Goal: Information Seeking & Learning: Learn about a topic

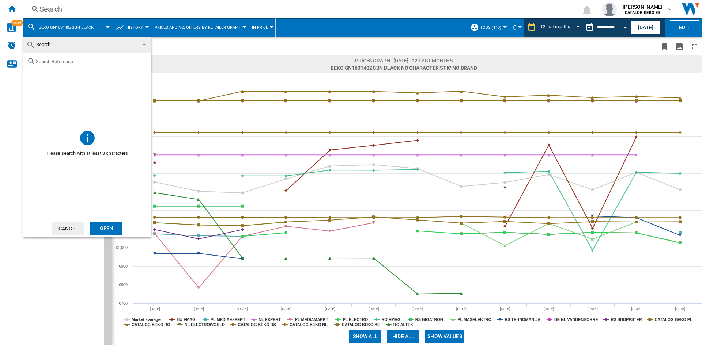
click at [186, 54] on md-backdrop at bounding box center [351, 172] width 702 height 345
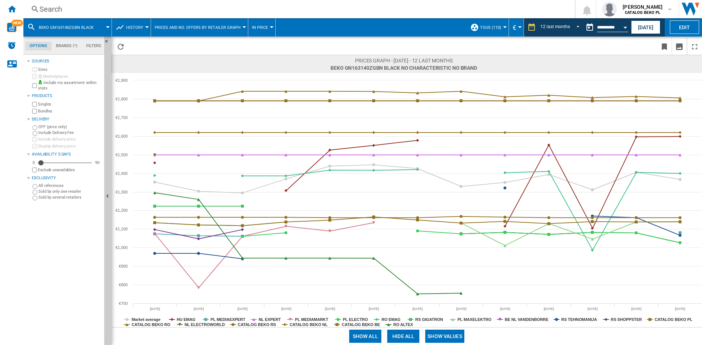
click at [68, 30] on span "BEKO GN163140ZGBN BLACK" at bounding box center [66, 27] width 55 height 5
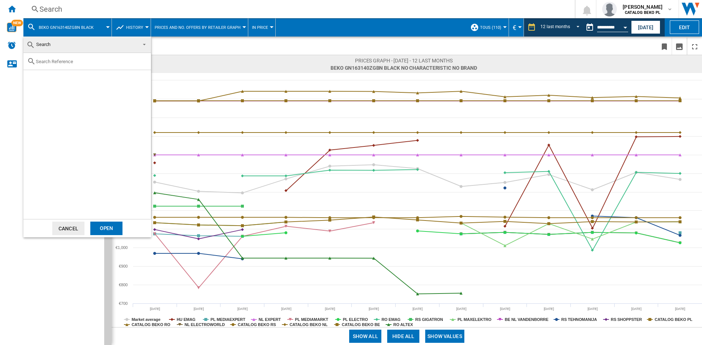
click at [73, 62] on input "text" at bounding box center [91, 61] width 111 height 5
paste input "HSR5918DNMP"
type input "HSR5918DNMP"
click at [176, 46] on md-backdrop at bounding box center [351, 172] width 702 height 345
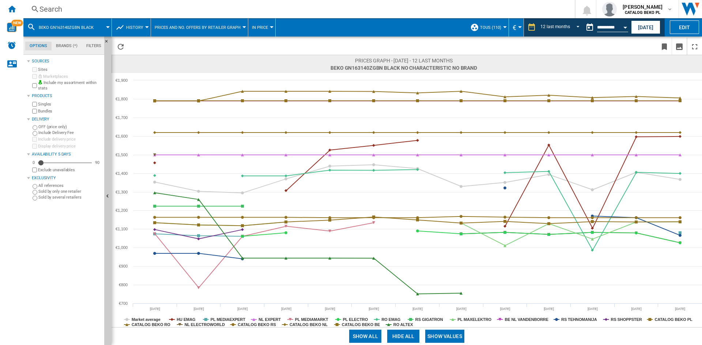
click at [64, 23] on button "BEKO GN163140ZGBN BLACK" at bounding box center [70, 27] width 62 height 18
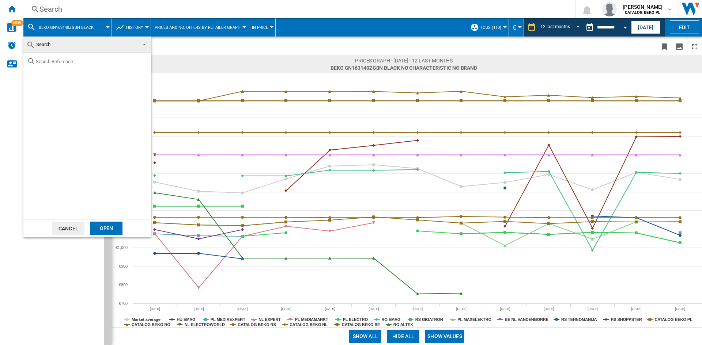
click at [69, 62] on input "text" at bounding box center [91, 61] width 111 height 5
paste input "HSR5918DNMP"
type input "HSR59"
click at [53, 60] on input "HSR59" at bounding box center [87, 61] width 103 height 5
click at [48, 26] on md-backdrop at bounding box center [351, 172] width 702 height 345
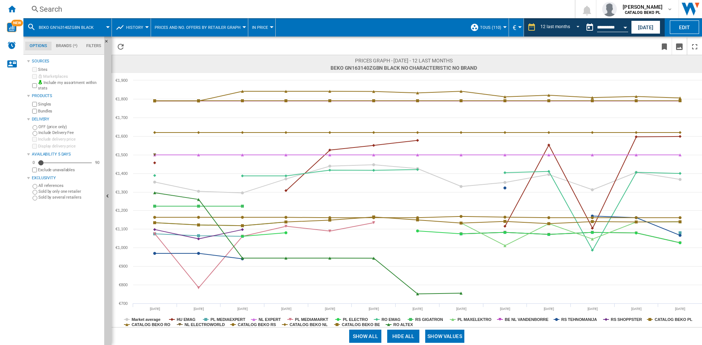
click at [45, 9] on div "Search" at bounding box center [297, 9] width 516 height 10
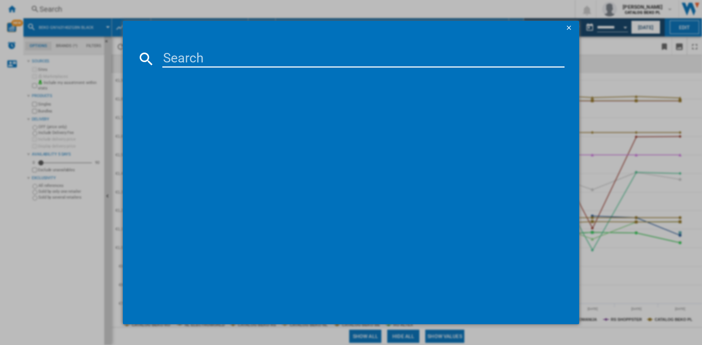
click at [570, 28] on ng-md-icon "getI18NText('BUTTONS.CLOSE_DIALOG')" at bounding box center [569, 28] width 9 height 9
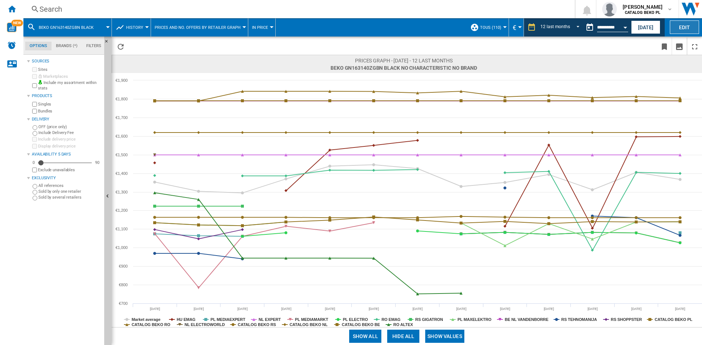
click at [685, 27] on button "Edit" at bounding box center [683, 27] width 29 height 14
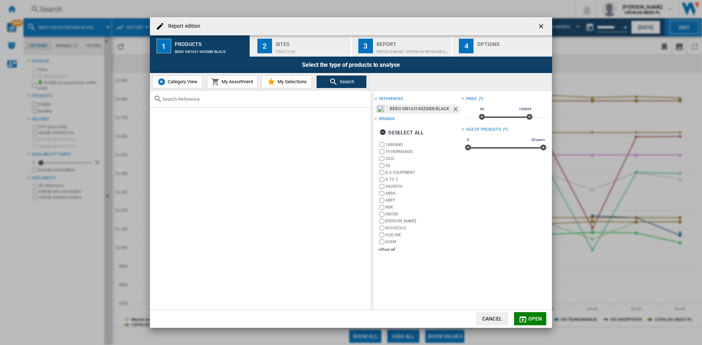
click at [340, 83] on span "Search" at bounding box center [346, 81] width 16 height 5
click at [452, 110] on ng-md-icon "Remove" at bounding box center [456, 110] width 9 height 9
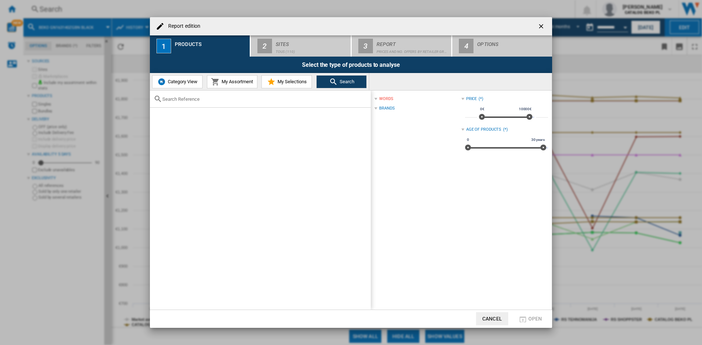
click at [217, 97] on input "text" at bounding box center [264, 98] width 205 height 5
paste input "HSR5918DNMP"
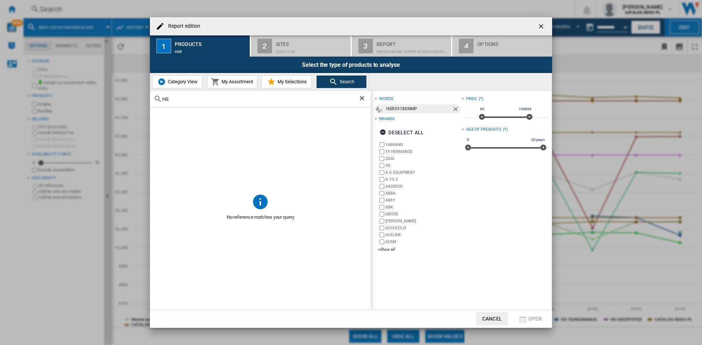
type input "H"
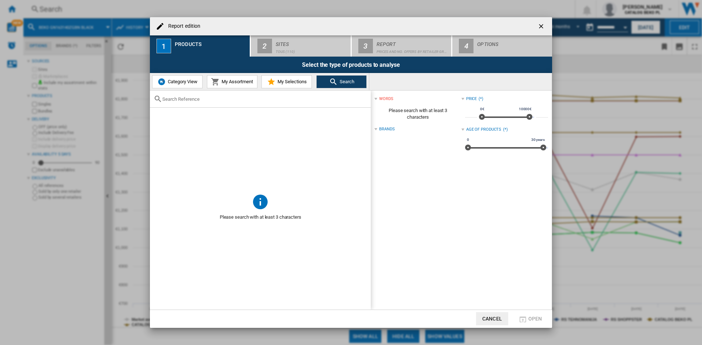
click at [179, 81] on span "Category View" at bounding box center [181, 81] width 31 height 5
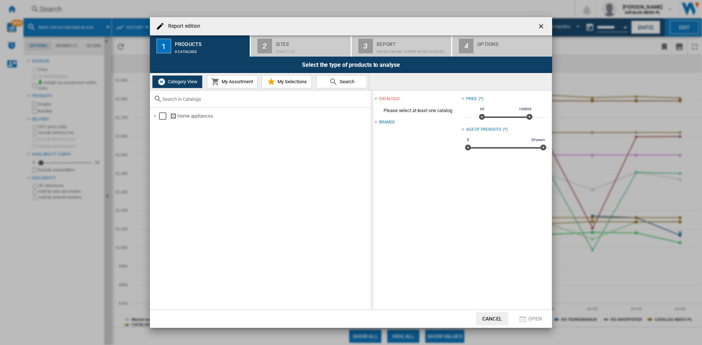
click at [234, 88] on div "Category View My Assortment My Selections Search" at bounding box center [259, 81] width 219 height 17
click at [235, 82] on span "My Assortment" at bounding box center [236, 81] width 33 height 5
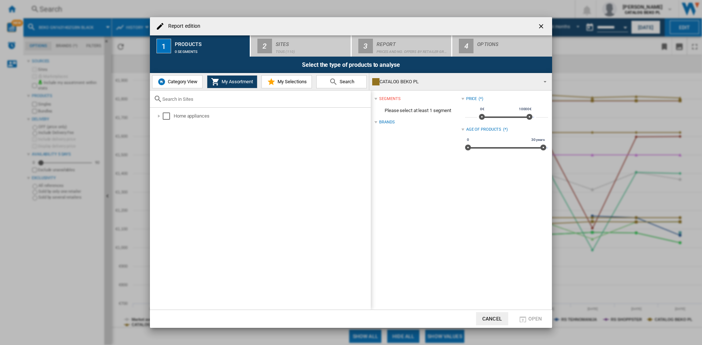
click at [300, 77] on button "My Selections" at bounding box center [286, 81] width 50 height 13
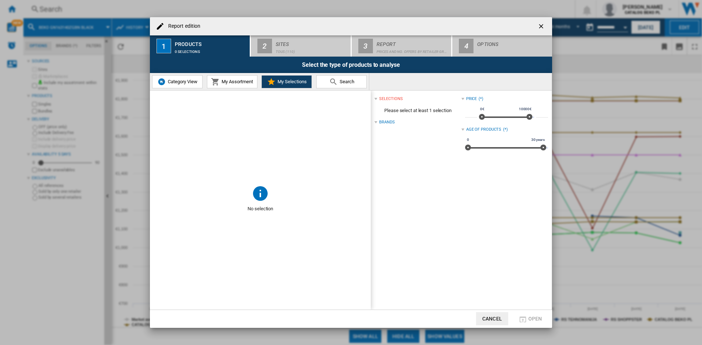
click at [239, 83] on span "My Assortment" at bounding box center [236, 81] width 33 height 5
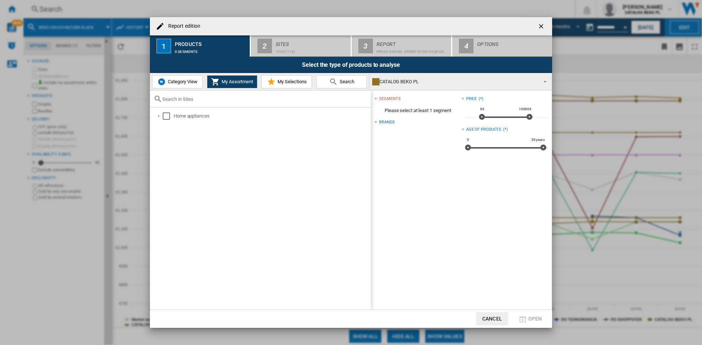
click at [421, 82] on div "CATALOG BEKO PL" at bounding box center [454, 82] width 165 height 10
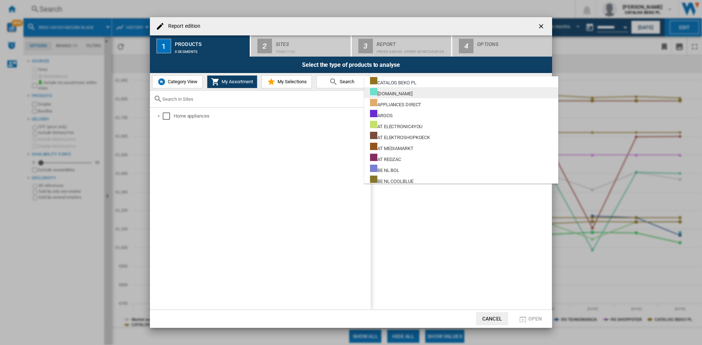
click at [420, 92] on md-option "[DOMAIN_NAME]" at bounding box center [461, 92] width 194 height 11
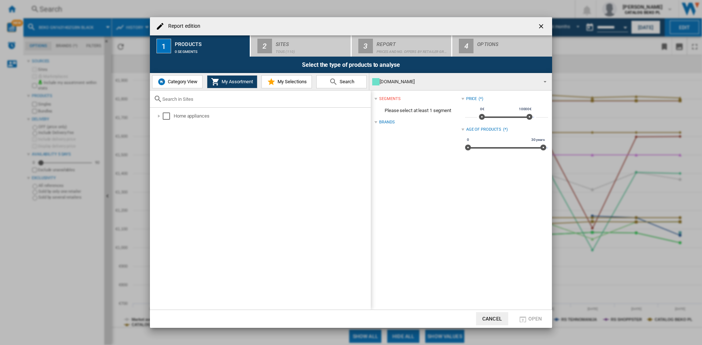
click at [221, 96] on input "text" at bounding box center [264, 98] width 205 height 5
click at [350, 80] on span "Search" at bounding box center [346, 81] width 16 height 5
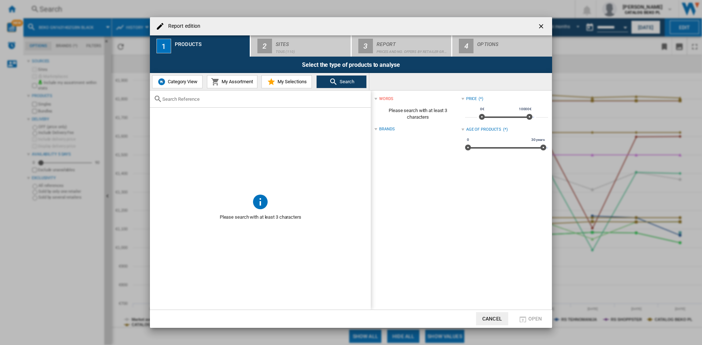
click at [283, 97] on input "text" at bounding box center [264, 98] width 205 height 5
paste input "HSR5918DNMP"
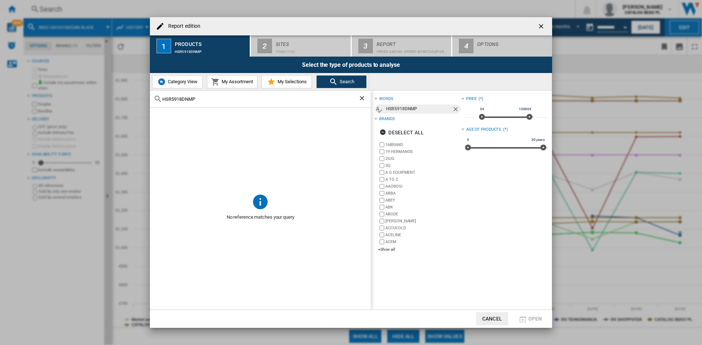
type input "HSR5918DNMP"
click at [291, 81] on span "My Selections" at bounding box center [290, 81] width 31 height 5
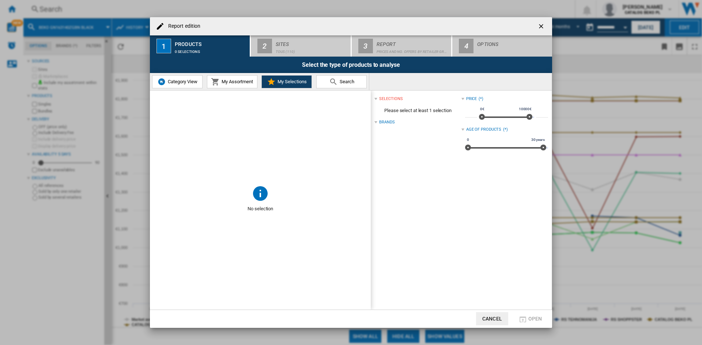
click at [241, 82] on span "My Assortment" at bounding box center [236, 81] width 33 height 5
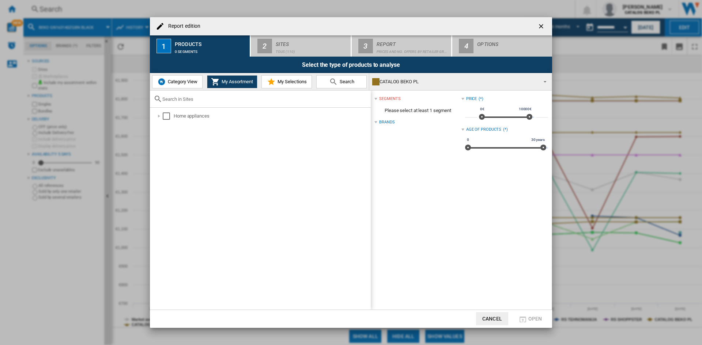
click at [418, 85] on div "CATALOG BEKO PL" at bounding box center [454, 82] width 165 height 10
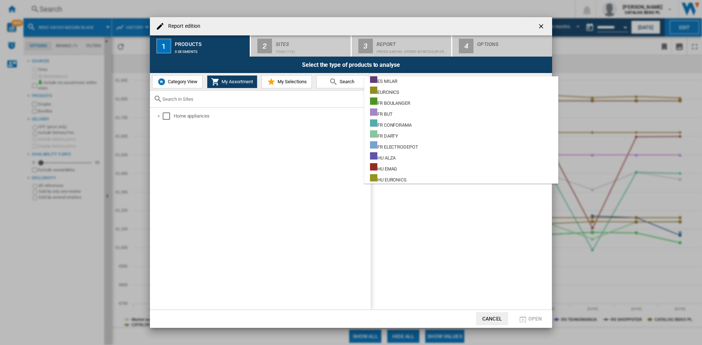
scroll to position [585, 0]
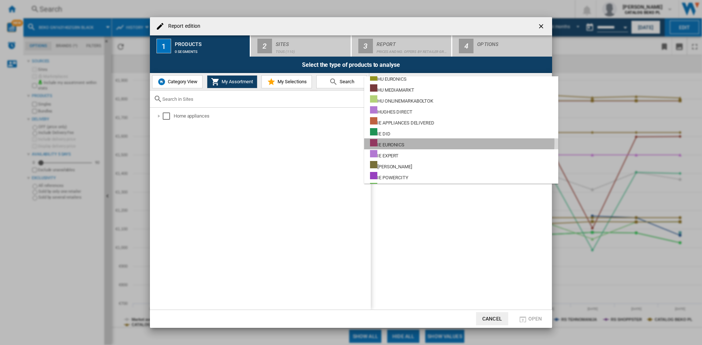
click at [418, 142] on md-option "IE EURONICS" at bounding box center [461, 143] width 194 height 11
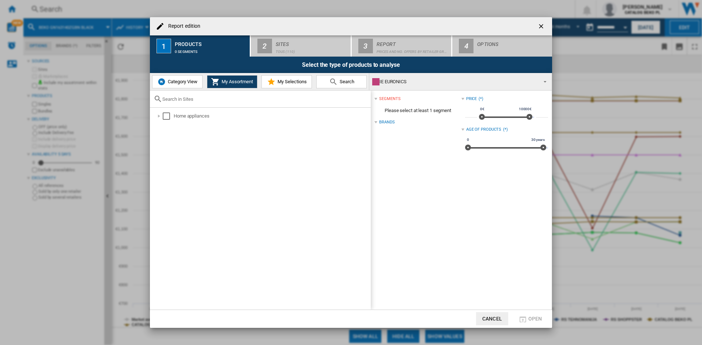
click at [397, 85] on div "IE EURONICS" at bounding box center [454, 82] width 165 height 10
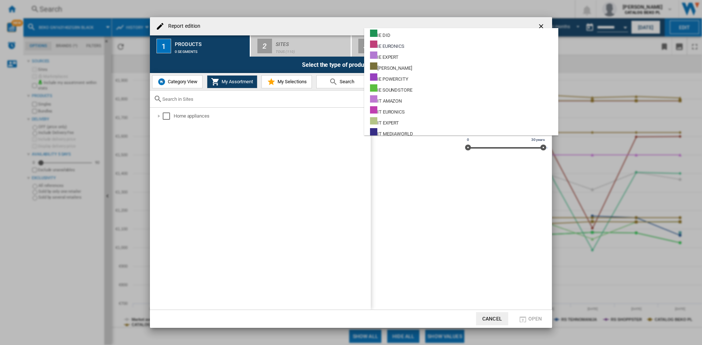
scroll to position [672, 0]
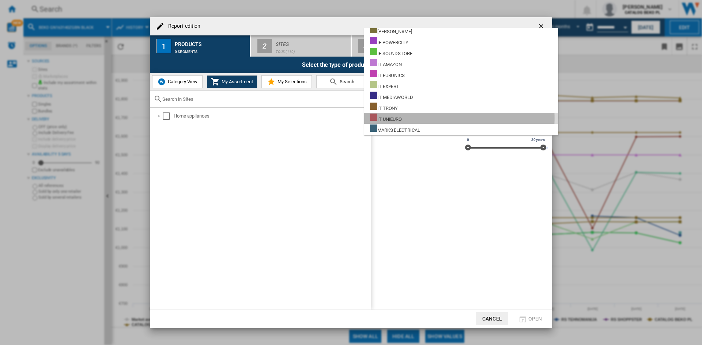
click at [406, 118] on md-option "IT UNIEURO" at bounding box center [461, 118] width 194 height 11
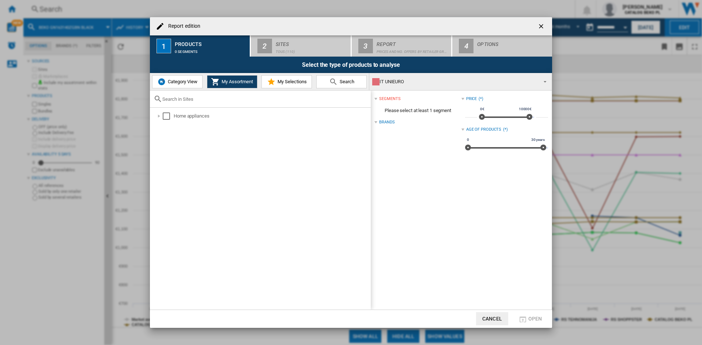
click at [216, 100] on input "text" at bounding box center [264, 98] width 205 height 5
click at [335, 82] on md-icon at bounding box center [333, 81] width 9 height 9
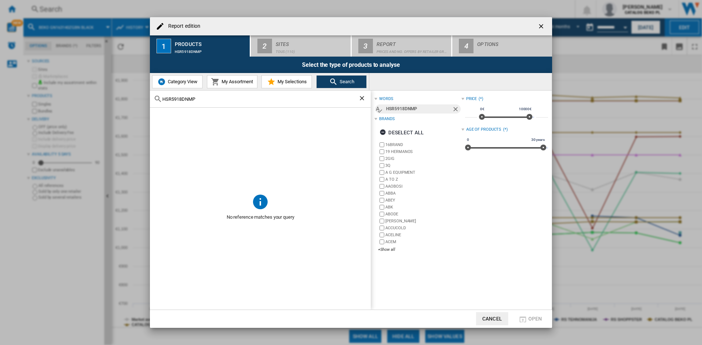
click at [225, 98] on input "HSR5918DNMP" at bounding box center [260, 98] width 196 height 5
paste input "HSR5918DNMP"
type input "H"
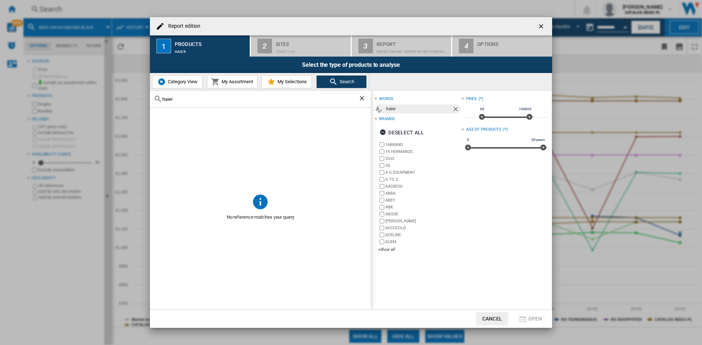
type input "haier"
click at [376, 119] on div at bounding box center [375, 119] width 3 height 3
click at [387, 252] on div "16BRAND 19 HERMANOS 2GIG 3Q A G EQUIPMENT A TO Z AAOBOSI ABBA ABEY ABK ABODE AB…" at bounding box center [419, 197] width 83 height 113
click at [387, 252] on div "+Show all" at bounding box center [419, 249] width 83 height 5
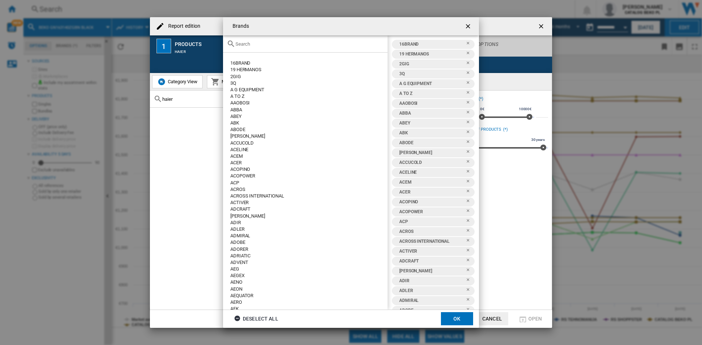
click at [468, 23] on ng-md-icon "getI18NText('BUTTONS.CLOSE_DIALOG')" at bounding box center [468, 27] width 9 height 9
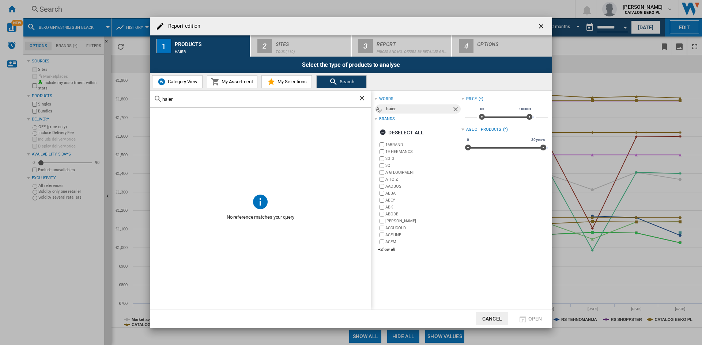
click at [540, 25] on ng-md-icon "getI18NText('BUTTONS.CLOSE_DIALOG')" at bounding box center [541, 27] width 9 height 9
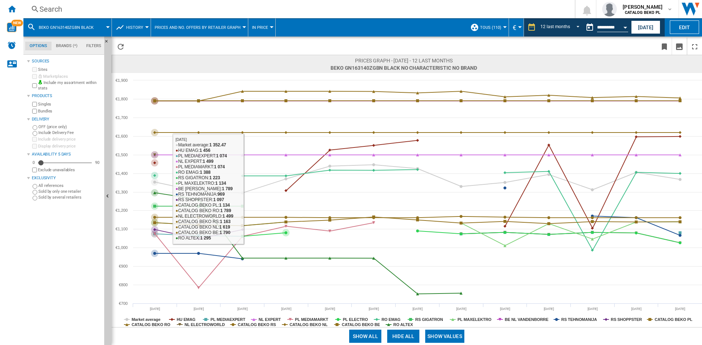
drag, startPoint x: 96, startPoint y: 32, endPoint x: 102, endPoint y: 35, distance: 6.7
click at [102, 35] on div "BEKO GN163140ZGBN BLACK" at bounding box center [67, 27] width 81 height 18
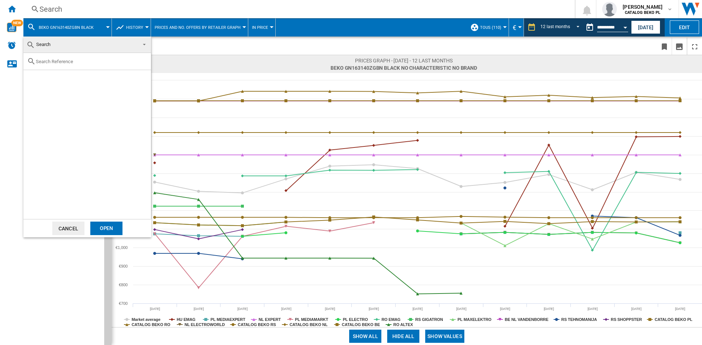
click at [265, 61] on md-backdrop at bounding box center [351, 172] width 702 height 345
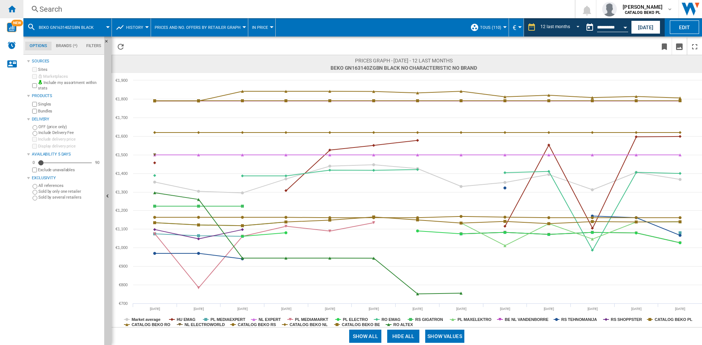
click at [8, 5] on ng-md-icon "Home" at bounding box center [11, 8] width 9 height 9
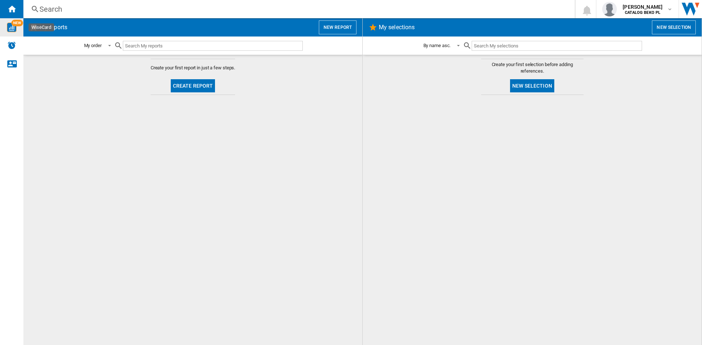
click at [12, 30] on img "WiseCard" at bounding box center [11, 27] width 9 height 9
click at [198, 85] on button "Create report" at bounding box center [193, 85] width 45 height 13
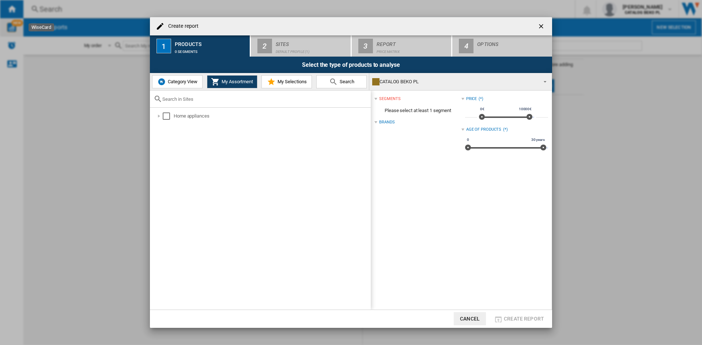
click at [181, 85] on button "Category View" at bounding box center [177, 81] width 50 height 13
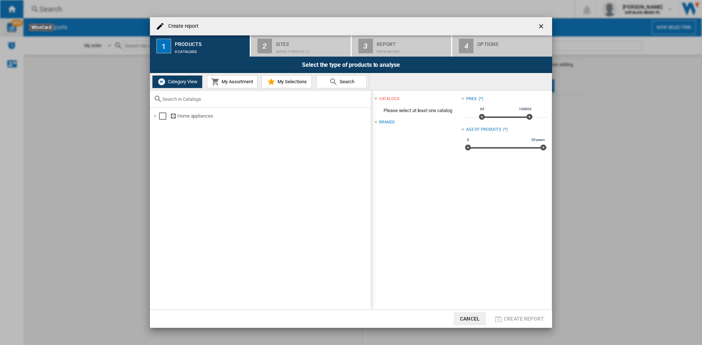
click at [232, 79] on button "My Assortment" at bounding box center [232, 81] width 50 height 13
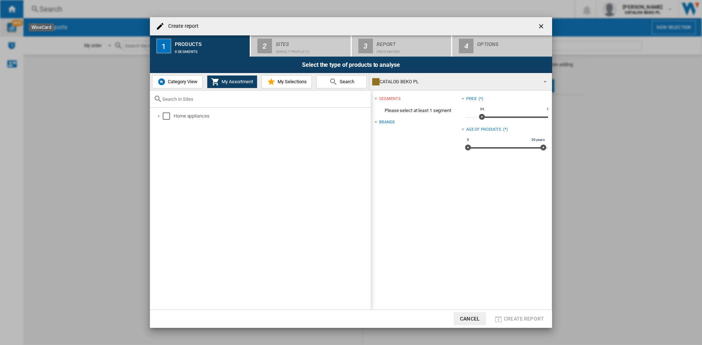
click at [289, 78] on button "My Selections" at bounding box center [286, 81] width 50 height 13
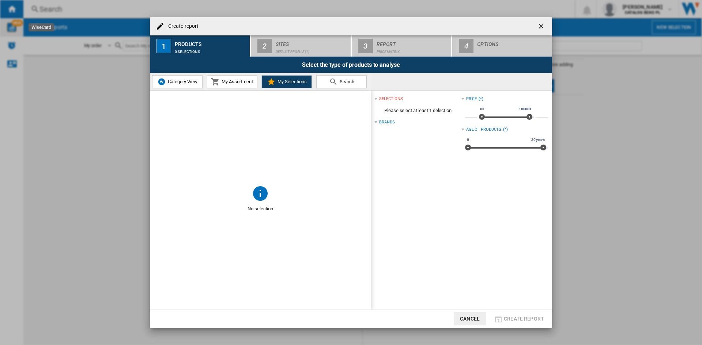
click at [340, 80] on span "Search" at bounding box center [346, 81] width 16 height 5
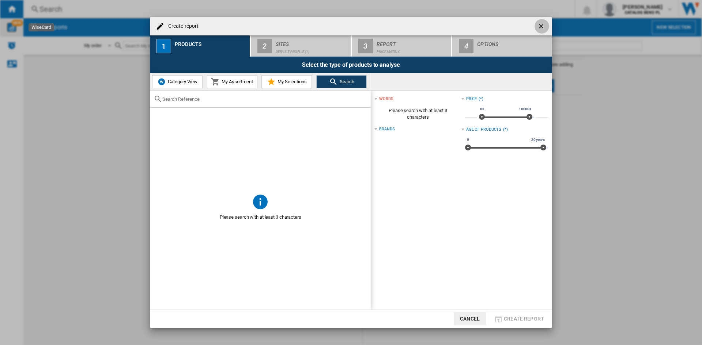
click at [541, 27] on ng-md-icon "getI18NText('BUTTONS.CLOSE_DIALOG')" at bounding box center [541, 27] width 9 height 9
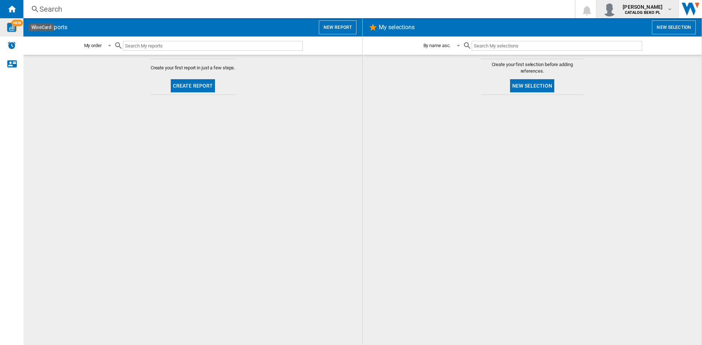
click at [657, 11] on span "CATALOG BEKO PL" at bounding box center [642, 13] width 40 height 4
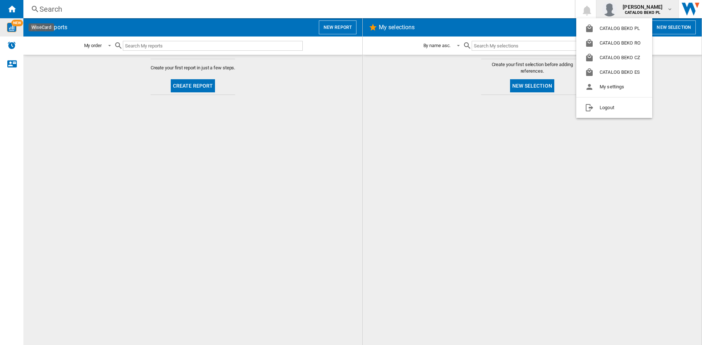
click at [416, 92] on md-backdrop at bounding box center [351, 172] width 702 height 345
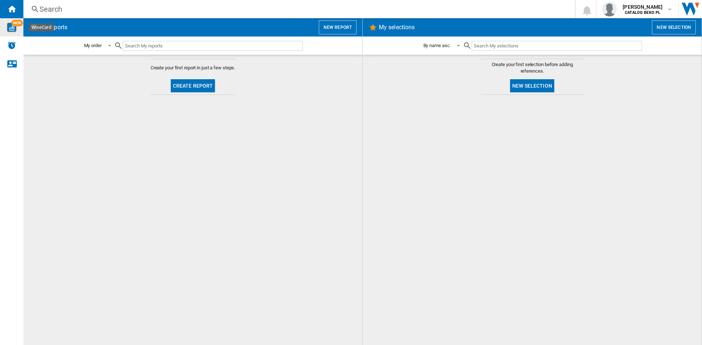
click at [326, 24] on button "New report" at bounding box center [338, 27] width 38 height 14
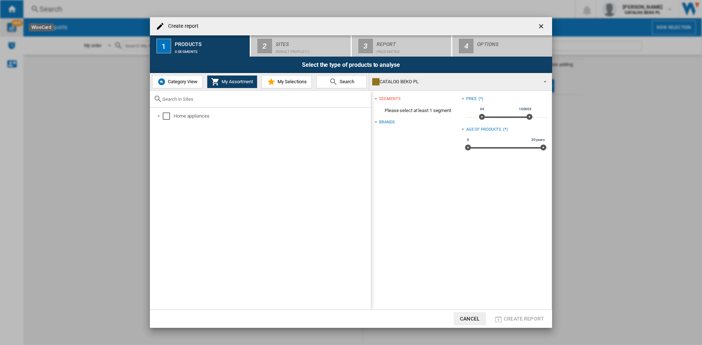
click at [175, 84] on span "Category View" at bounding box center [181, 81] width 31 height 5
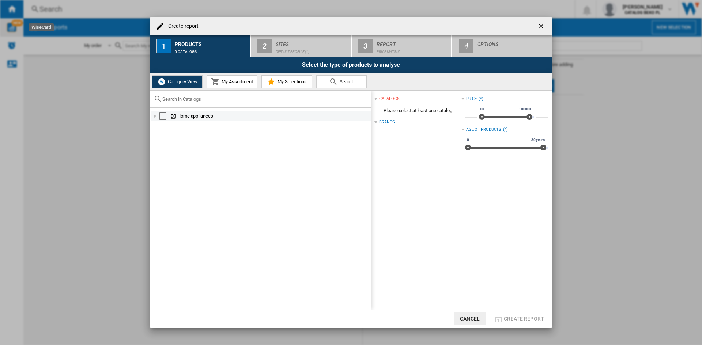
click at [162, 116] on div "Select" at bounding box center [162, 116] width 7 height 7
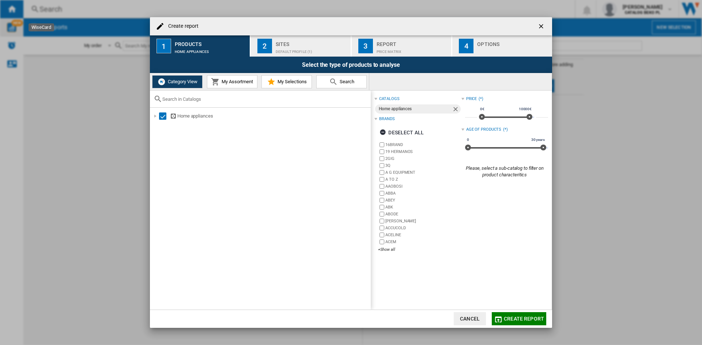
click at [217, 85] on md-icon at bounding box center [215, 81] width 9 height 9
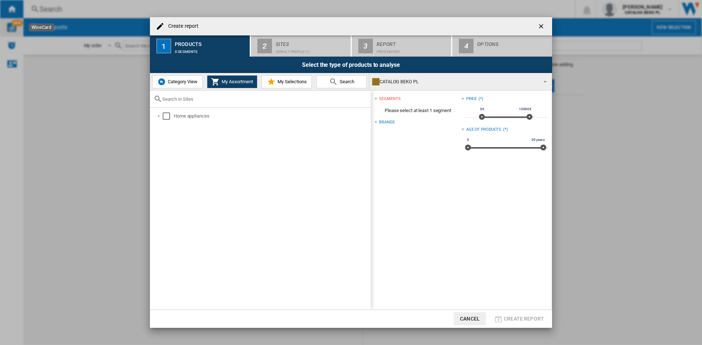
click at [288, 81] on span "My Selections" at bounding box center [290, 81] width 31 height 5
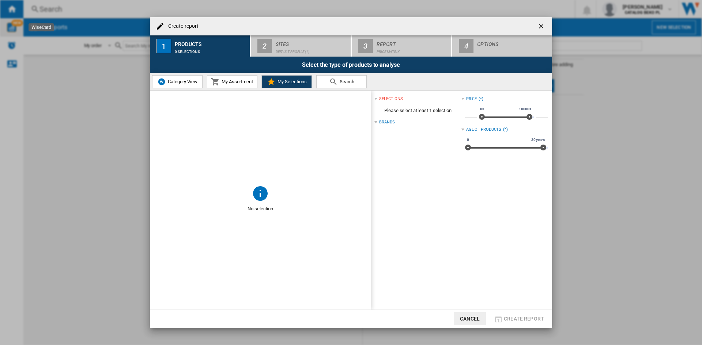
click at [333, 84] on md-icon at bounding box center [333, 81] width 9 height 9
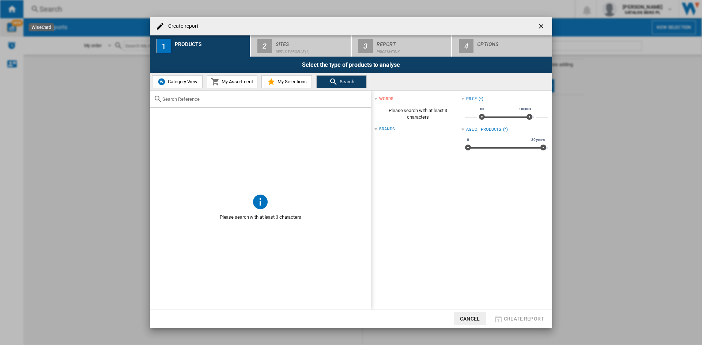
click at [214, 99] on input "text" at bounding box center [264, 98] width 205 height 5
paste input "HSR5918DNMP"
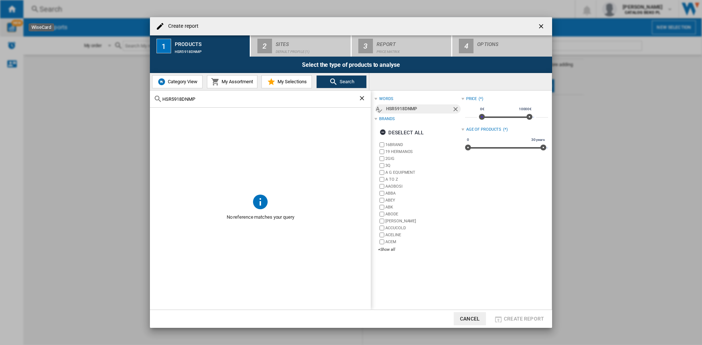
drag, startPoint x: 477, startPoint y: 117, endPoint x: 429, endPoint y: 118, distance: 47.5
click at [429, 118] on div "words HSR5918DNMP Brands Deselect all 16BRAND 19 HERMANOS 2GIG 3Q A G EQUIPMENT…" at bounding box center [461, 175] width 174 height 163
drag, startPoint x: 169, startPoint y: 99, endPoint x: 261, endPoint y: 103, distance: 92.5
click at [263, 103] on div "HSR5918DNMP" at bounding box center [260, 99] width 221 height 17
click at [211, 102] on div "HSR5918DNMP" at bounding box center [260, 99] width 221 height 17
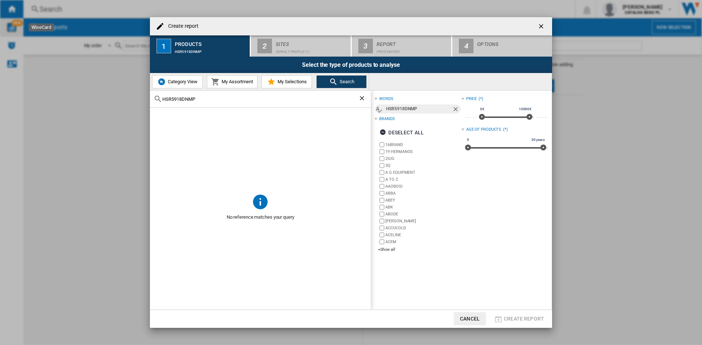
drag, startPoint x: 206, startPoint y: 99, endPoint x: 172, endPoint y: 99, distance: 34.0
click at [172, 99] on input "HSR5918DNMP" at bounding box center [260, 98] width 196 height 5
type input "HSR"
click at [187, 99] on input "HSR" at bounding box center [260, 98] width 196 height 5
click at [362, 98] on ng-md-icon "Clear search" at bounding box center [362, 99] width 9 height 9
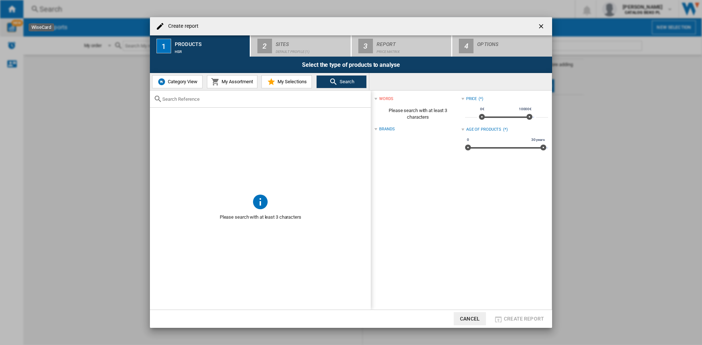
click at [256, 102] on div at bounding box center [260, 99] width 221 height 17
click at [255, 98] on input "text" at bounding box center [264, 98] width 205 height 5
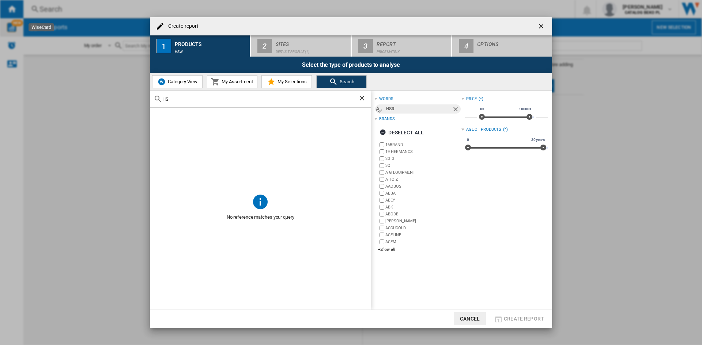
type input "H"
type input "N"
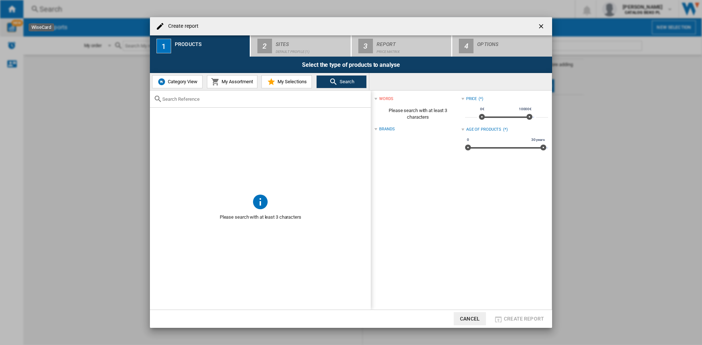
click at [243, 85] on button "My Assortment" at bounding box center [232, 81] width 50 height 13
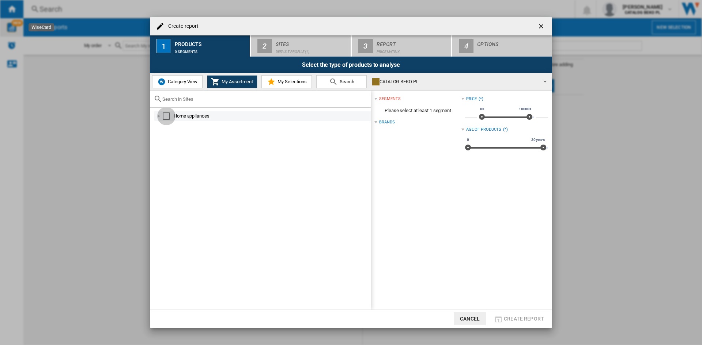
click at [165, 115] on div "Select" at bounding box center [166, 116] width 7 height 7
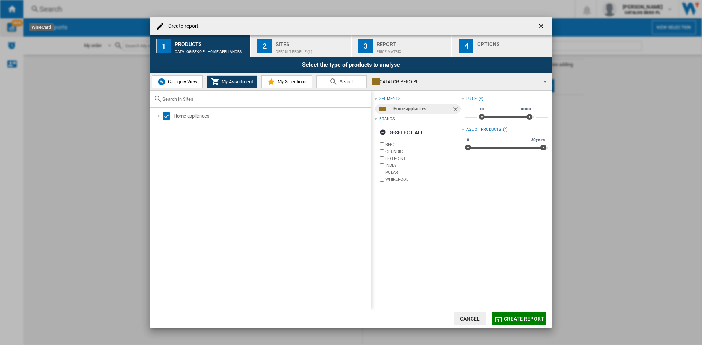
click at [171, 79] on span "Category View" at bounding box center [181, 81] width 31 height 5
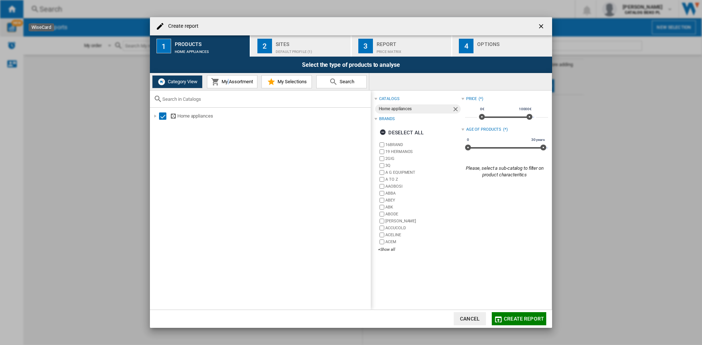
click at [228, 89] on div "Category View My Assortment My Selections Search" at bounding box center [259, 81] width 219 height 17
click at [228, 84] on span "My Assortment" at bounding box center [236, 81] width 33 height 5
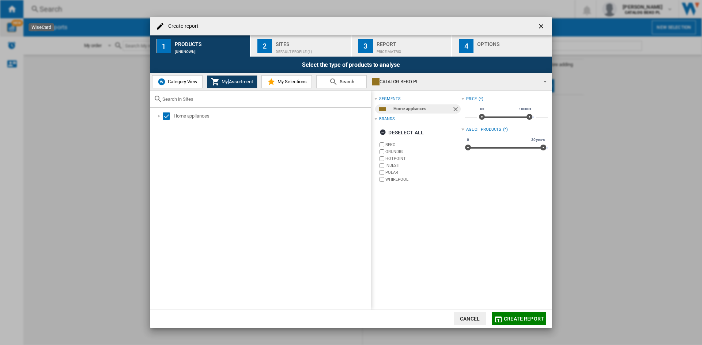
click at [193, 77] on button "Category View" at bounding box center [177, 81] width 50 height 13
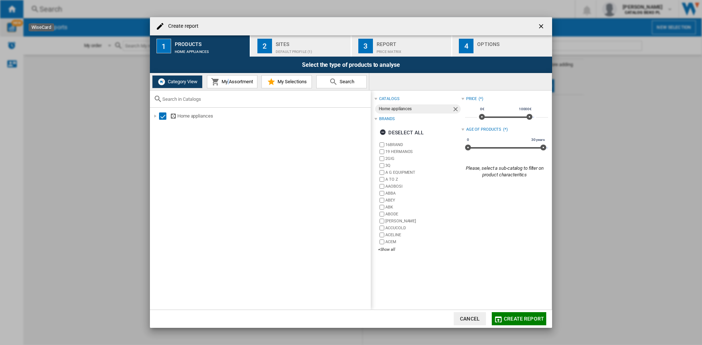
click at [221, 82] on span "My Assortment" at bounding box center [236, 81] width 33 height 5
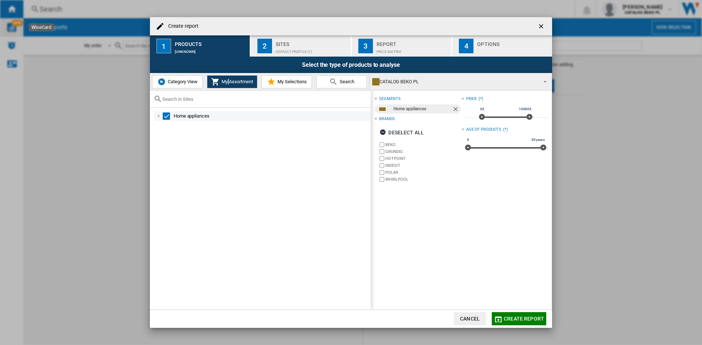
click at [168, 117] on div "Select" at bounding box center [166, 116] width 7 height 7
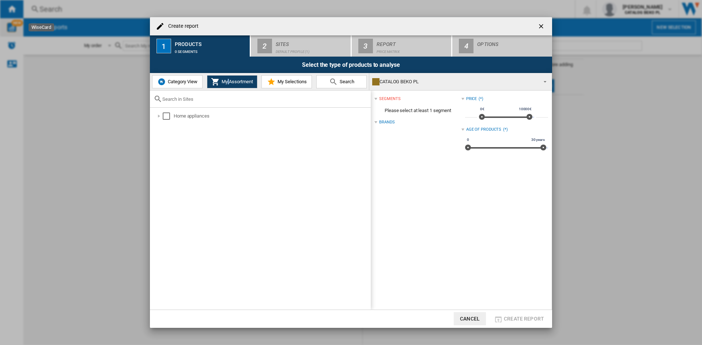
click at [170, 84] on span "Category View" at bounding box center [181, 81] width 31 height 5
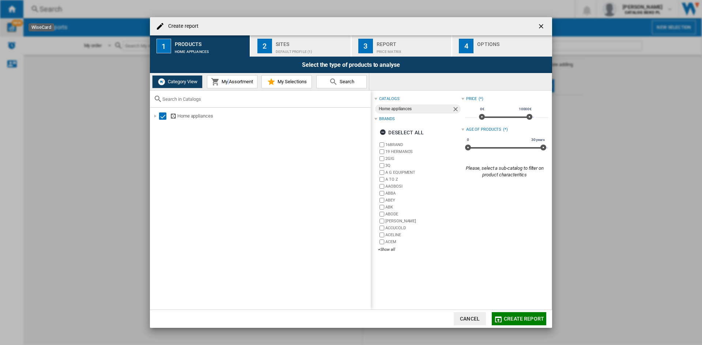
click at [309, 45] on div "Sites" at bounding box center [311, 42] width 72 height 8
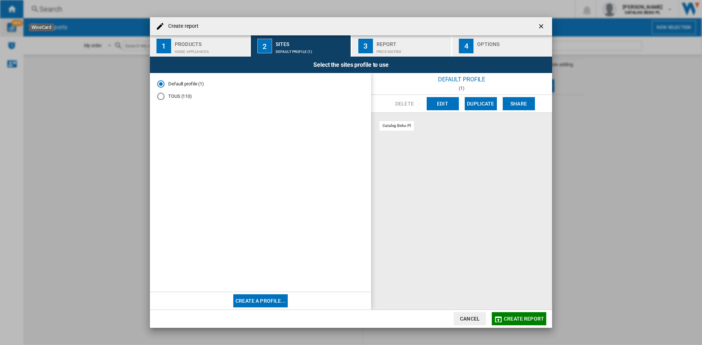
click at [158, 100] on div "TOUS (110)" at bounding box center [160, 96] width 7 height 7
click at [184, 47] on div "Home appliances" at bounding box center [211, 50] width 72 height 8
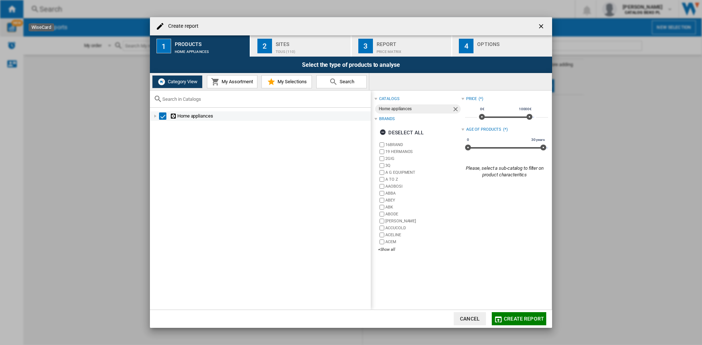
click at [155, 115] on div at bounding box center [155, 116] width 7 height 7
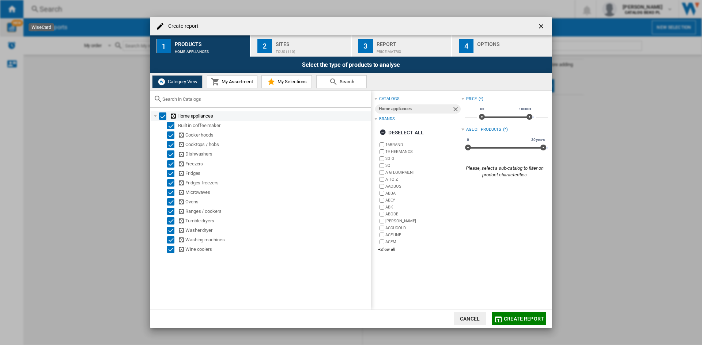
click at [163, 117] on div "Select" at bounding box center [162, 116] width 7 height 7
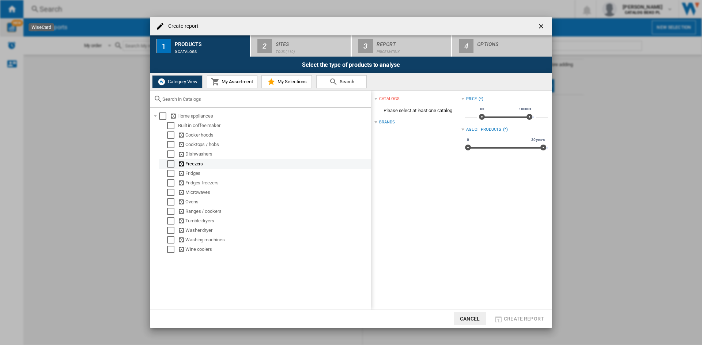
click at [171, 164] on div "Select" at bounding box center [170, 163] width 7 height 7
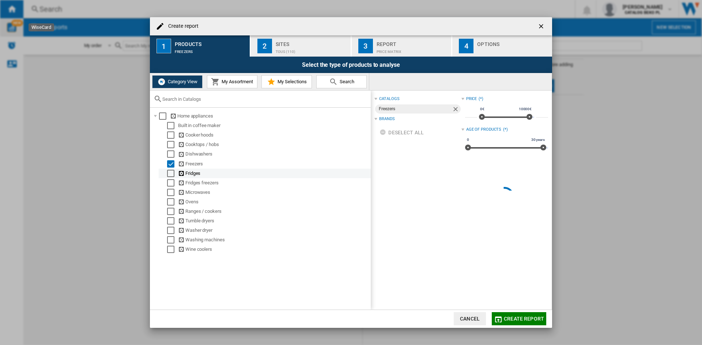
click at [172, 174] on div "Select" at bounding box center [170, 173] width 7 height 7
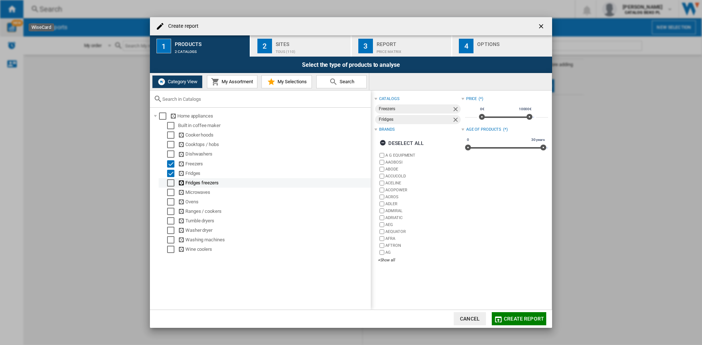
click at [169, 182] on div "Select" at bounding box center [170, 182] width 7 height 7
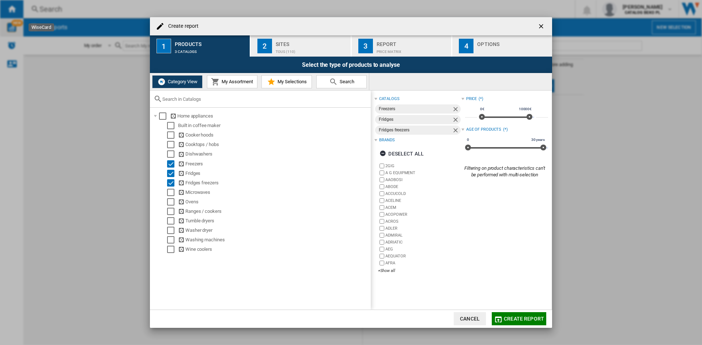
click at [295, 40] on div "Sites" at bounding box center [311, 42] width 72 height 8
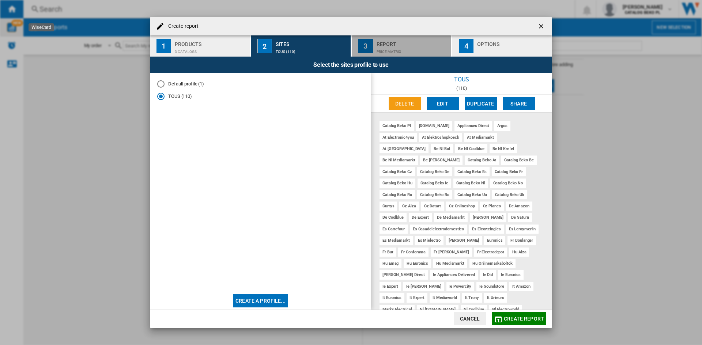
click at [407, 48] on div "Price Matrix" at bounding box center [412, 50] width 72 height 8
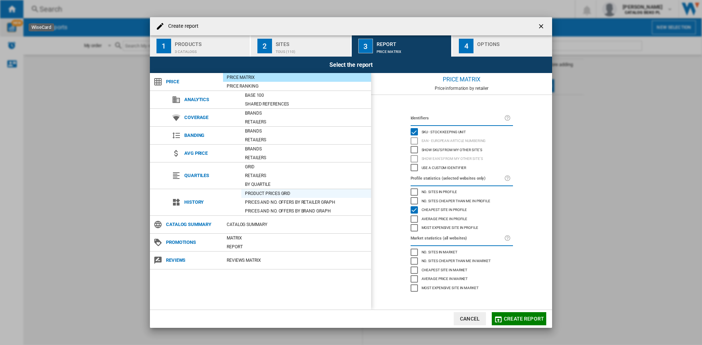
click at [263, 193] on div "Product prices grid" at bounding box center [306, 193] width 130 height 7
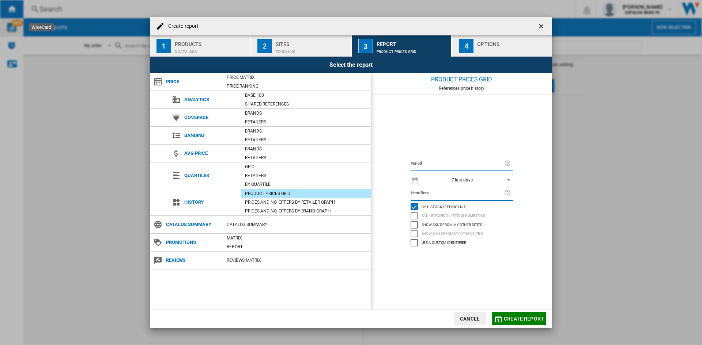
click at [498, 167] on label "Period" at bounding box center [457, 164] width 94 height 8
click at [465, 178] on div "7 last days" at bounding box center [461, 180] width 21 height 5
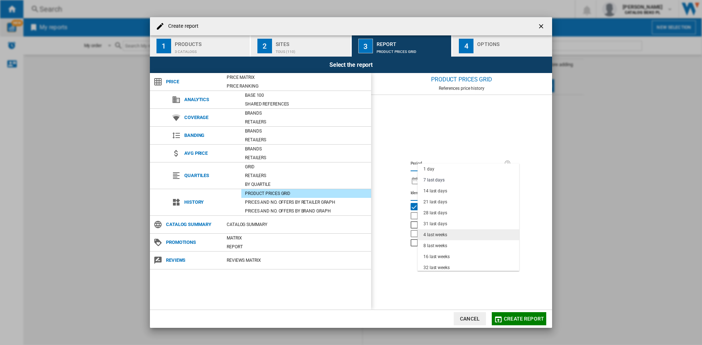
scroll to position [46, 0]
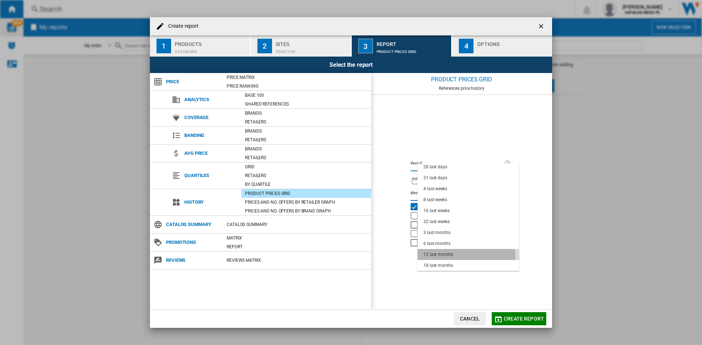
click at [447, 256] on div "12 last months" at bounding box center [438, 255] width 30 height 6
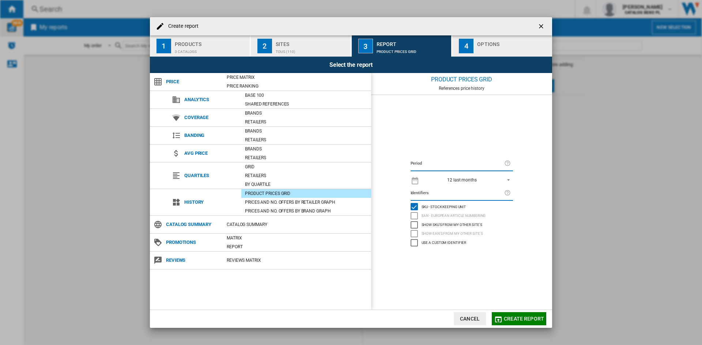
click at [457, 197] on label "Identifiers" at bounding box center [457, 193] width 94 height 8
click at [454, 192] on label "Identifiers" at bounding box center [457, 193] width 94 height 8
click at [459, 194] on label "Identifiers" at bounding box center [457, 193] width 94 height 8
click at [415, 194] on label "Identifiers" at bounding box center [457, 193] width 94 height 8
click at [416, 194] on label "Identifiers" at bounding box center [457, 193] width 94 height 8
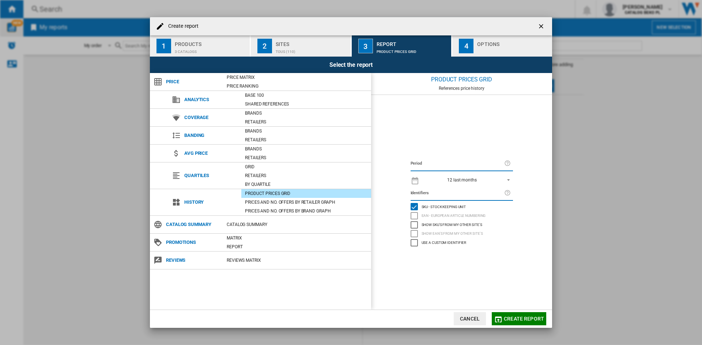
click at [428, 200] on div "Identifiers SKU - Stock Keeping Unit EAN - European Article Numbering Show SKU'…" at bounding box center [462, 217] width 110 height 60
click at [508, 322] on button "Create report" at bounding box center [518, 318] width 54 height 13
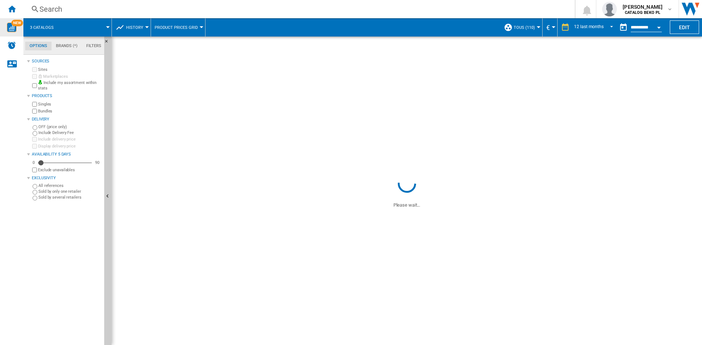
click at [96, 29] on span at bounding box center [86, 27] width 44 height 18
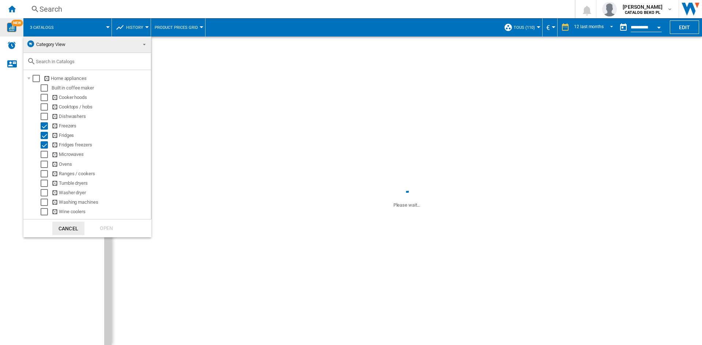
click at [109, 27] on md-backdrop at bounding box center [351, 172] width 702 height 345
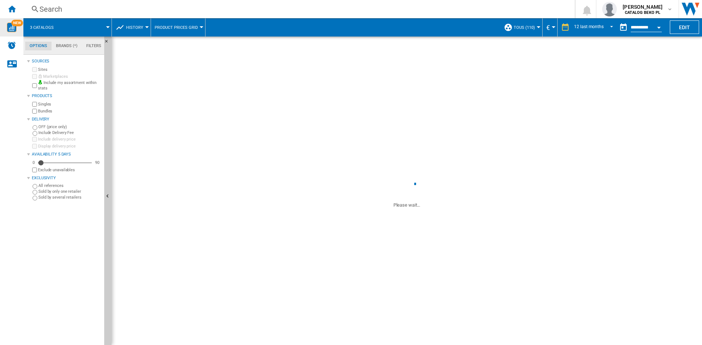
click at [102, 25] on span at bounding box center [86, 27] width 44 height 18
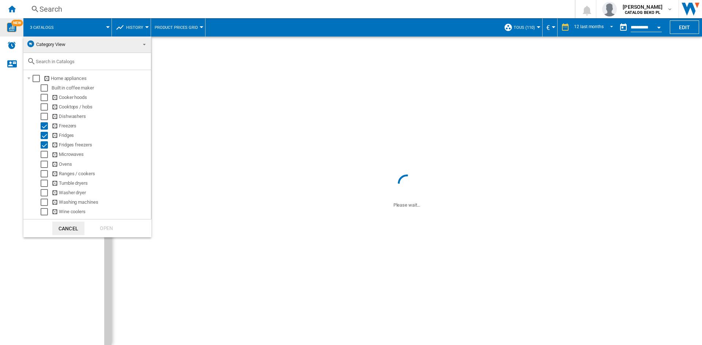
click at [132, 57] on div at bounding box center [87, 61] width 128 height 17
click at [131, 61] on input "text" at bounding box center [91, 61] width 111 height 5
click at [236, 27] on md-backdrop at bounding box center [351, 172] width 702 height 345
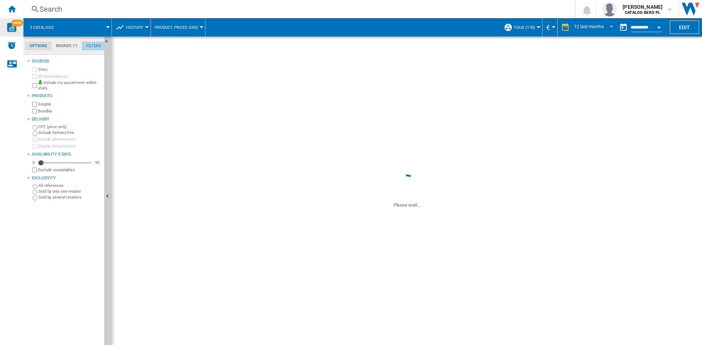
click at [91, 46] on md-tab-item "Filters" at bounding box center [94, 46] width 24 height 9
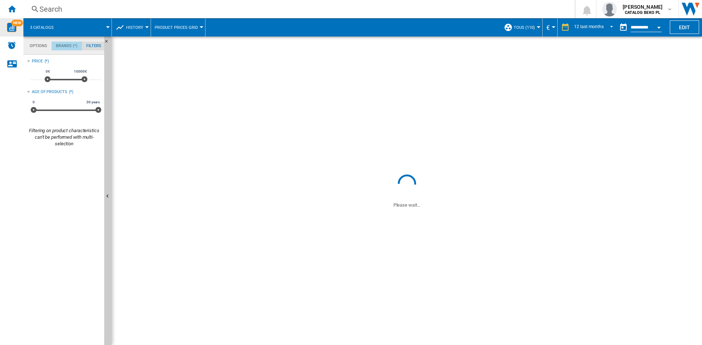
click at [61, 44] on md-tab-item "Brands (*)" at bounding box center [67, 46] width 30 height 9
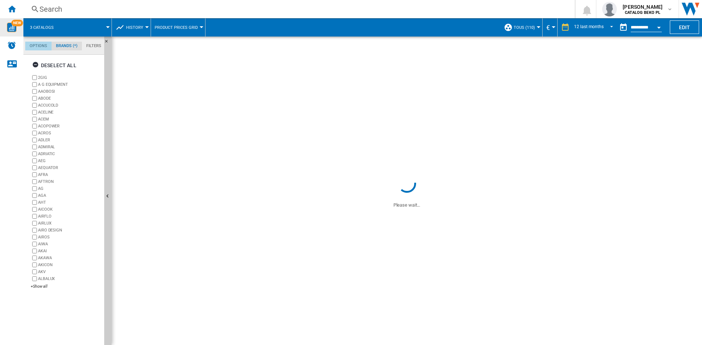
click at [38, 47] on md-tab-item "Options" at bounding box center [38, 46] width 26 height 9
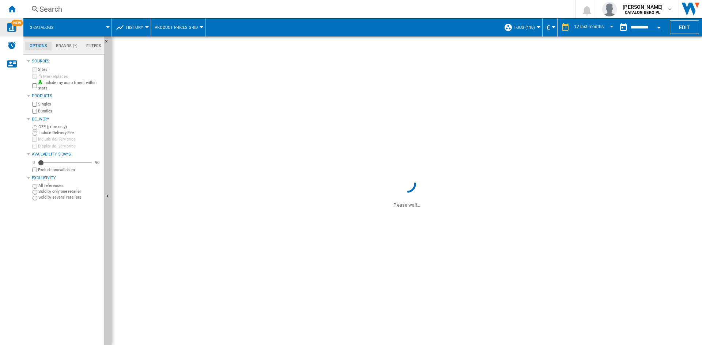
click at [44, 25] on span "3 catalogs" at bounding box center [42, 27] width 24 height 5
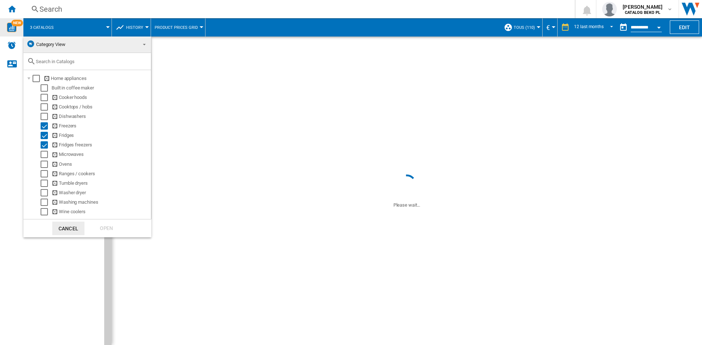
click at [96, 45] on span "Category View" at bounding box center [81, 44] width 110 height 10
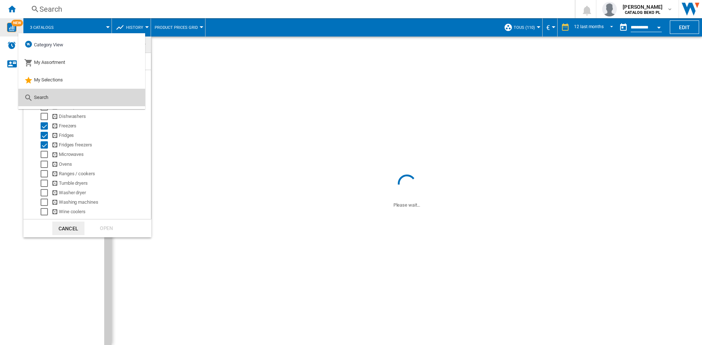
click at [78, 98] on md-option "Search" at bounding box center [81, 98] width 127 height 18
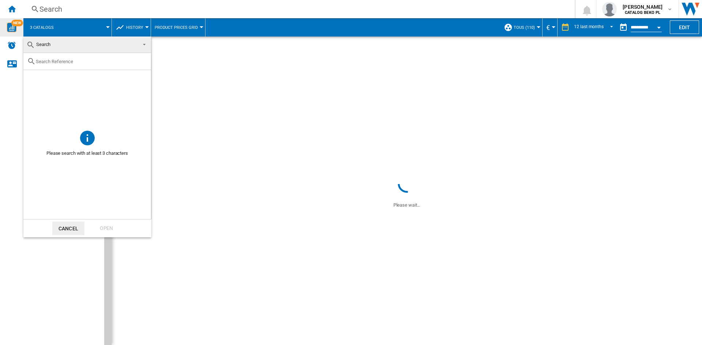
click at [68, 62] on input "text" at bounding box center [91, 61] width 111 height 5
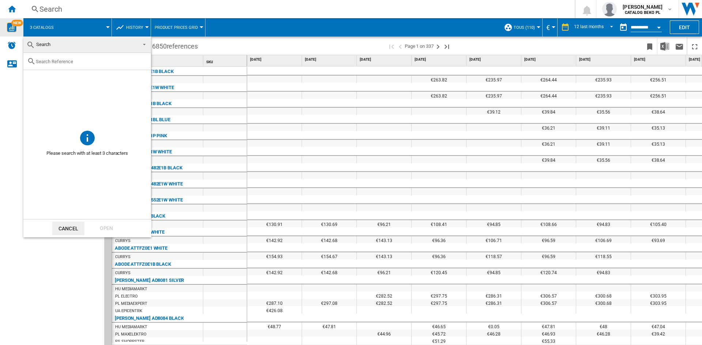
click at [69, 63] on input "text" at bounding box center [91, 61] width 111 height 5
paste input "RS57DG400EM9EF"
type input "R"
click at [282, 30] on md-backdrop at bounding box center [351, 172] width 702 height 345
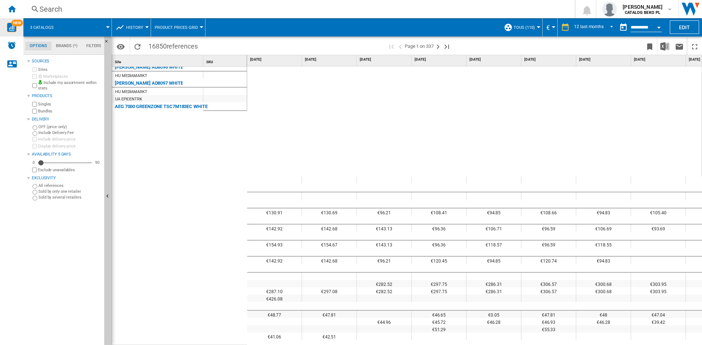
scroll to position [0, 0]
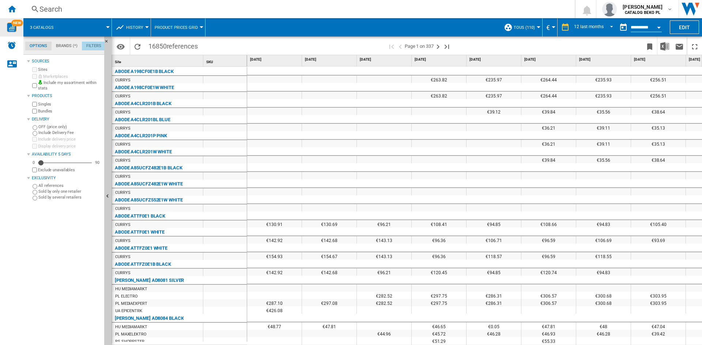
click at [90, 46] on md-tab-item "Filters" at bounding box center [94, 46] width 24 height 9
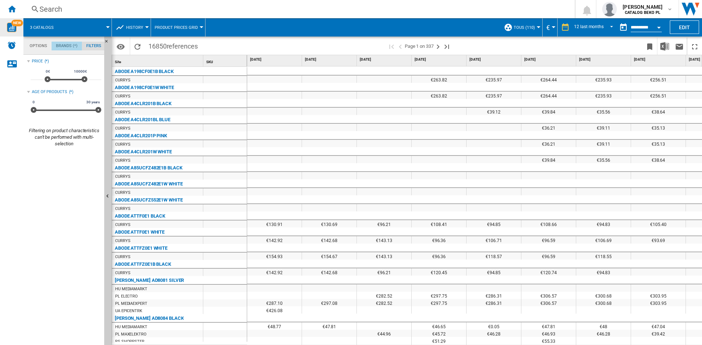
click at [66, 45] on md-tab-item "Brands (*)" at bounding box center [67, 46] width 30 height 9
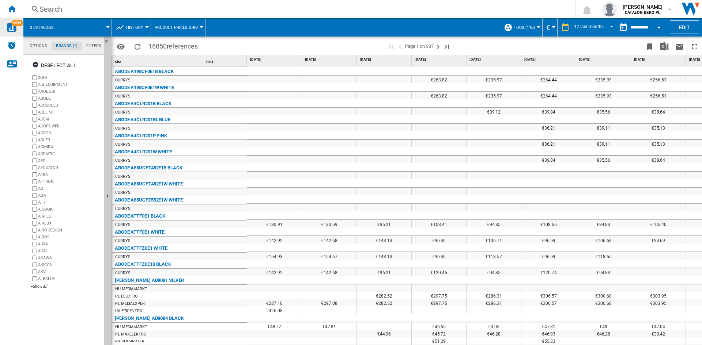
click at [37, 38] on md-tabs-canvas "Options Brands (*) Filters Options Brands (*) Filters" at bounding box center [67, 46] width 88 height 18
click at [35, 40] on md-tabs-canvas "Options Brands (*) Filters Options Brands (*) Filters" at bounding box center [67, 46] width 88 height 18
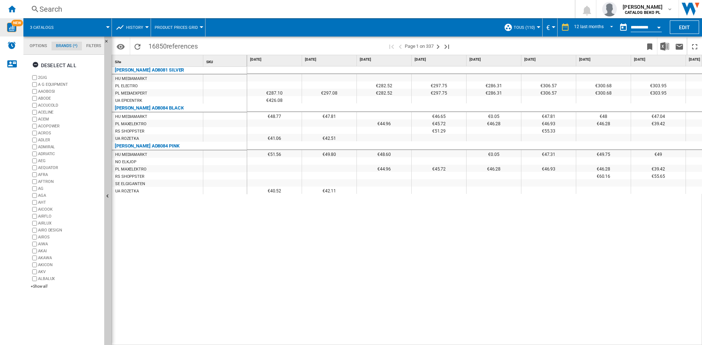
scroll to position [0, 0]
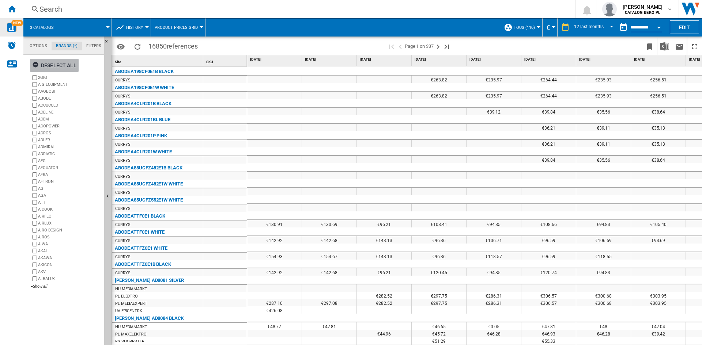
click at [34, 67] on ng-md-icon "button" at bounding box center [36, 65] width 9 height 9
click at [43, 286] on div "+Show all" at bounding box center [66, 286] width 71 height 5
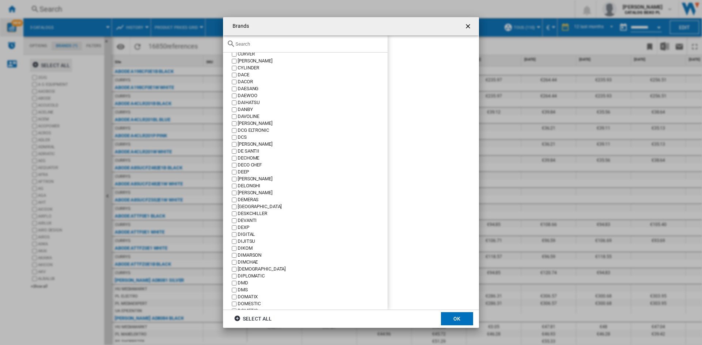
scroll to position [2156, 0]
click at [254, 45] on input "{{::title}} OK ..." at bounding box center [309, 43] width 148 height 5
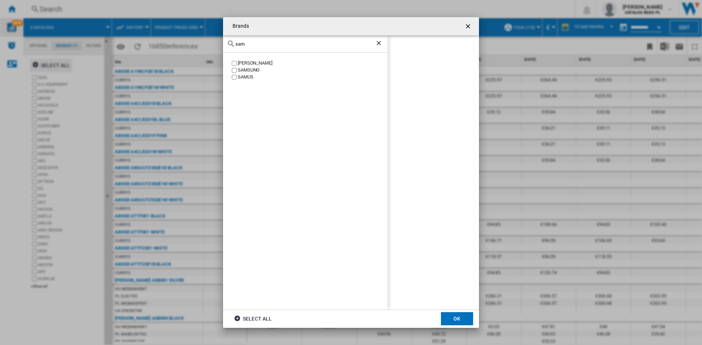
scroll to position [0, 0]
click at [250, 44] on input "sams" at bounding box center [305, 43] width 140 height 5
click at [242, 39] on div "haie" at bounding box center [305, 43] width 164 height 17
click at [241, 43] on input "haie" at bounding box center [305, 43] width 140 height 5
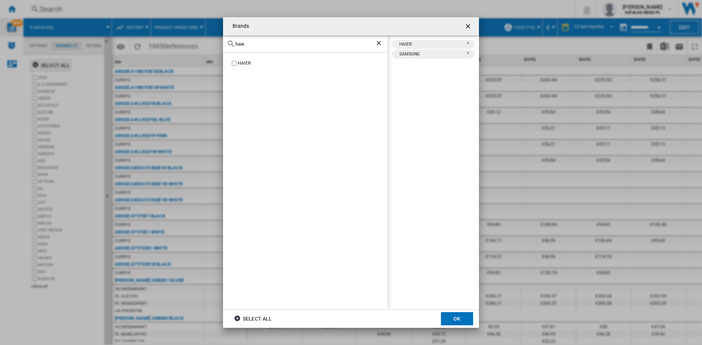
click at [241, 43] on input "haie" at bounding box center [305, 43] width 140 height 5
type input "hise"
click at [242, 41] on div "hise" at bounding box center [305, 43] width 164 height 17
click at [242, 42] on input "hise" at bounding box center [305, 43] width 140 height 5
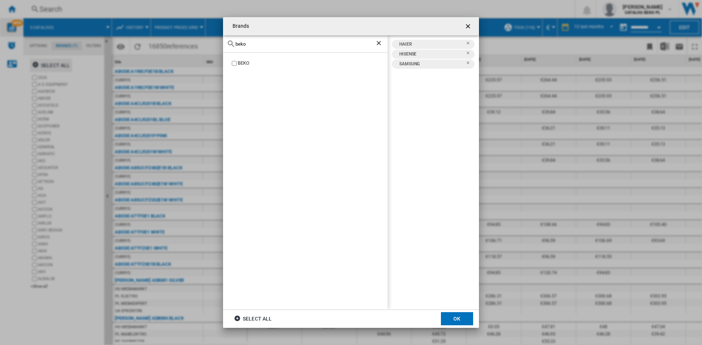
click at [234, 61] on label "BEKO" at bounding box center [308, 63] width 157 height 7
click at [242, 46] on input "beko" at bounding box center [305, 43] width 140 height 5
type input "whir"
click at [242, 62] on div "WHIRLPOOL" at bounding box center [312, 63] width 150 height 7
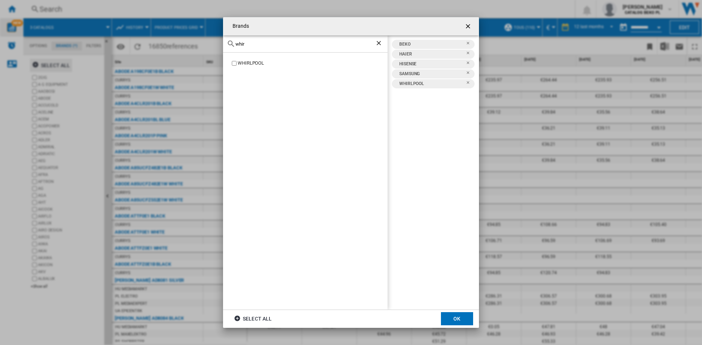
click at [238, 43] on input "whir" at bounding box center [305, 43] width 140 height 5
click at [242, 43] on input "goren" at bounding box center [305, 43] width 140 height 5
click at [238, 45] on input "lg" at bounding box center [305, 43] width 140 height 5
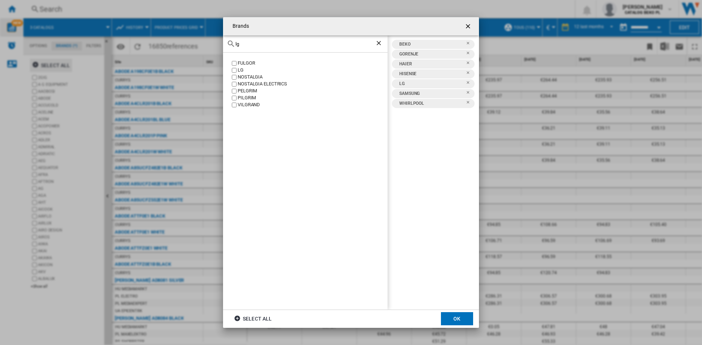
click at [238, 45] on input "lg" at bounding box center [305, 43] width 140 height 5
click at [240, 44] on input "hotp" at bounding box center [305, 43] width 140 height 5
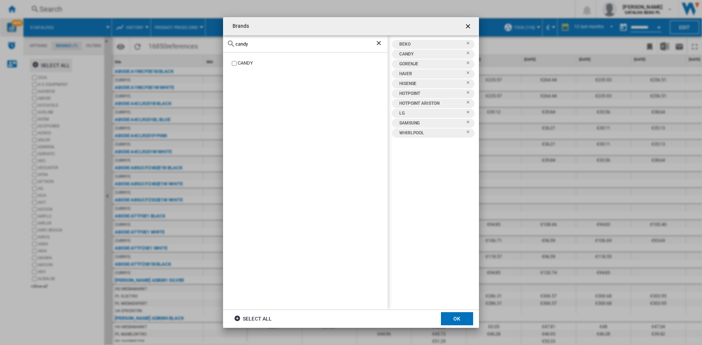
click at [241, 44] on input "candy" at bounding box center [305, 43] width 140 height 5
click at [241, 41] on input "hoo" at bounding box center [305, 43] width 140 height 5
click at [242, 42] on input "mide" at bounding box center [305, 43] width 140 height 5
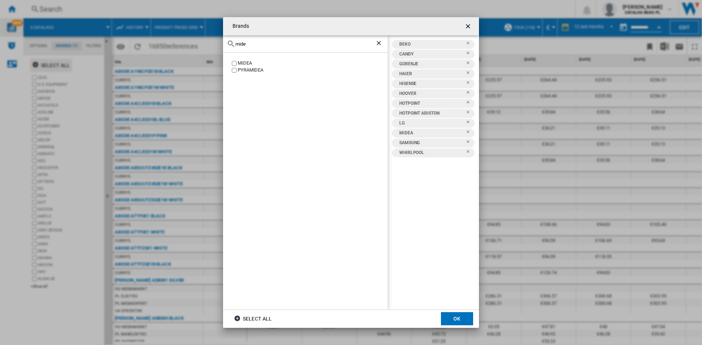
click at [242, 42] on input "mide" at bounding box center [305, 43] width 140 height 5
type input "fri"
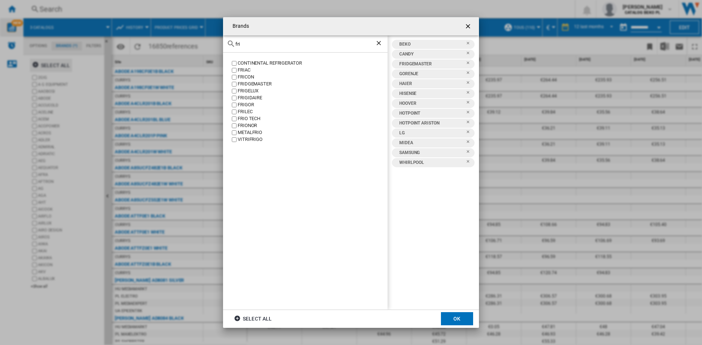
click at [327, 46] on input "fri" at bounding box center [305, 43] width 140 height 5
click at [238, 318] on ng-md-icon "{{::title}} OK ..." at bounding box center [238, 319] width 9 height 9
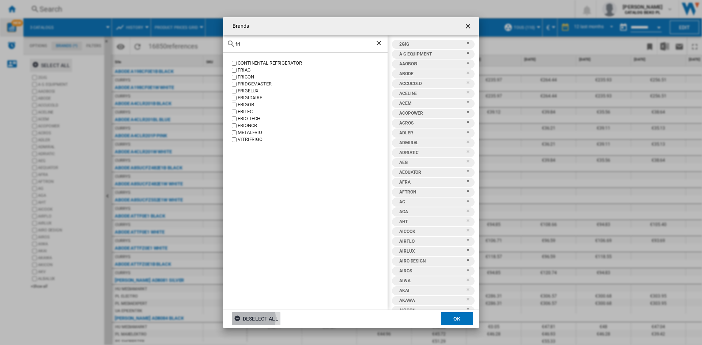
click at [245, 318] on div "Deselect all" at bounding box center [256, 318] width 44 height 13
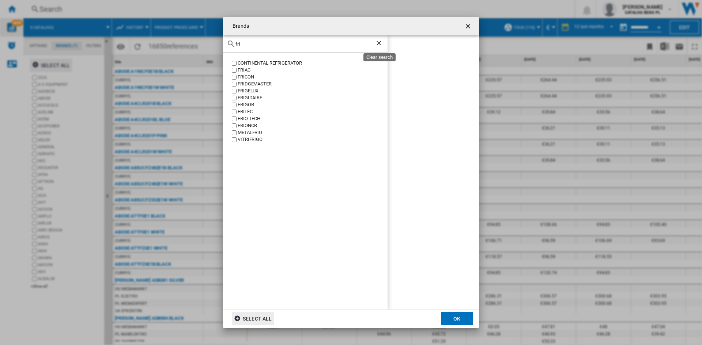
click at [378, 43] on ng-md-icon "Clear search" at bounding box center [379, 43] width 9 height 9
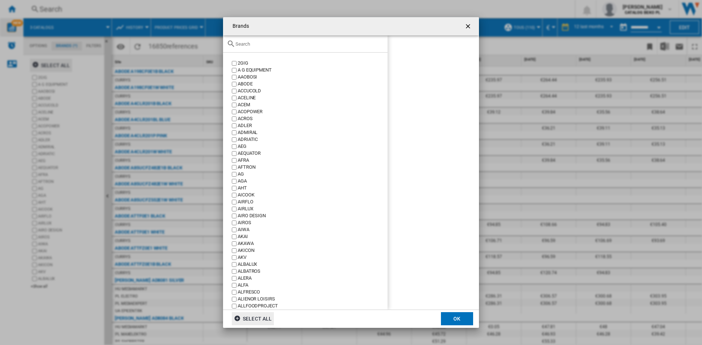
click at [335, 42] on input "{{::title}} OK ..." at bounding box center [309, 43] width 148 height 5
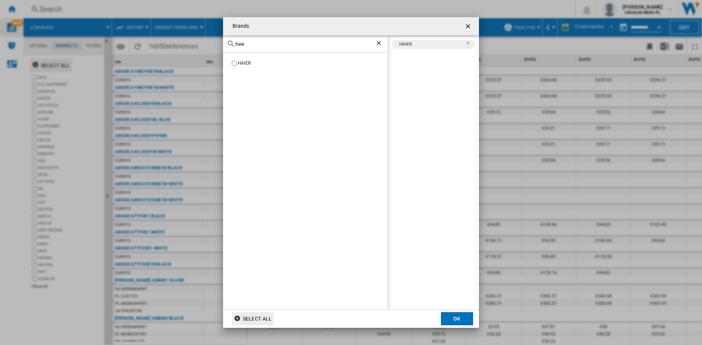
click at [240, 43] on input "haie" at bounding box center [305, 43] width 140 height 5
click at [242, 43] on input "hisen" at bounding box center [305, 43] width 140 height 5
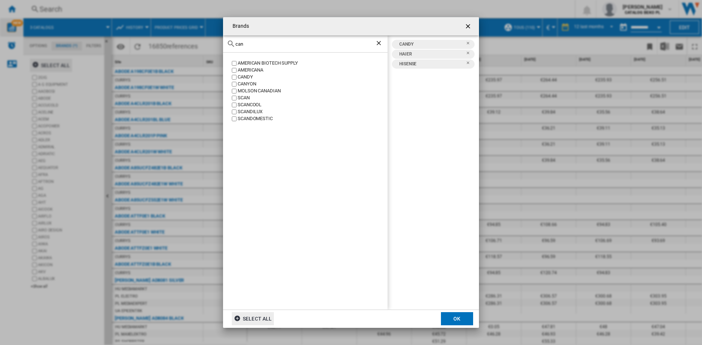
click at [240, 45] on input "can" at bounding box center [305, 43] width 140 height 5
type input "hoo"
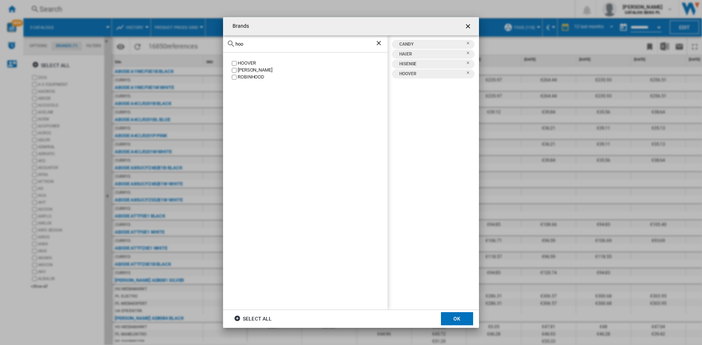
click at [234, 42] on md-icon "{{::title}} OK ..." at bounding box center [231, 43] width 9 height 9
click at [240, 43] on input "hoo" at bounding box center [305, 43] width 140 height 5
click at [237, 45] on input "gor" at bounding box center [305, 43] width 140 height 5
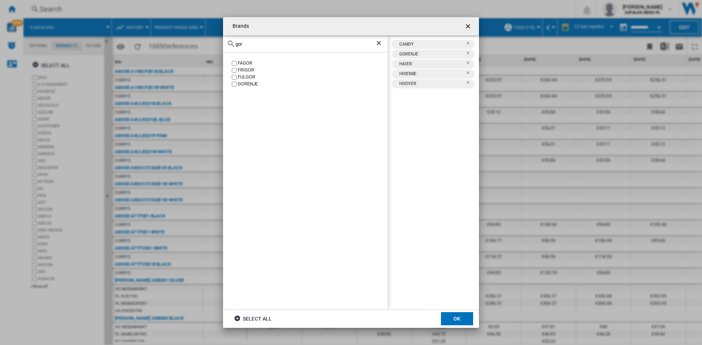
click at [237, 45] on input "gor" at bounding box center [305, 43] width 140 height 5
click at [239, 43] on input "beko" at bounding box center [305, 43] width 140 height 5
click at [234, 67] on label "HOTPOINT ARISTON" at bounding box center [308, 70] width 157 height 7
click at [237, 47] on div "hotpo" at bounding box center [305, 43] width 164 height 17
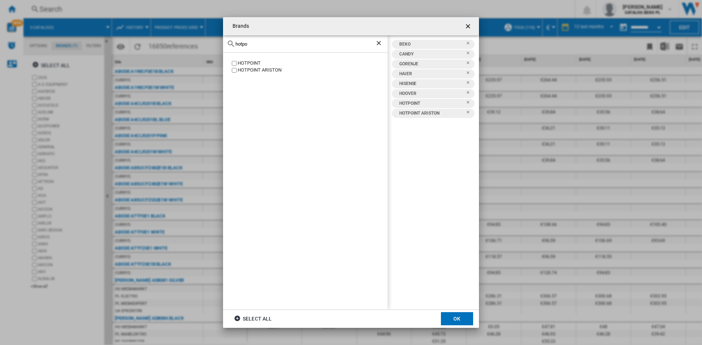
click at [239, 45] on input "hotpo" at bounding box center [305, 43] width 140 height 5
click at [241, 42] on input "whirl" at bounding box center [305, 43] width 140 height 5
click at [231, 62] on label "BAUKNECHT" at bounding box center [308, 63] width 157 height 7
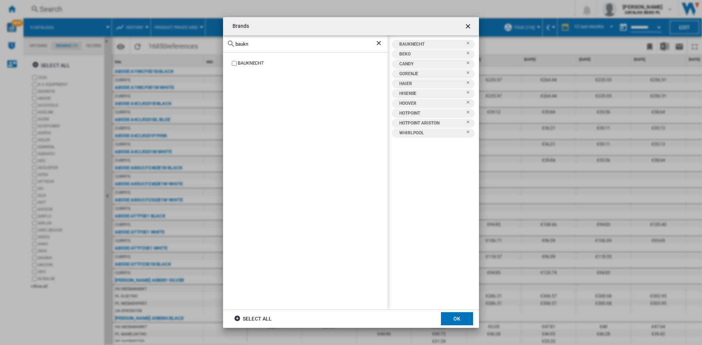
click at [240, 49] on div "baukn" at bounding box center [305, 43] width 164 height 17
click at [239, 44] on input "baukn" at bounding box center [305, 43] width 140 height 5
click at [242, 43] on input "sam" at bounding box center [305, 43] width 140 height 5
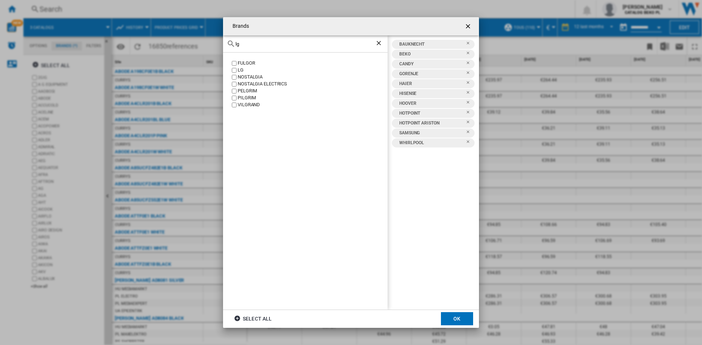
type input "lg"
click at [240, 44] on input "lg" at bounding box center [305, 43] width 140 height 5
click at [459, 315] on button "OK" at bounding box center [457, 318] width 32 height 13
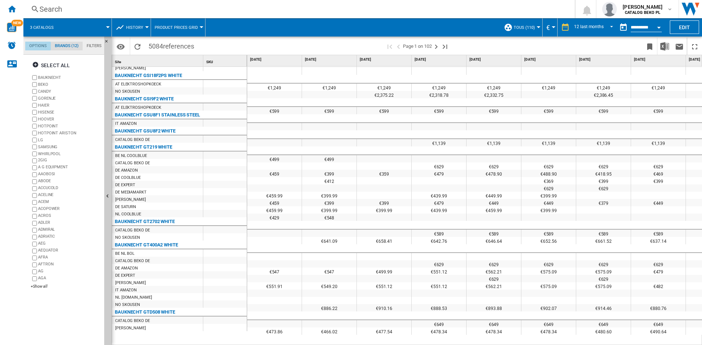
click at [37, 46] on md-tab-item "Options" at bounding box center [38, 46] width 26 height 9
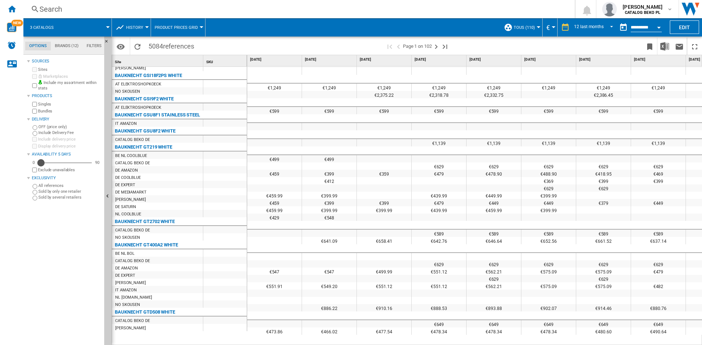
click at [41, 164] on div "Availability" at bounding box center [40, 162] width 7 height 7
click at [58, 46] on md-tab-item "Brands (12)" at bounding box center [67, 46] width 32 height 9
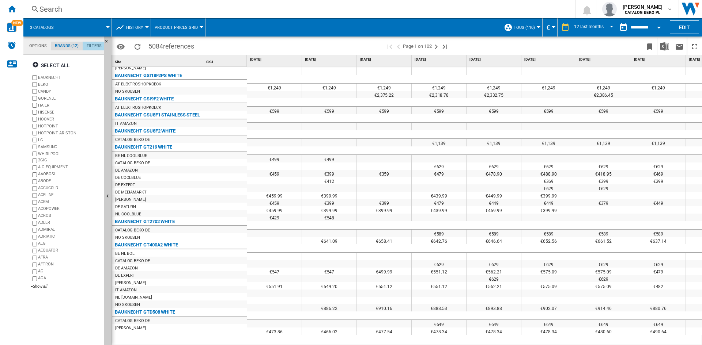
click at [88, 46] on md-tab-item "Filters" at bounding box center [94, 46] width 23 height 9
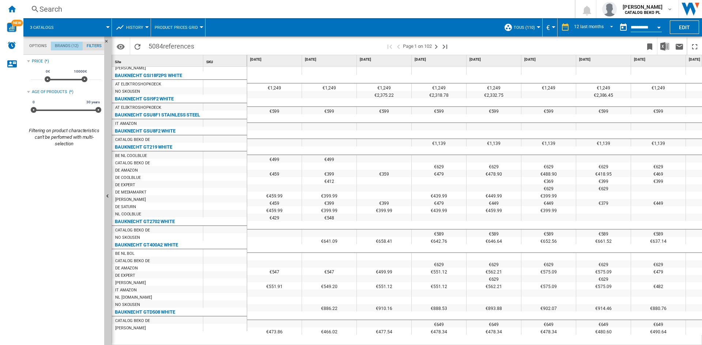
click at [69, 45] on md-tab-item "Brands (12)" at bounding box center [67, 46] width 32 height 9
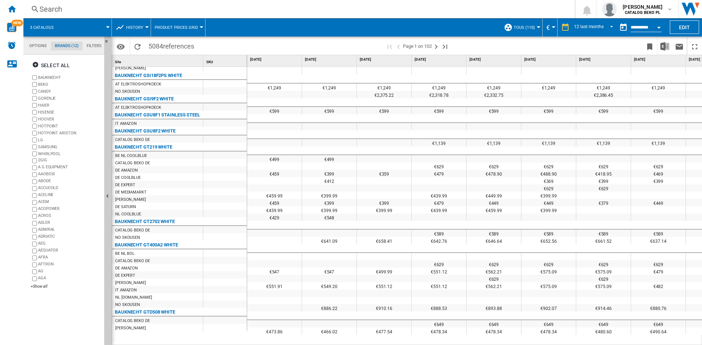
drag, startPoint x: 275, startPoint y: 341, endPoint x: 298, endPoint y: 341, distance: 23.4
click at [298, 341] on div "€1,079 €1,079 €1,079 €799 €1,079 €829.99 €799.99 €899 €829.99 €799.99 €949 €949…" at bounding box center [474, 205] width 455 height 279
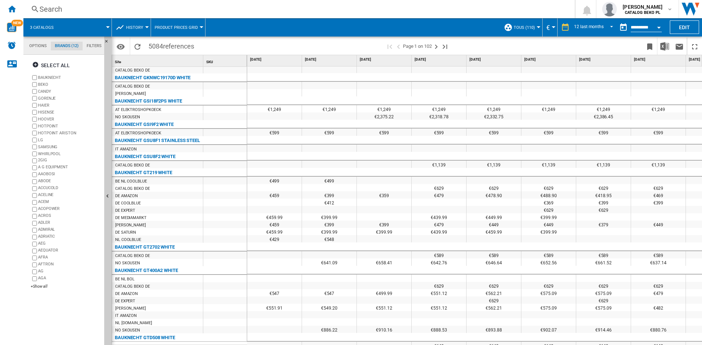
click at [142, 31] on button "History" at bounding box center [136, 27] width 21 height 18
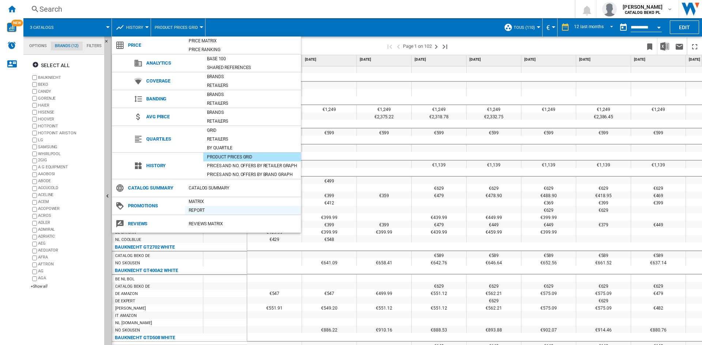
click at [193, 210] on div "Report" at bounding box center [243, 210] width 116 height 7
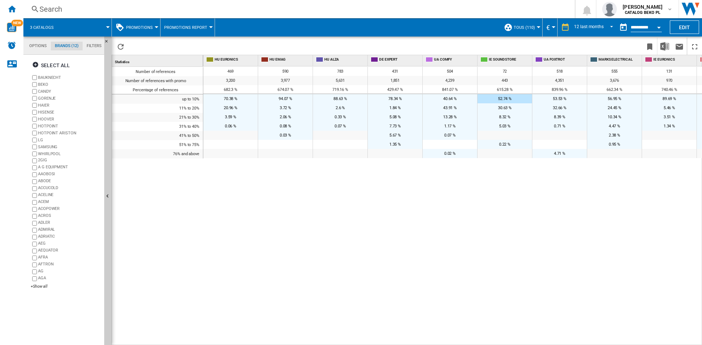
click at [135, 30] on button "Promotions" at bounding box center [141, 27] width 30 height 18
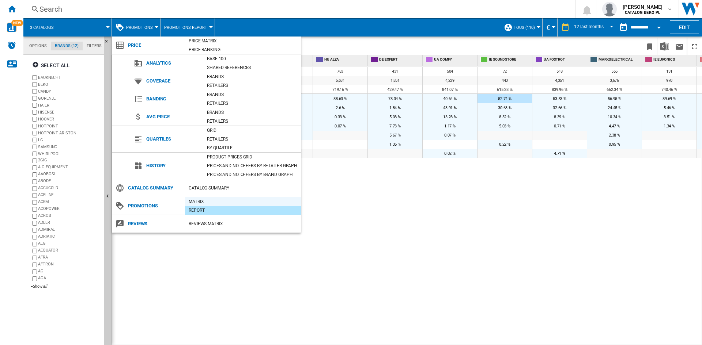
click at [201, 201] on div "Matrix" at bounding box center [243, 201] width 116 height 7
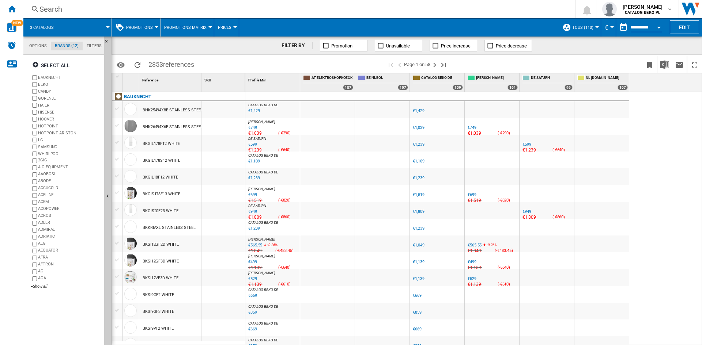
drag, startPoint x: 320, startPoint y: 279, endPoint x: 462, endPoint y: 282, distance: 141.4
click at [435, 64] on ng-md-icon "Next page" at bounding box center [434, 65] width 9 height 9
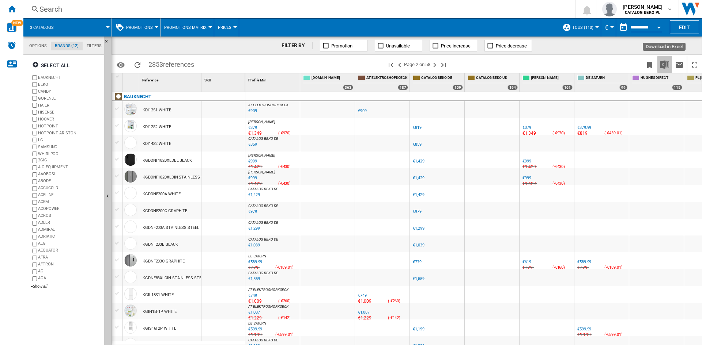
click at [661, 65] on img "Download in Excel" at bounding box center [664, 64] width 9 height 9
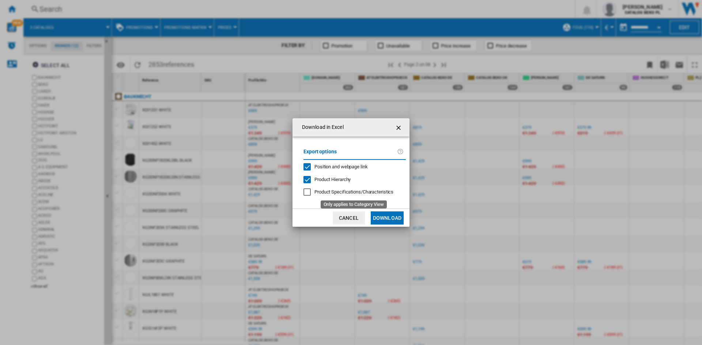
click at [334, 193] on span "Product Specifications/Characteristics" at bounding box center [353, 191] width 79 height 5
click at [386, 218] on button "Download" at bounding box center [386, 218] width 33 height 13
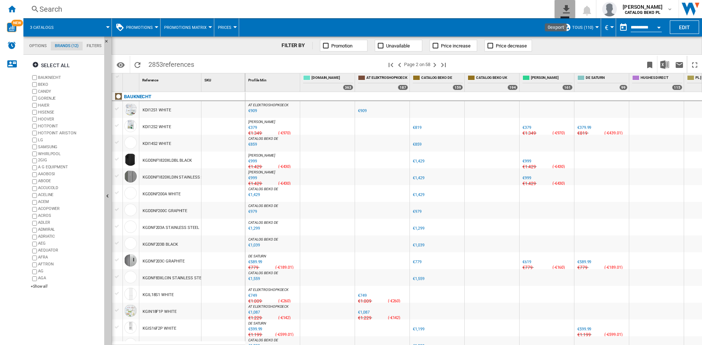
click at [560, 7] on ng-md-icon "0\a export" at bounding box center [564, 8] width 9 height 9
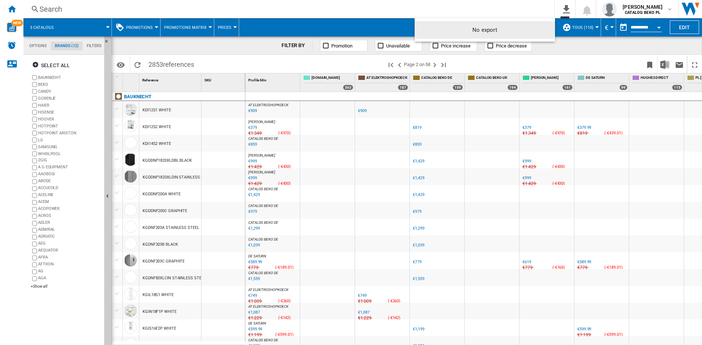
click at [503, 10] on md-backdrop at bounding box center [351, 172] width 702 height 345
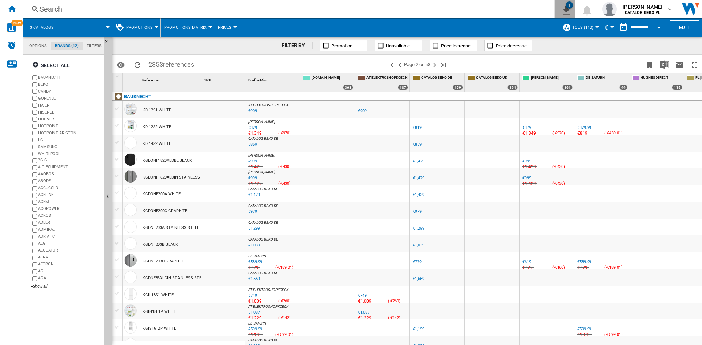
click at [560, 9] on ng-md-icon "1\a export" at bounding box center [564, 9] width 9 height 9
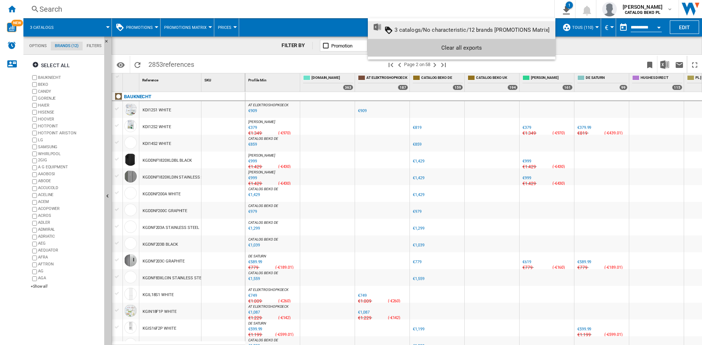
click at [94, 44] on md-backdrop at bounding box center [351, 172] width 702 height 345
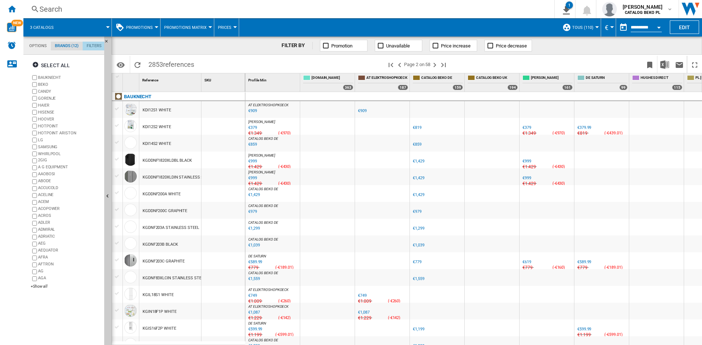
click at [94, 45] on md-tab-item "Filters" at bounding box center [94, 46] width 23 height 9
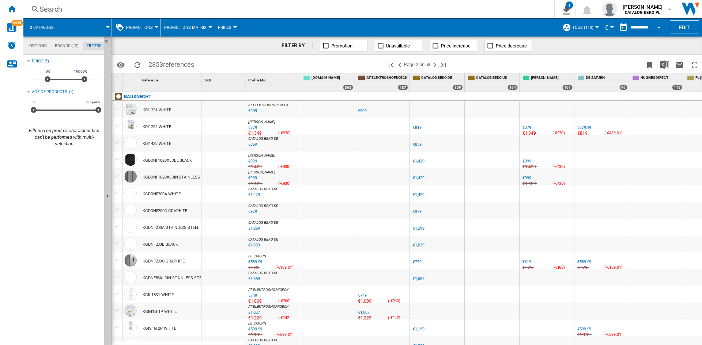
click at [62, 45] on md-tab-item "Brands (12)" at bounding box center [67, 46] width 32 height 9
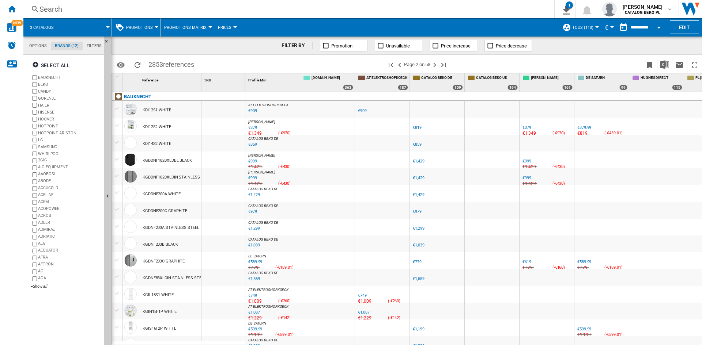
scroll to position [28, 0]
click at [76, 26] on span at bounding box center [86, 27] width 44 height 18
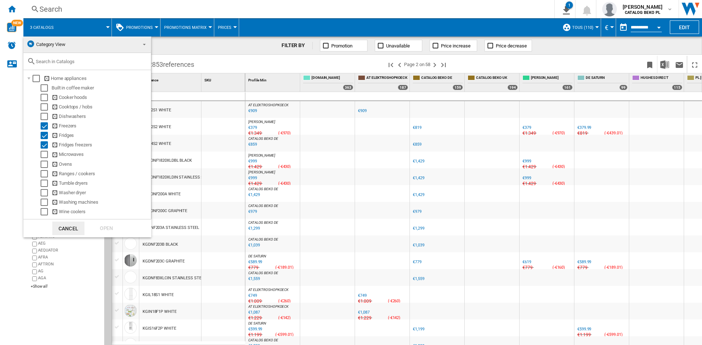
click at [131, 46] on span "Category View" at bounding box center [81, 44] width 110 height 10
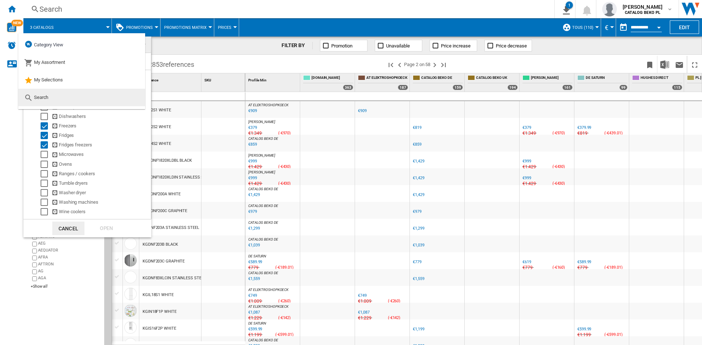
click at [84, 98] on md-option "Search" at bounding box center [81, 98] width 127 height 18
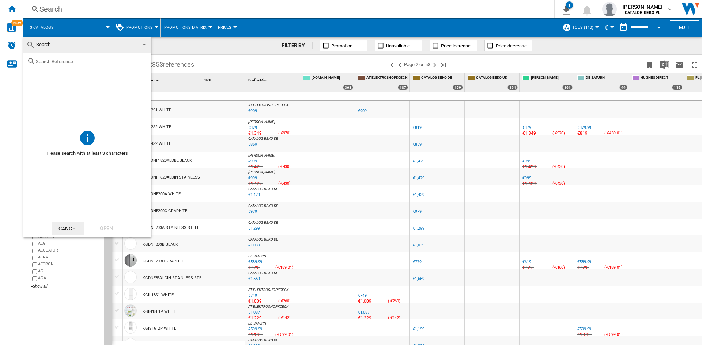
click at [73, 57] on div at bounding box center [87, 61] width 128 height 17
click at [72, 62] on input "text" at bounding box center [91, 61] width 111 height 5
paste input "RS57DG400EM9EU"
type input "R"
type input "s"
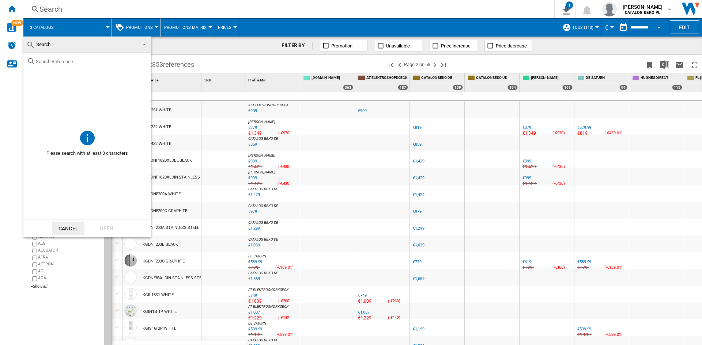
click at [138, 46] on span at bounding box center [142, 44] width 9 height 10
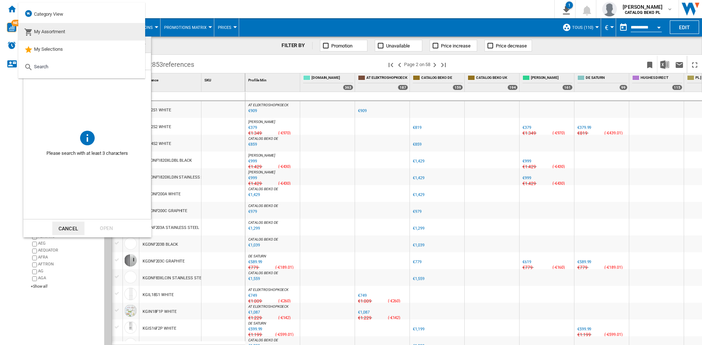
click at [117, 27] on md-option "My Assortment" at bounding box center [81, 32] width 127 height 18
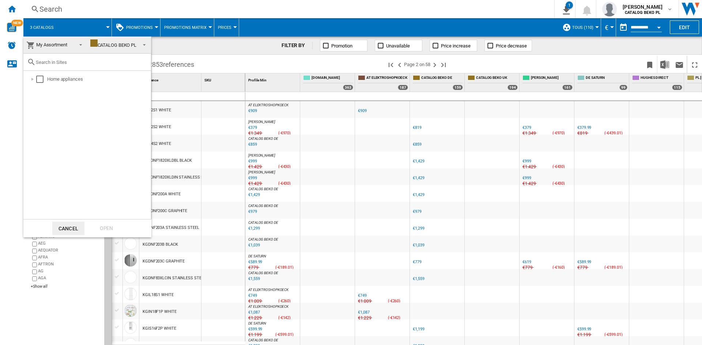
click at [109, 64] on input "text" at bounding box center [91, 62] width 111 height 5
paste input "RS57DG400EM9EU"
type input "RS57DG400EM9EU"
click at [123, 44] on div "CATALOG BEKO PL" at bounding box center [113, 44] width 46 height 5
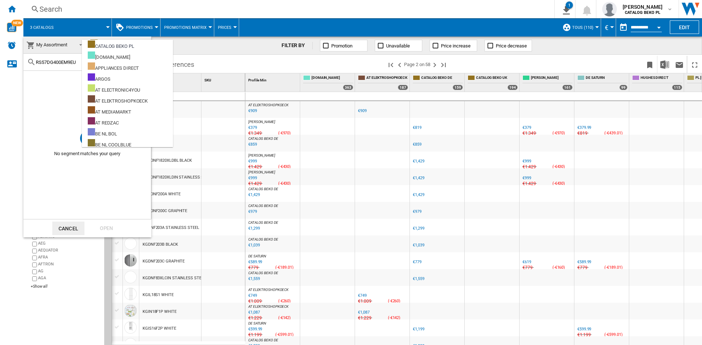
click at [71, 44] on span "My Assortment" at bounding box center [49, 45] width 46 height 10
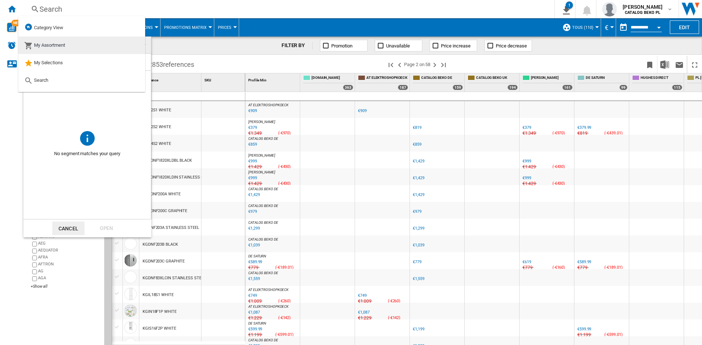
click at [62, 42] on span "My Assortment" at bounding box center [49, 44] width 31 height 5
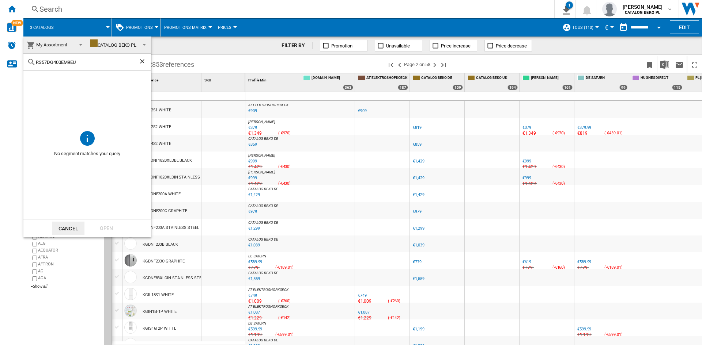
click at [61, 46] on span "My Assortment" at bounding box center [51, 44] width 31 height 5
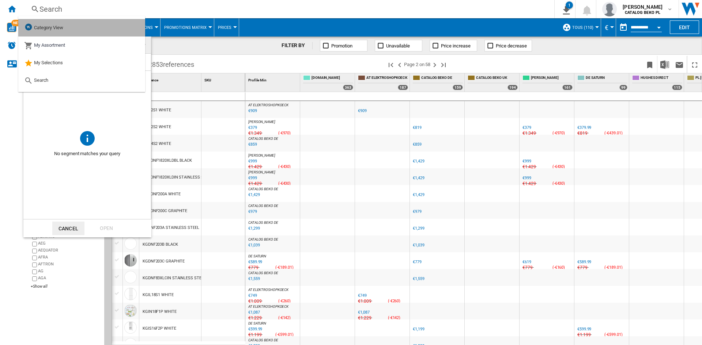
click at [57, 28] on span "Category View" at bounding box center [48, 27] width 29 height 5
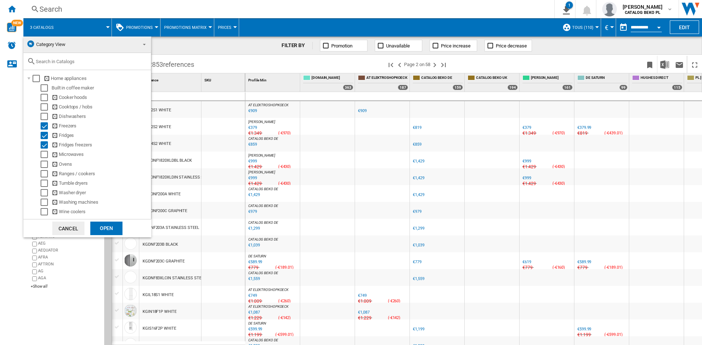
click at [66, 59] on input "text" at bounding box center [91, 61] width 111 height 5
paste input "RS57DG400EM9EU"
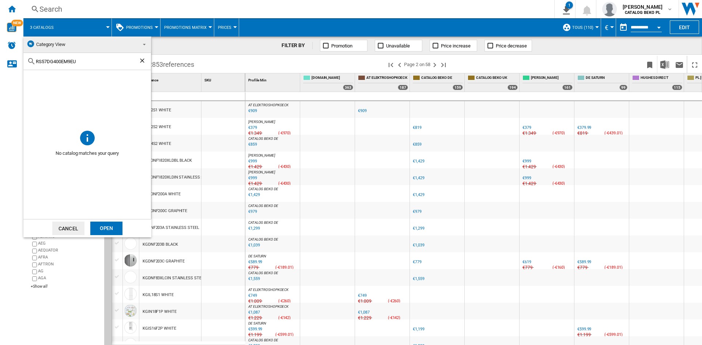
type input "RS57DG400EM9EU"
click at [60, 38] on md-select-value "Category View" at bounding box center [87, 45] width 128 height 16
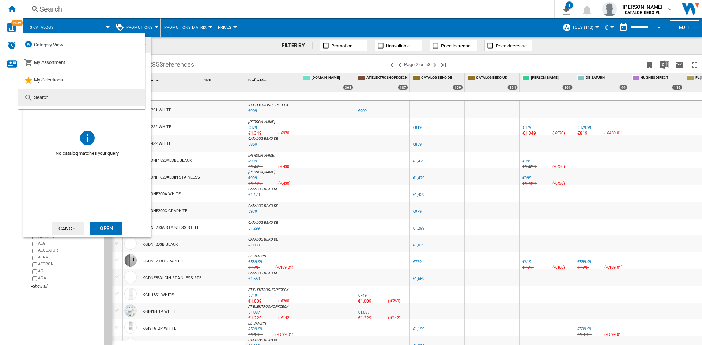
click at [51, 95] on md-option "Search" at bounding box center [81, 98] width 127 height 18
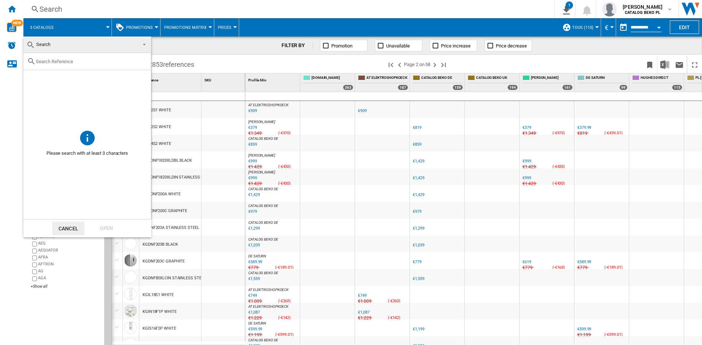
click at [63, 59] on input "text" at bounding box center [91, 61] width 111 height 5
paste input "RS57DG400EM9EU"
type input "RS57DG400EM9EU"
click at [103, 227] on div "Open" at bounding box center [106, 229] width 32 height 14
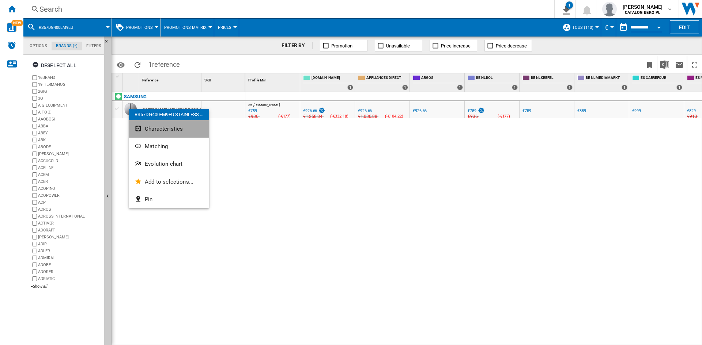
click at [152, 130] on span "Characteristics" at bounding box center [164, 129] width 38 height 7
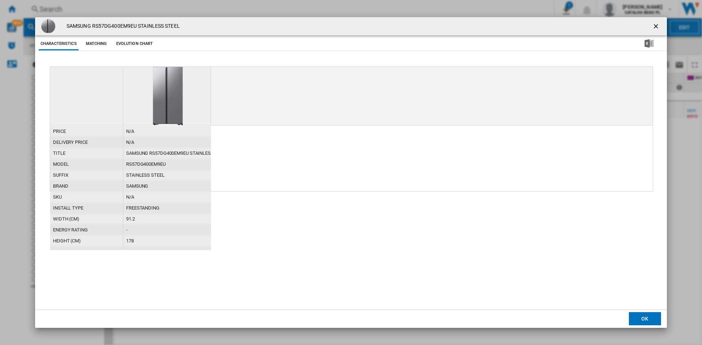
drag, startPoint x: 173, startPoint y: 89, endPoint x: 166, endPoint y: 209, distance: 120.1
click at [166, 209] on div "FREESTANDING" at bounding box center [167, 208] width 88 height 11
click at [99, 39] on button "Matching" at bounding box center [96, 43] width 32 height 13
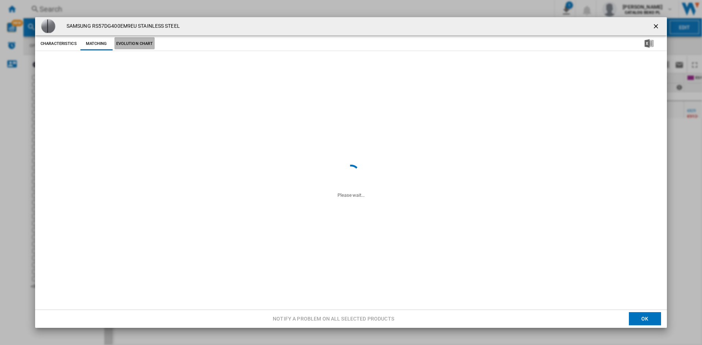
click at [136, 43] on button "Evolution chart" at bounding box center [134, 43] width 41 height 13
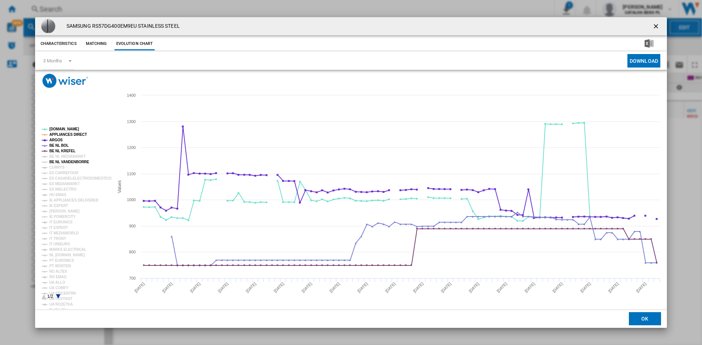
click at [60, 161] on tspan "BE NL VANDENBORRE" at bounding box center [69, 162] width 40 height 4
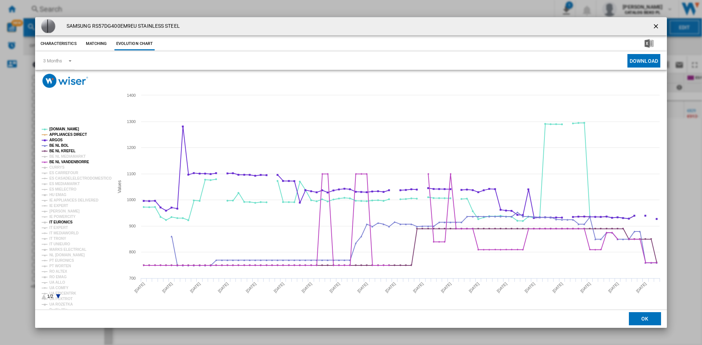
click at [55, 224] on tspan "IT EURONICS" at bounding box center [60, 222] width 23 height 4
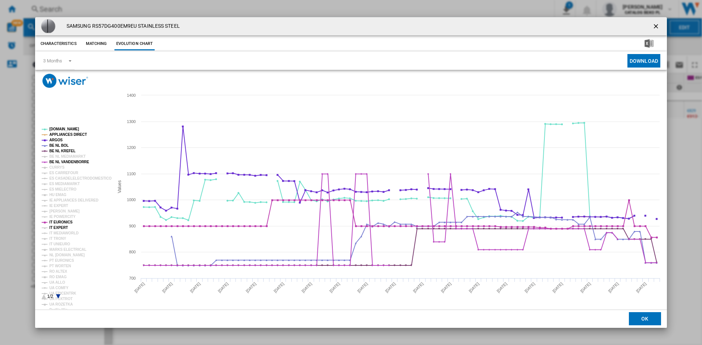
click at [57, 228] on tspan "IT EXPERT" at bounding box center [58, 228] width 19 height 4
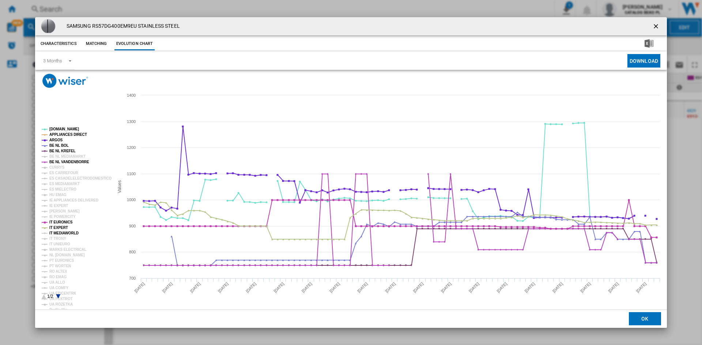
click at [56, 233] on tspan "IT MEDIAWORLD" at bounding box center [63, 233] width 29 height 4
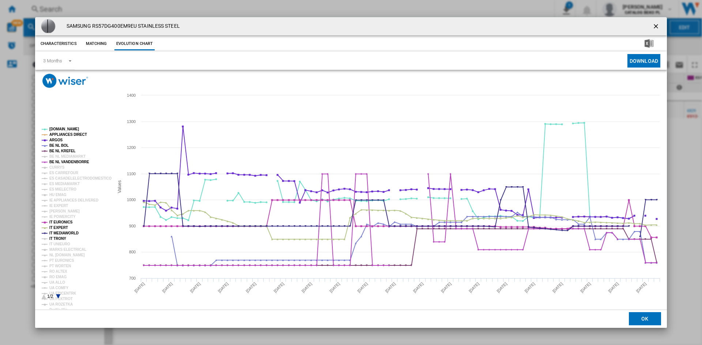
click at [56, 239] on tspan "IT TRONY" at bounding box center [57, 239] width 17 height 4
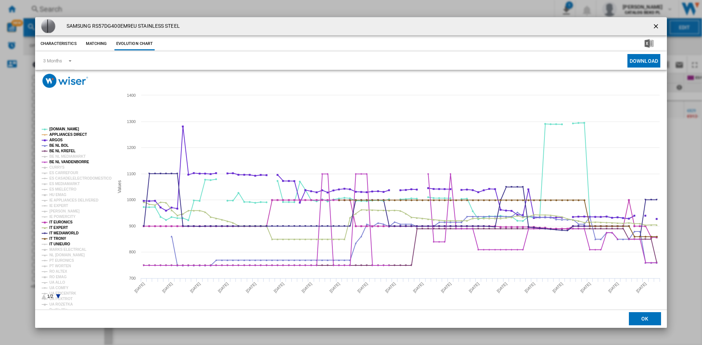
click at [56, 243] on tspan "IT UNIEURO" at bounding box center [59, 244] width 21 height 4
click at [57, 250] on tspan "MARKS ELECTRICAL" at bounding box center [67, 250] width 37 height 4
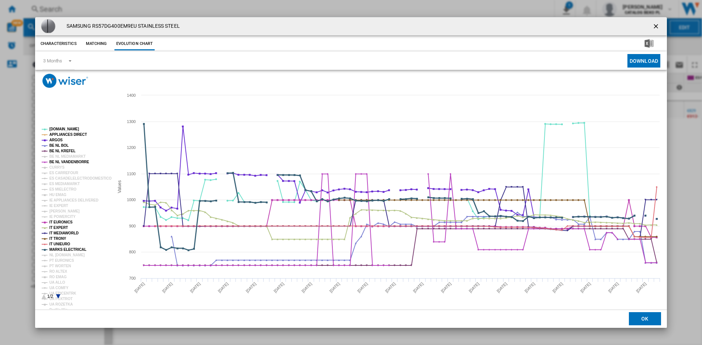
click at [59, 250] on tspan "MARKS ELECTRICAL" at bounding box center [67, 250] width 37 height 4
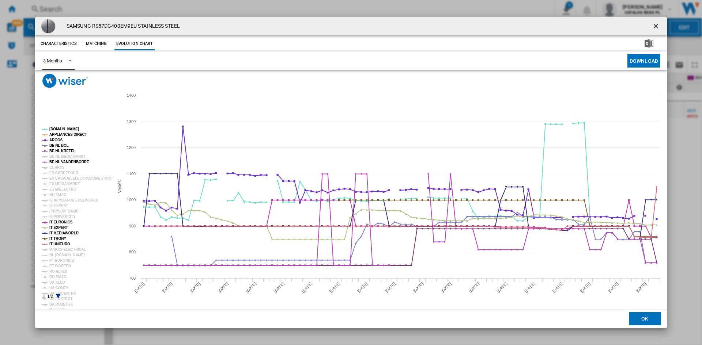
click at [69, 57] on span "Product popup" at bounding box center [68, 60] width 9 height 7
click at [66, 80] on md-option "6 Months" at bounding box center [62, 79] width 50 height 18
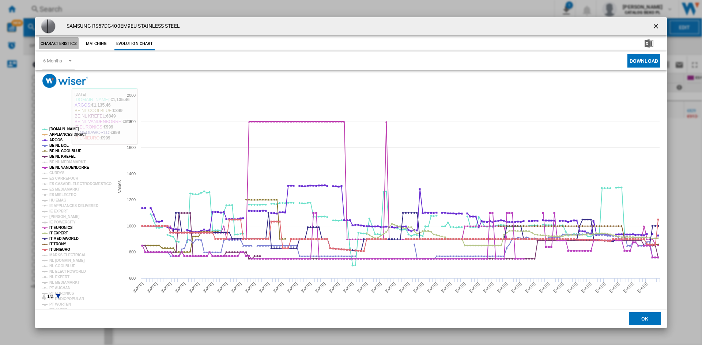
click at [74, 46] on button "Characteristics" at bounding box center [59, 43] width 40 height 13
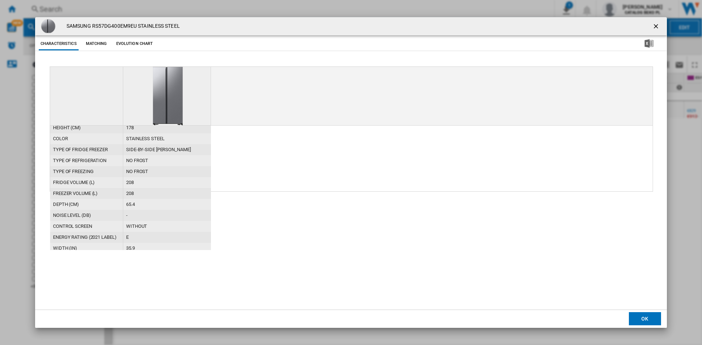
scroll to position [150, 0]
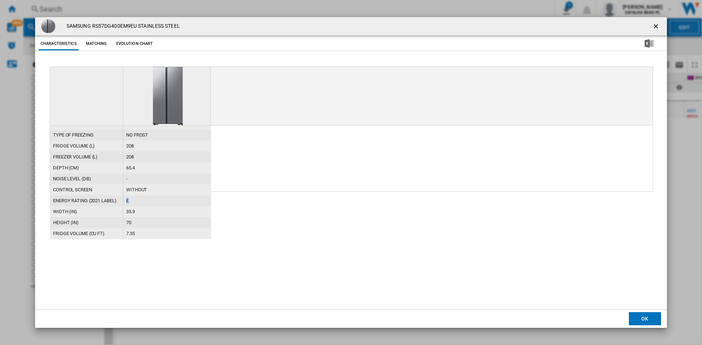
drag, startPoint x: 132, startPoint y: 198, endPoint x: 123, endPoint y: 196, distance: 9.0
click at [123, 196] on div "E" at bounding box center [167, 200] width 88 height 11
click at [127, 44] on button "Evolution chart" at bounding box center [134, 43] width 41 height 13
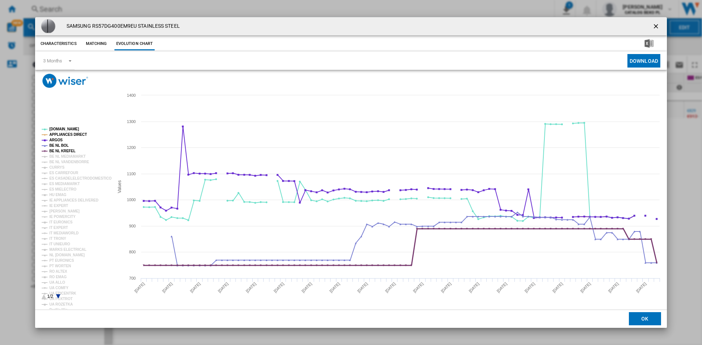
click at [59, 151] on tspan "BE NL KREFEL" at bounding box center [62, 151] width 26 height 4
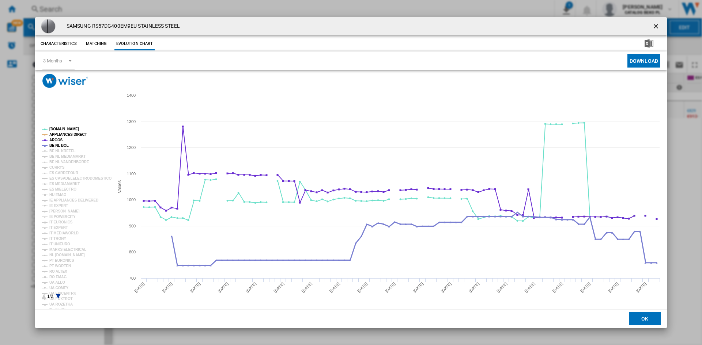
click at [59, 146] on tspan "BE NL BOL" at bounding box center [58, 146] width 19 height 4
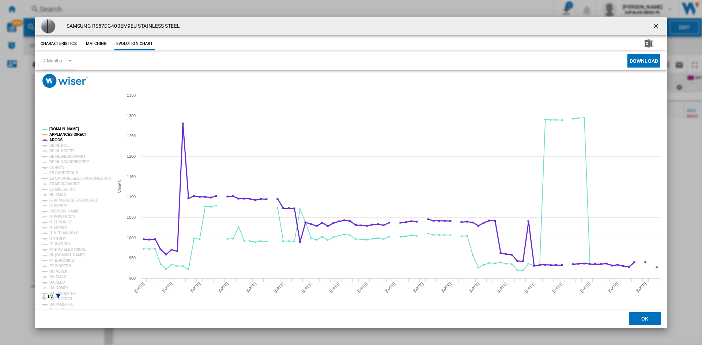
click at [58, 140] on tspan "ARGOS" at bounding box center [56, 140] width 14 height 4
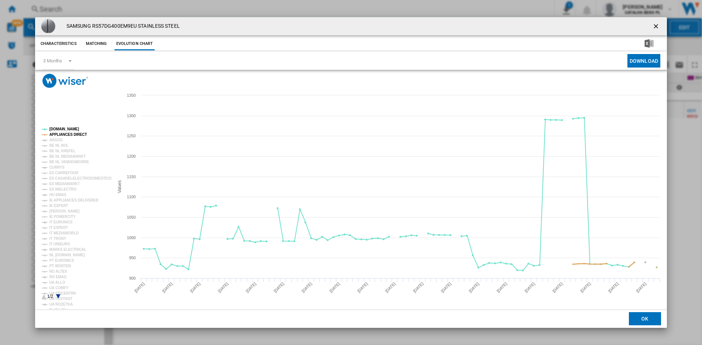
click at [58, 133] on tspan "APPLIANCES DIRECT" at bounding box center [68, 135] width 38 height 4
click at [64, 221] on tspan "IT EURONICS" at bounding box center [60, 222] width 23 height 4
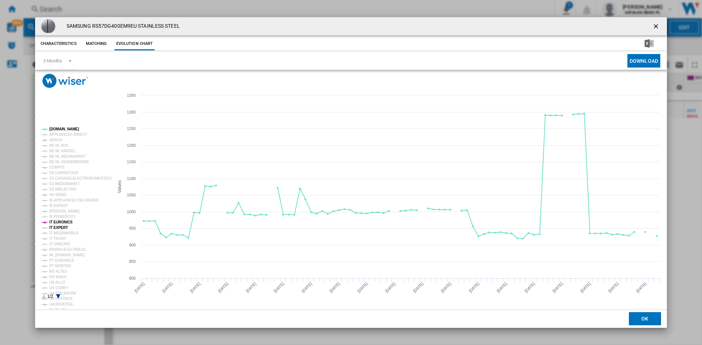
click at [64, 227] on tspan "IT EXPERT" at bounding box center [58, 228] width 19 height 4
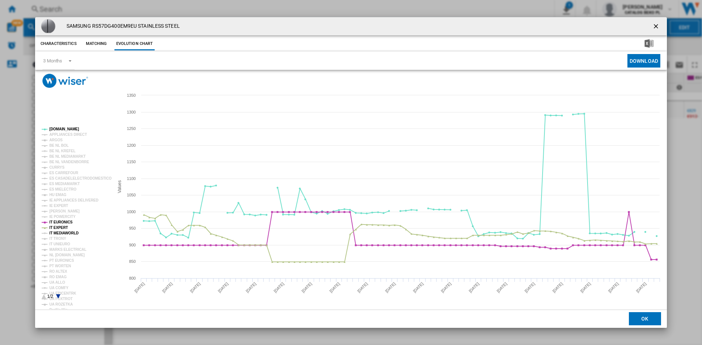
click at [65, 234] on tspan "IT MEDIAWORLD" at bounding box center [63, 233] width 29 height 4
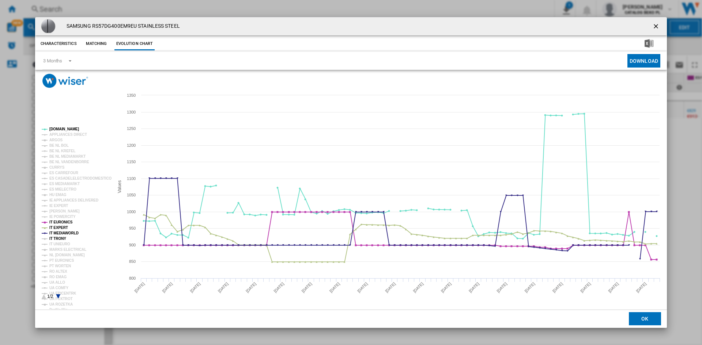
click at [64, 240] on tspan "IT TRONY" at bounding box center [57, 239] width 17 height 4
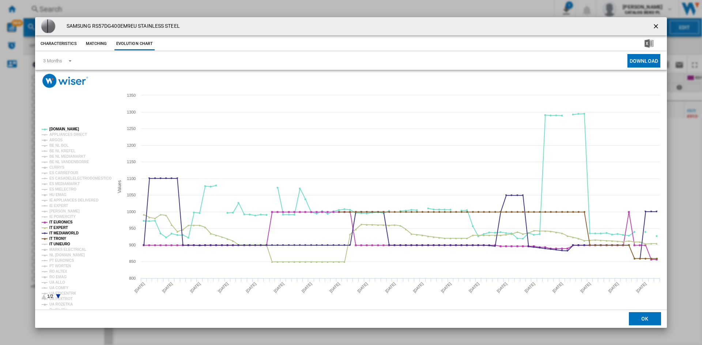
click at [63, 243] on tspan "IT UNIEURO" at bounding box center [59, 244] width 21 height 4
click at [58, 298] on icon "Product popup" at bounding box center [58, 296] width 4 height 4
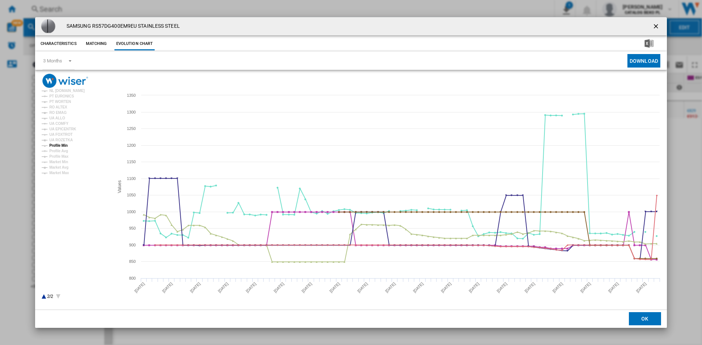
click at [67, 146] on tspan "Profile Min" at bounding box center [58, 146] width 18 height 4
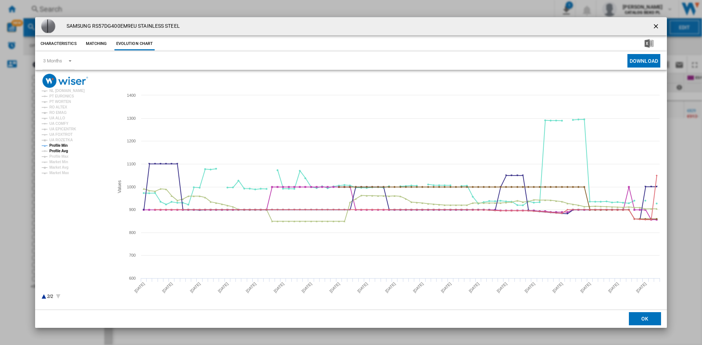
click at [64, 152] on tspan "Profile Avg" at bounding box center [58, 151] width 19 height 4
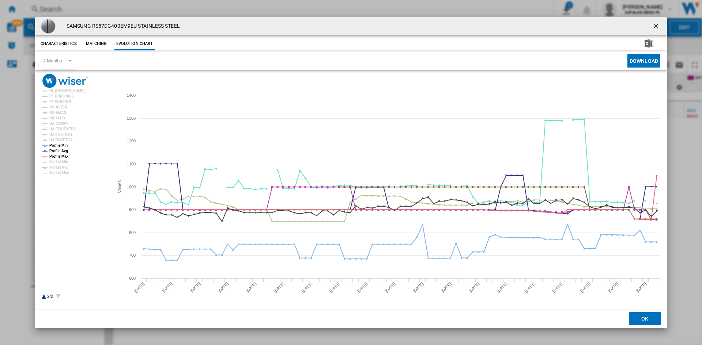
click at [66, 157] on tspan "Profile Max" at bounding box center [58, 157] width 19 height 4
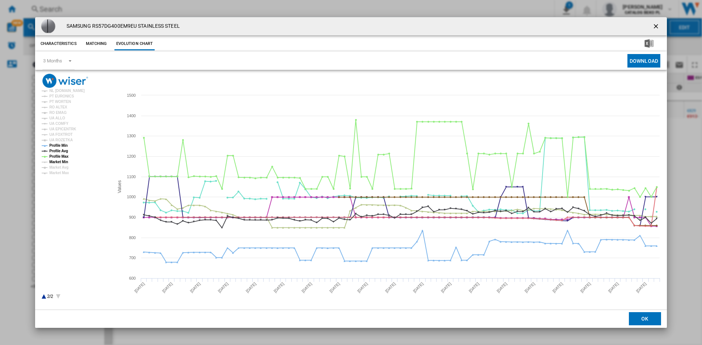
click at [66, 161] on tspan "Market Min" at bounding box center [58, 162] width 19 height 4
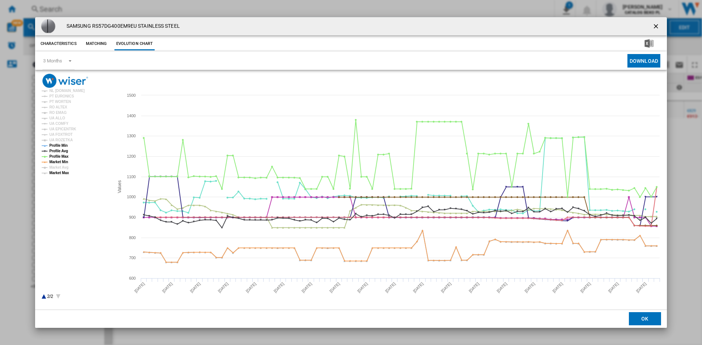
click at [65, 173] on tspan "Market Max" at bounding box center [59, 173] width 20 height 4
click at [64, 168] on tspan "Market Avg" at bounding box center [58, 168] width 19 height 4
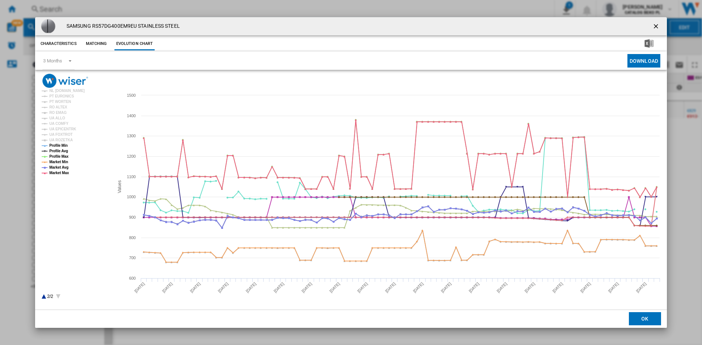
click at [42, 298] on g "AO.COM APPLIANCES DIRECT ARGOS BE NL BOL BE NL KREFEL BE NL MEDIAMARKT BE NL VA…" at bounding box center [75, 132] width 73 height 339
click at [44, 297] on icon "Product popup" at bounding box center [44, 296] width 4 height 4
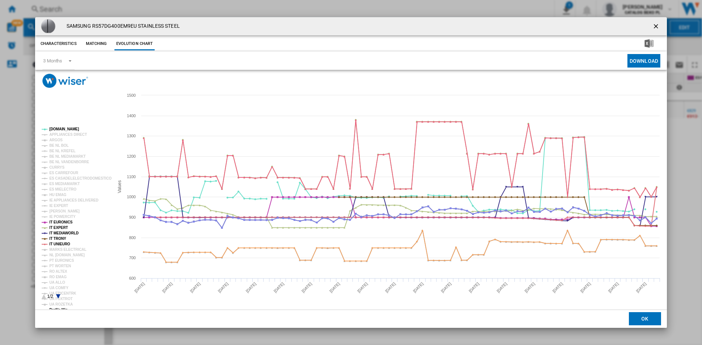
click at [58, 296] on icon "Product popup" at bounding box center [58, 296] width 4 height 4
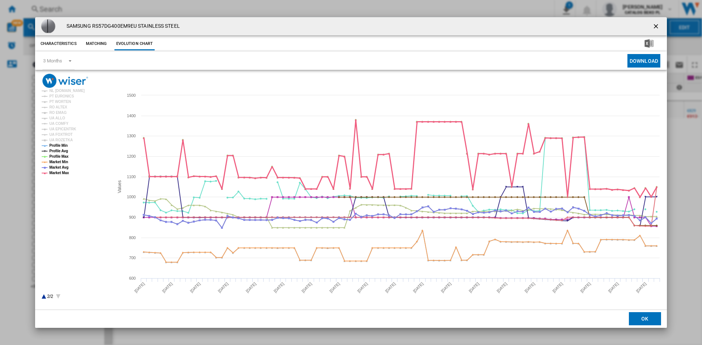
click at [60, 172] on tspan "Market Max" at bounding box center [59, 173] width 20 height 4
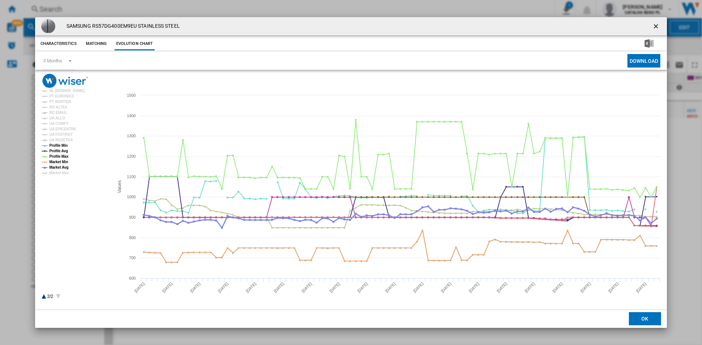
click at [61, 168] on tspan "Market Avg" at bounding box center [58, 168] width 19 height 4
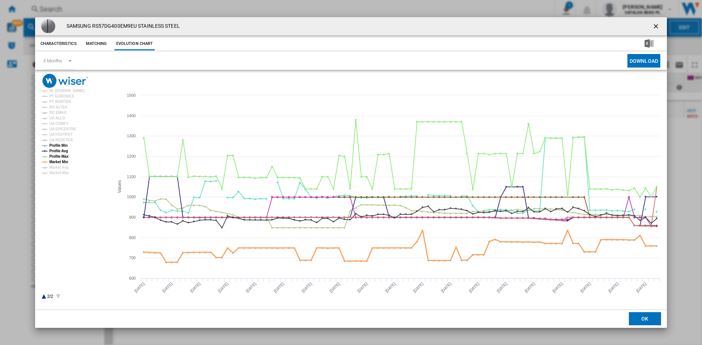
click at [61, 161] on tspan "Market Min" at bounding box center [58, 162] width 19 height 4
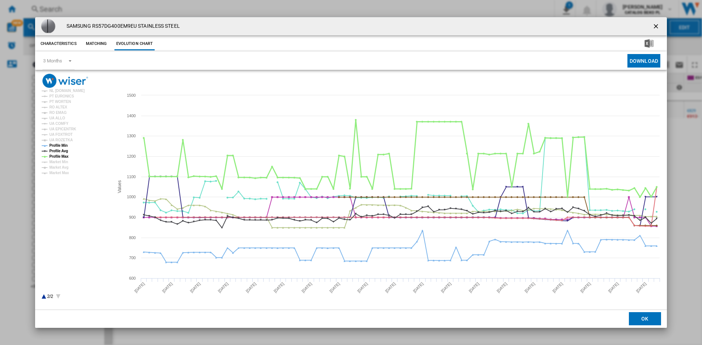
click at [61, 157] on tspan "Profile Max" at bounding box center [58, 157] width 19 height 4
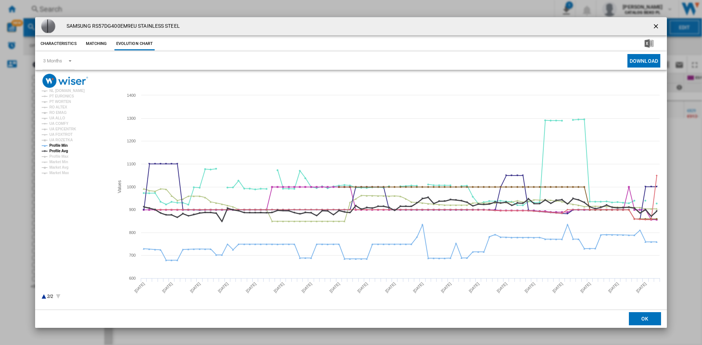
click at [60, 152] on tspan "Profile Avg" at bounding box center [58, 151] width 19 height 4
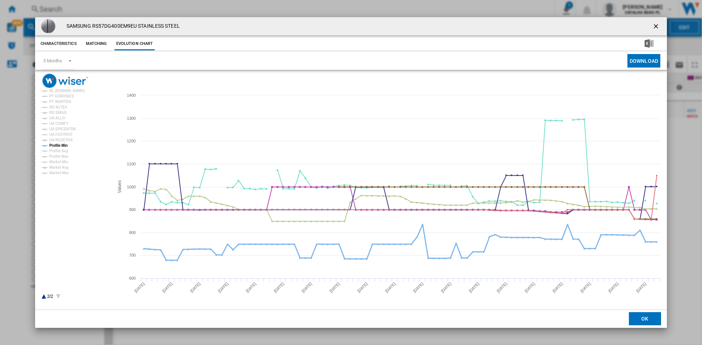
click at [60, 146] on tspan "Profile Min" at bounding box center [58, 146] width 18 height 4
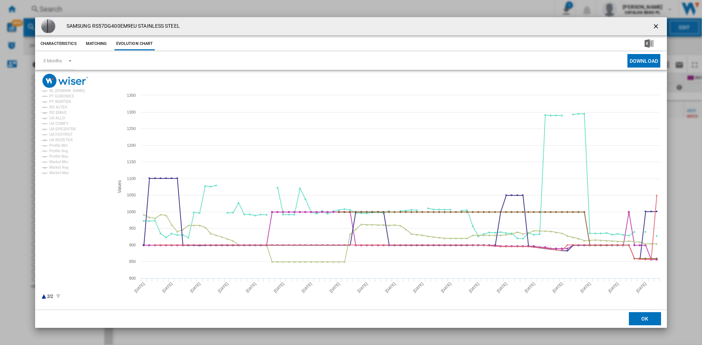
click at [44, 297] on icon "Product popup" at bounding box center [44, 296] width 4 height 4
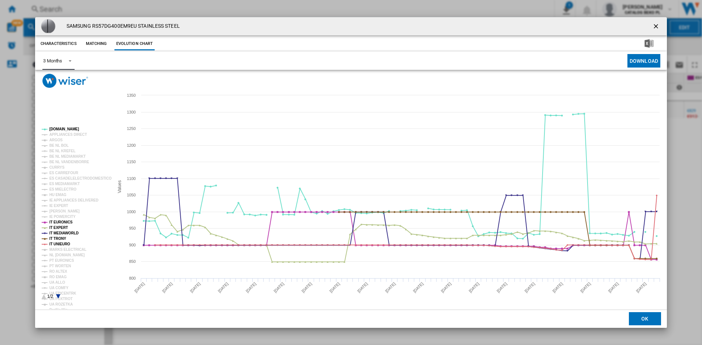
click at [64, 60] on span "Product popup" at bounding box center [68, 60] width 9 height 7
click at [71, 76] on md-option "6 Months" at bounding box center [62, 79] width 50 height 18
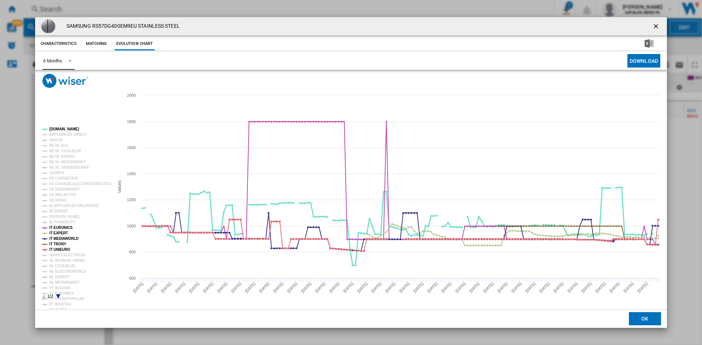
click at [54, 130] on tspan "[DOMAIN_NAME]" at bounding box center [64, 129] width 30 height 4
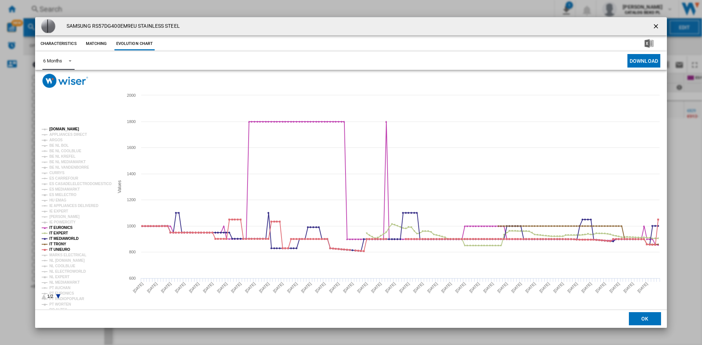
click at [58, 130] on tspan "[DOMAIN_NAME]" at bounding box center [64, 129] width 30 height 4
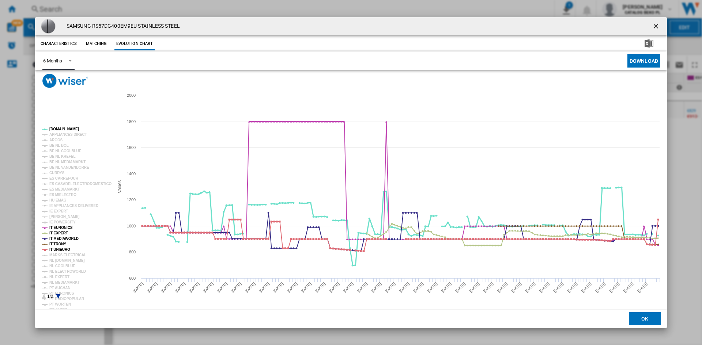
click at [56, 128] on tspan "[DOMAIN_NAME]" at bounding box center [64, 129] width 30 height 4
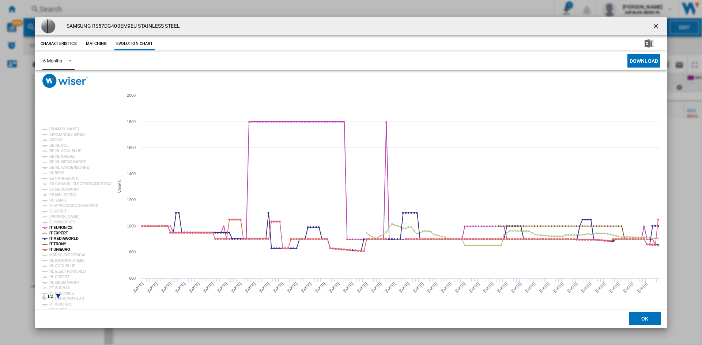
click at [58, 296] on icon "Product popup" at bounding box center [58, 296] width 4 height 4
click at [43, 297] on icon "Product popup" at bounding box center [44, 296] width 4 height 4
click at [658, 28] on ng-md-icon "getI18NText('BUTTONS.CLOSE_DIALOG')" at bounding box center [656, 27] width 9 height 9
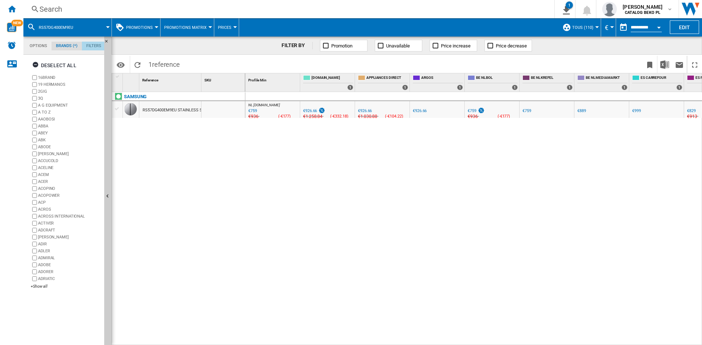
click at [95, 44] on md-tab-item "Filters" at bounding box center [94, 46] width 24 height 9
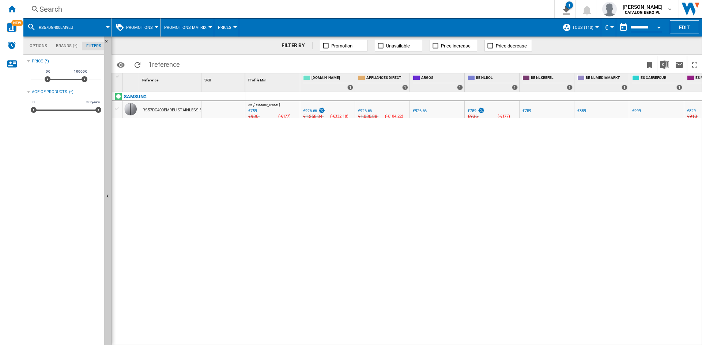
click at [79, 29] on button "RS57DG400EM9EU" at bounding box center [60, 27] width 42 height 18
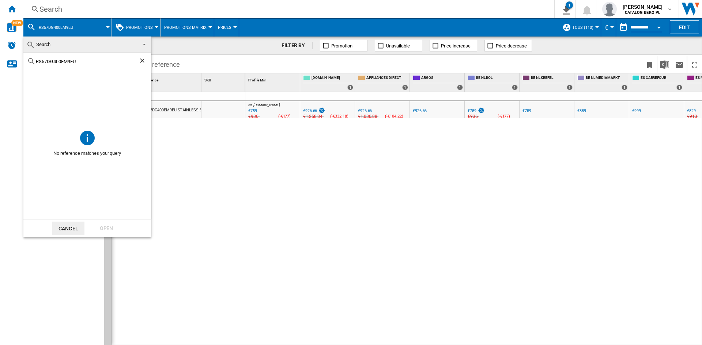
click at [64, 60] on input "RS57DG400EM9EU" at bounding box center [87, 61] width 103 height 5
click at [142, 58] on ng-md-icon "Clear search" at bounding box center [142, 61] width 9 height 9
click at [64, 62] on input "text" at bounding box center [91, 61] width 111 height 5
paste input "RS57DG400EM9EU"
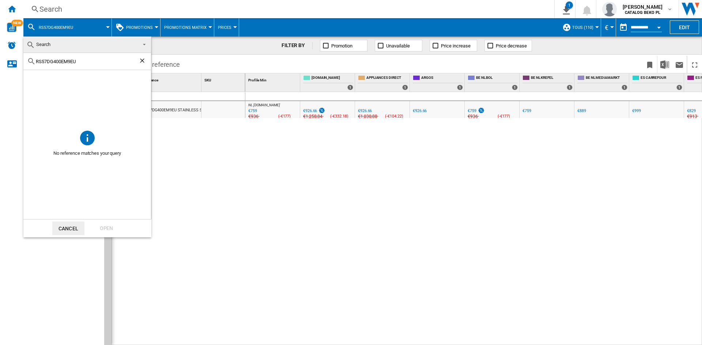
type input "RS57DG400EM9EU"
click at [142, 61] on ng-md-icon "Clear search" at bounding box center [142, 61] width 9 height 9
click at [59, 64] on input "text" at bounding box center [91, 61] width 111 height 5
paste input "HSR5918DNMP"
type input "HSR5918DNMP"
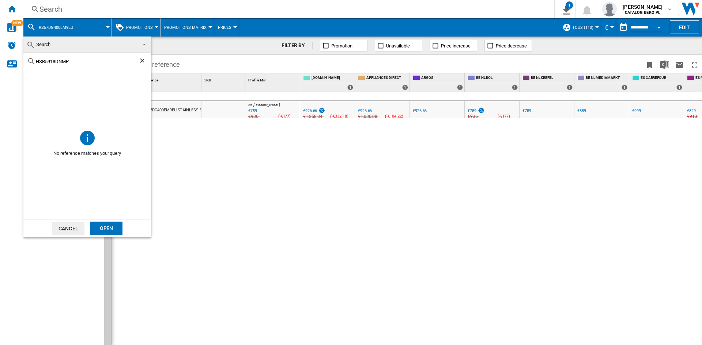
click at [102, 226] on div "Open" at bounding box center [106, 229] width 32 height 14
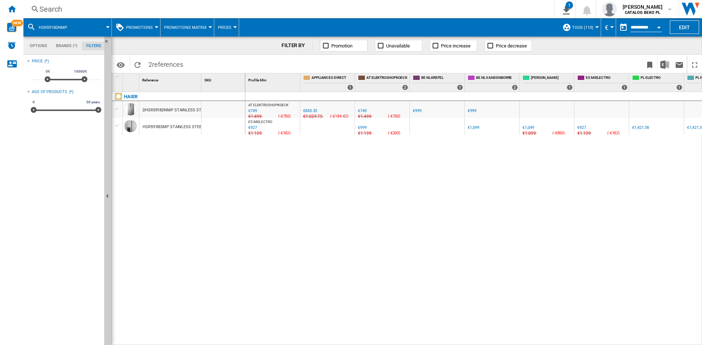
click at [159, 126] on div "HSR5918DIMP STAINLESS STEEL" at bounding box center [172, 127] width 61 height 17
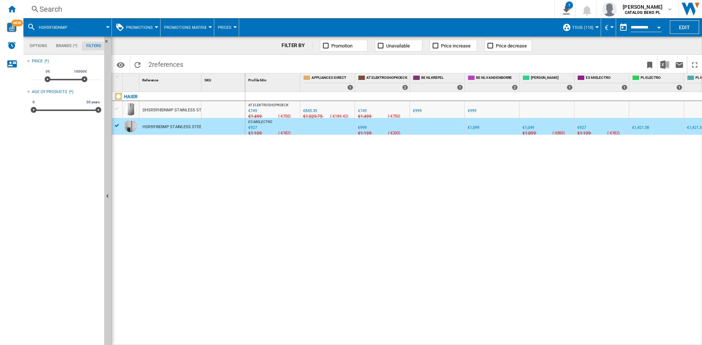
click at [159, 126] on div "HSR5918DIMP STAINLESS STEEL" at bounding box center [172, 127] width 61 height 17
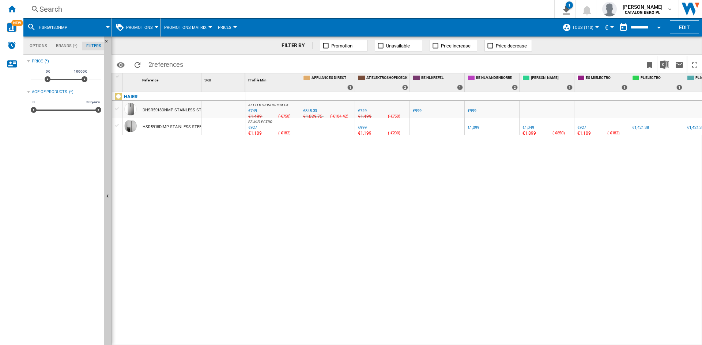
click at [159, 126] on div "HSR5918DIMP STAINLESS STEEL" at bounding box center [172, 127] width 61 height 17
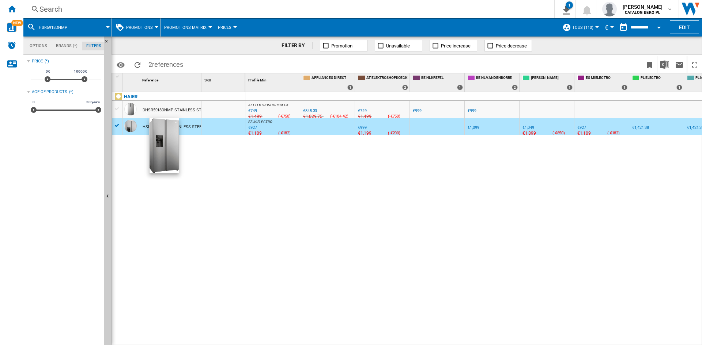
click at [130, 125] on div at bounding box center [130, 126] width 12 height 12
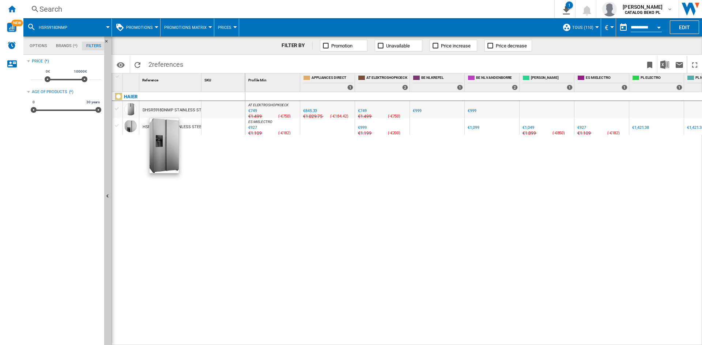
click at [130, 125] on div at bounding box center [130, 126] width 12 height 12
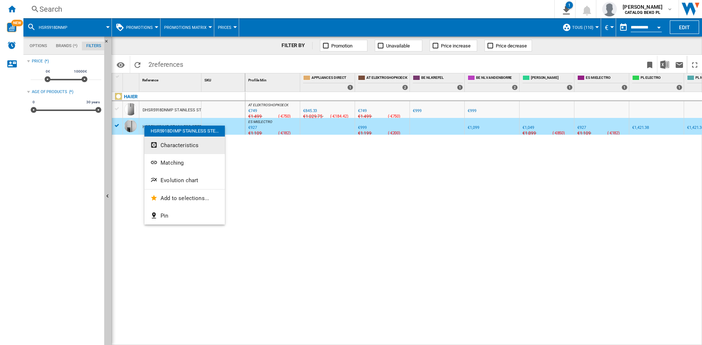
click at [167, 145] on span "Characteristics" at bounding box center [179, 145] width 38 height 7
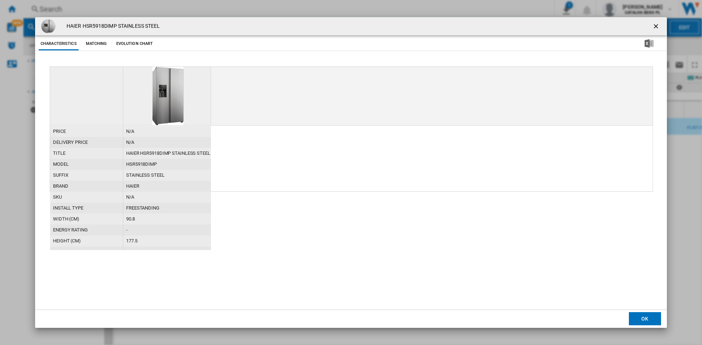
click at [143, 44] on button "Evolution chart" at bounding box center [134, 43] width 41 height 13
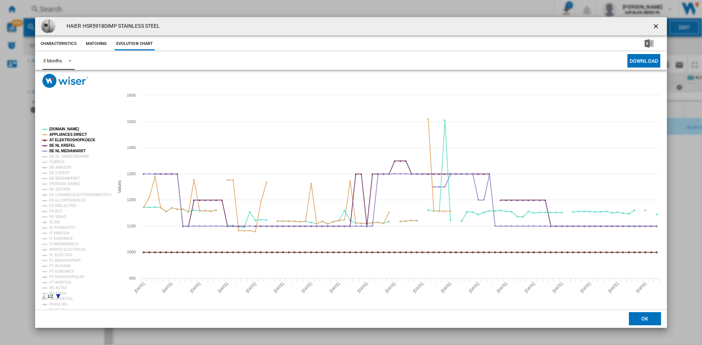
click at [69, 62] on span "Product popup" at bounding box center [68, 60] width 9 height 7
click at [69, 77] on md-option "6 Months" at bounding box center [62, 79] width 50 height 18
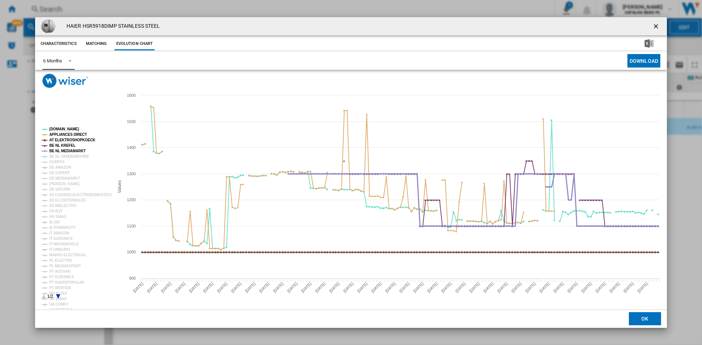
click at [65, 152] on tspan "BE NL MEDIAMARKT" at bounding box center [67, 151] width 36 height 4
click at [64, 145] on tspan "BE NL KREFEL" at bounding box center [62, 146] width 26 height 4
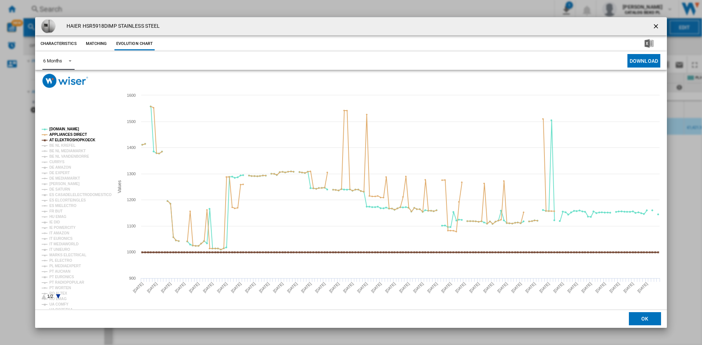
click at [63, 139] on tspan "AT ELEKTROSHOPKOECK" at bounding box center [72, 140] width 46 height 4
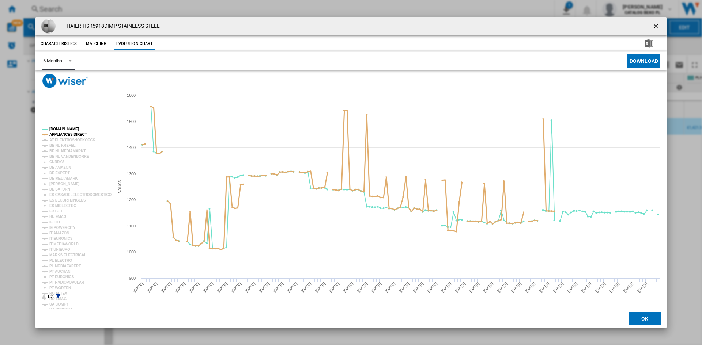
click at [62, 134] on tspan "APPLIANCES DIRECT" at bounding box center [68, 135] width 38 height 4
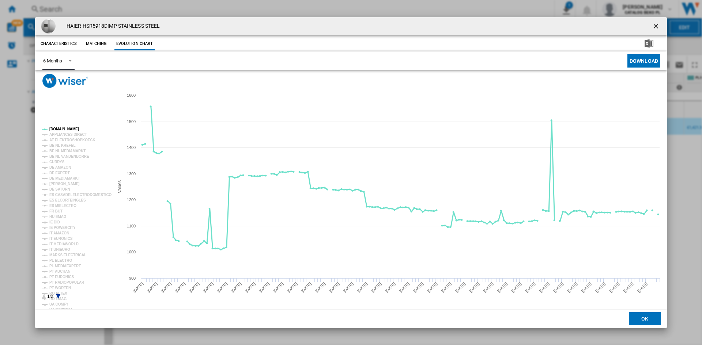
click at [59, 129] on tspan "[DOMAIN_NAME]" at bounding box center [64, 129] width 30 height 4
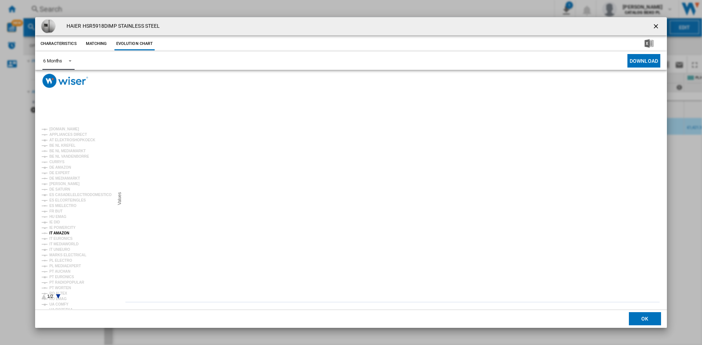
click at [64, 233] on tspan "IT AMAZON" at bounding box center [59, 233] width 20 height 4
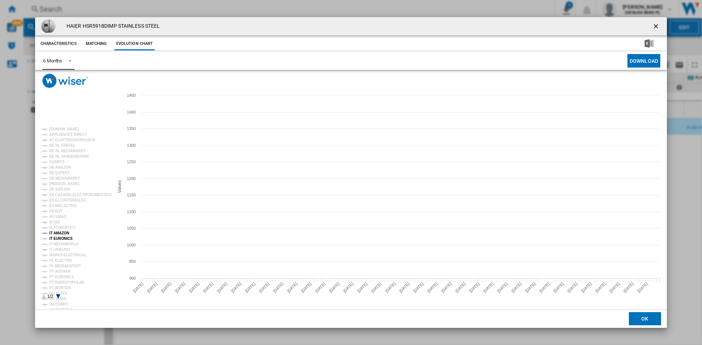
click at [66, 240] on tspan "IT EURONICS" at bounding box center [60, 239] width 23 height 4
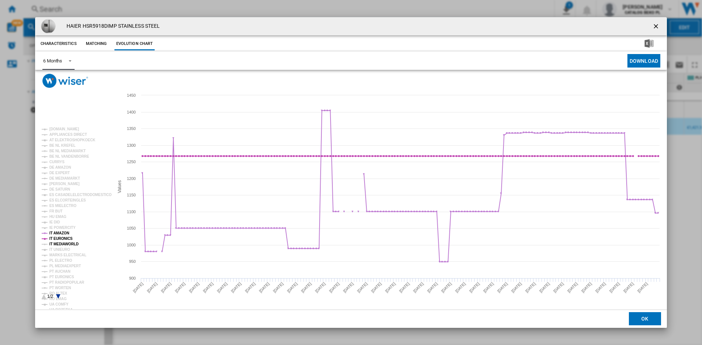
click at [68, 245] on tspan "IT MEDIAWORLD" at bounding box center [63, 244] width 29 height 4
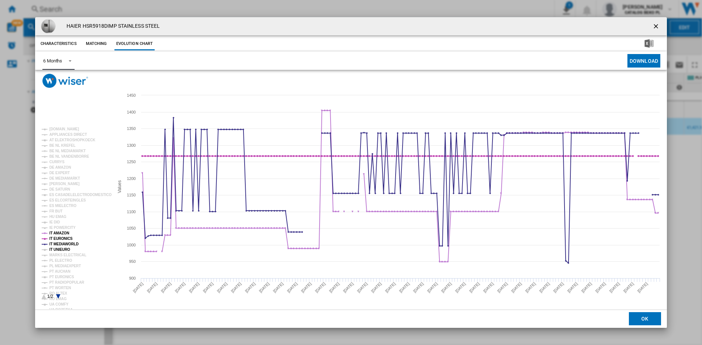
click at [68, 249] on tspan "IT UNIEURO" at bounding box center [59, 250] width 21 height 4
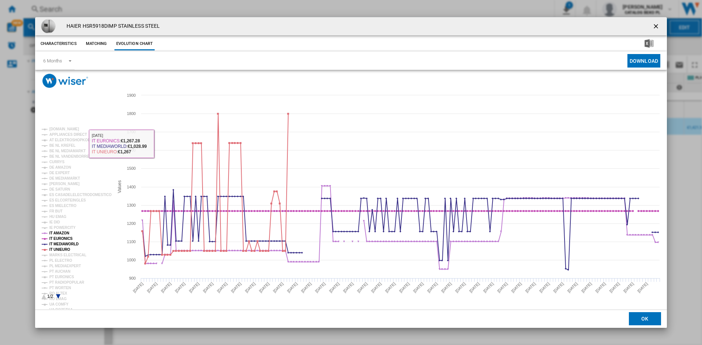
click at [98, 43] on button "Matching" at bounding box center [96, 43] width 32 height 13
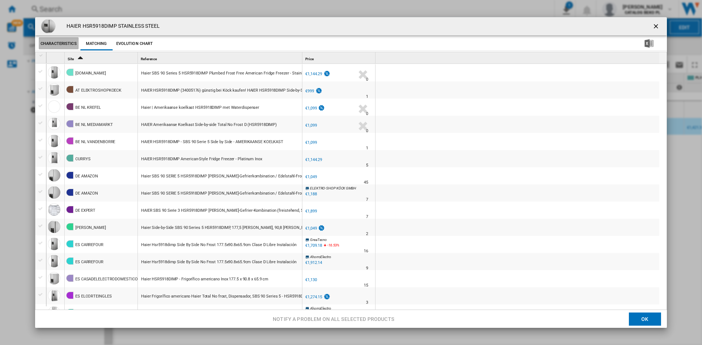
click at [65, 42] on button "Characteristics" at bounding box center [59, 43] width 40 height 13
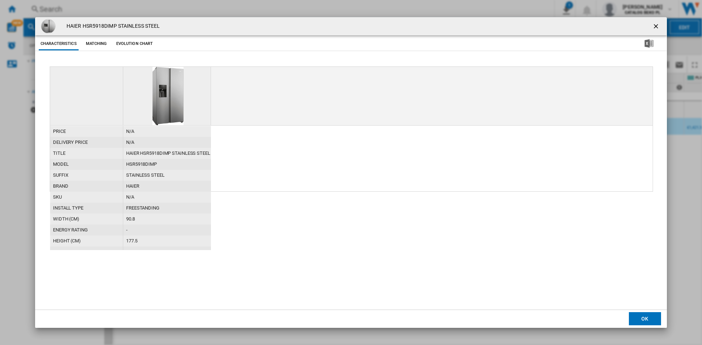
click at [90, 40] on button "Matching" at bounding box center [96, 43] width 32 height 13
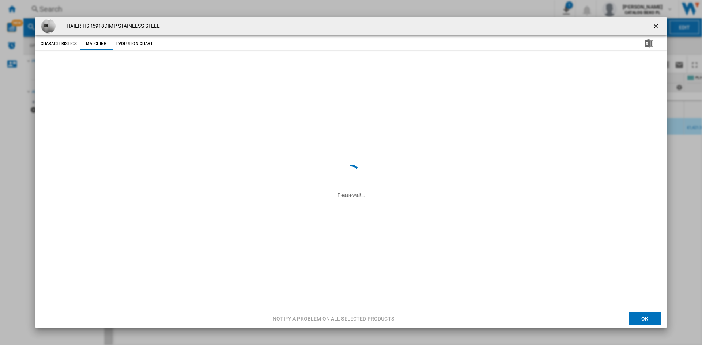
click at [119, 41] on button "Evolution chart" at bounding box center [134, 43] width 41 height 13
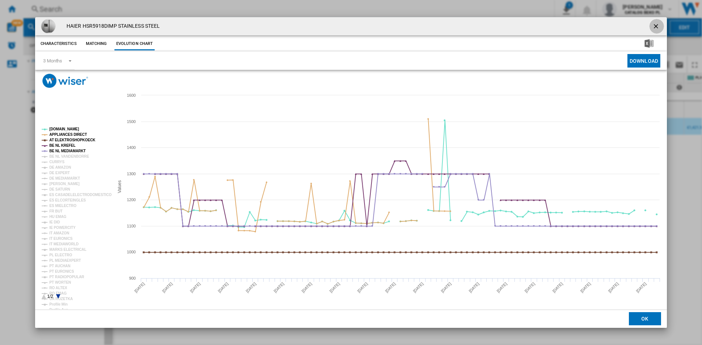
click at [655, 26] on ng-md-icon "getI18NText('BUTTONS.CLOSE_DIALOG')" at bounding box center [656, 27] width 9 height 9
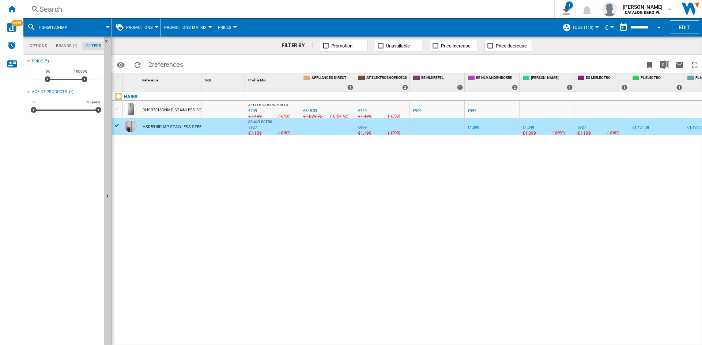
click at [179, 26] on span "Promotions Matrix" at bounding box center [185, 27] width 42 height 5
click at [294, 193] on md-backdrop at bounding box center [351, 172] width 702 height 345
click at [155, 109] on div "DHSR5918DNMP STAINLESS STEEL" at bounding box center [174, 110] width 65 height 17
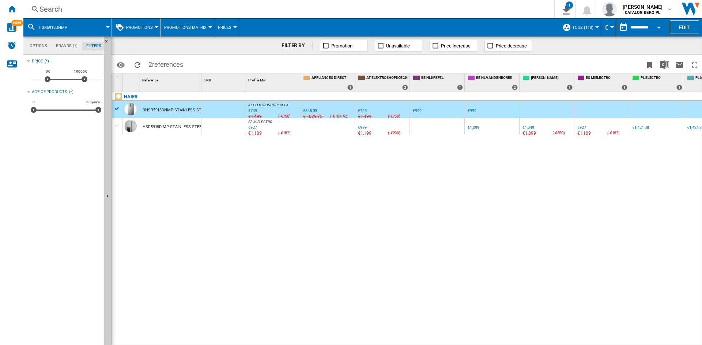
click at [142, 108] on div "DHSR5918DNMP STAINLESS STEEL" at bounding box center [170, 109] width 62 height 17
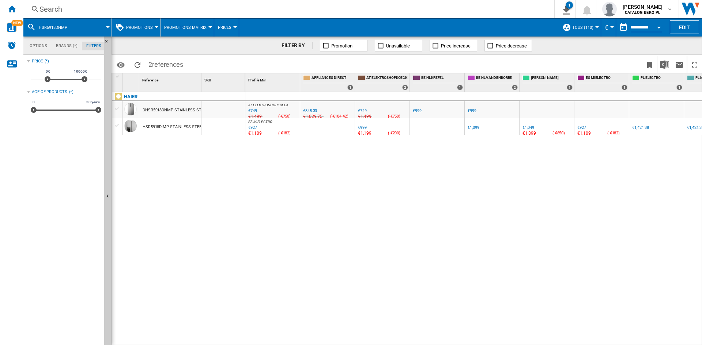
click at [142, 108] on div "DHSR5918DNMP STAINLESS STEEL" at bounding box center [170, 109] width 62 height 17
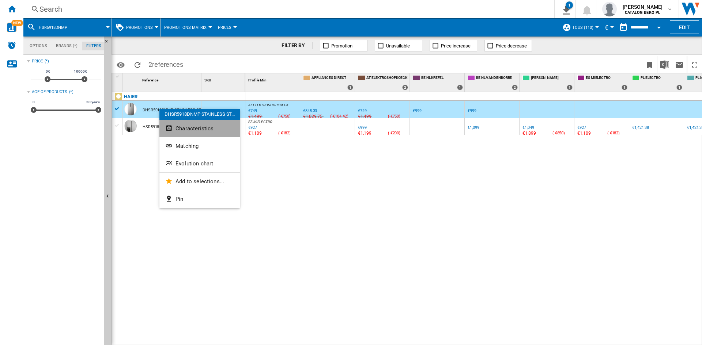
click at [191, 131] on span "Characteristics" at bounding box center [194, 128] width 38 height 7
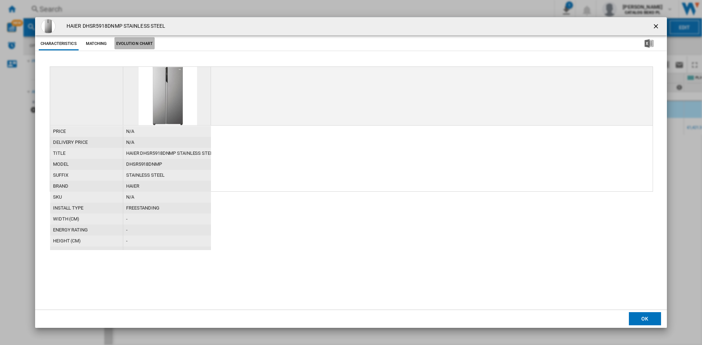
click at [136, 46] on button "Evolution chart" at bounding box center [134, 43] width 41 height 13
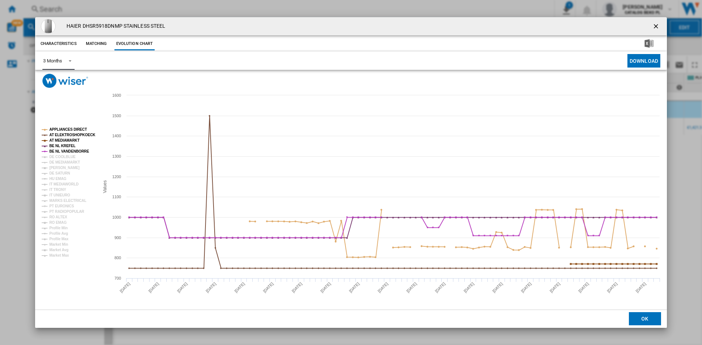
click at [66, 62] on span "Product popup" at bounding box center [68, 60] width 9 height 7
click at [64, 79] on md-option "6 Months" at bounding box center [62, 79] width 50 height 18
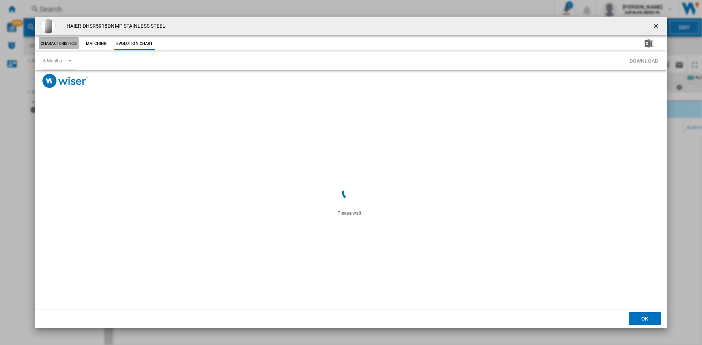
click at [59, 42] on button "Characteristics" at bounding box center [59, 43] width 40 height 13
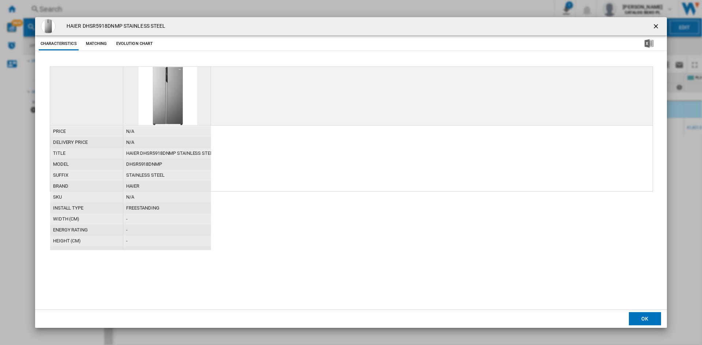
click at [126, 40] on button "Evolution chart" at bounding box center [134, 43] width 41 height 13
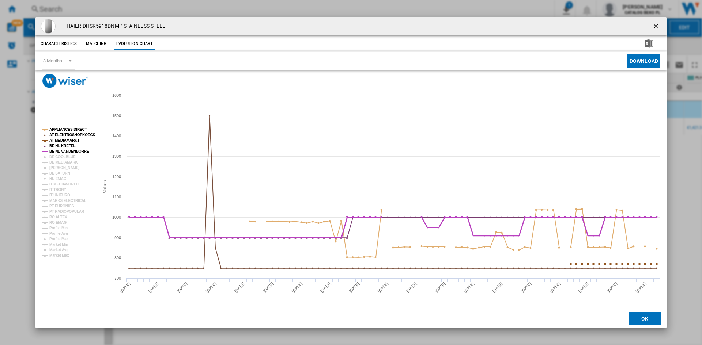
click at [59, 151] on tspan "BE NL VANDENBORRE" at bounding box center [69, 151] width 40 height 4
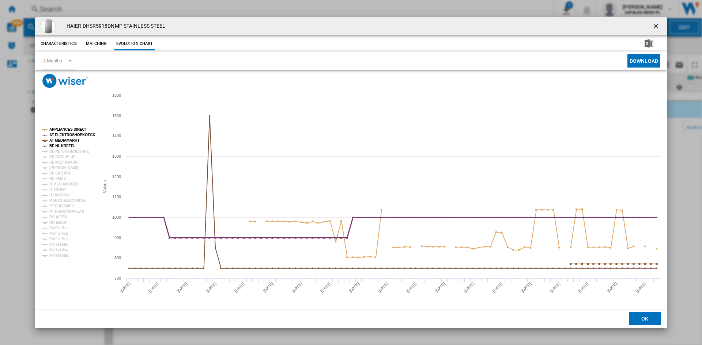
click at [59, 144] on tspan "BE NL KREFEL" at bounding box center [62, 146] width 26 height 4
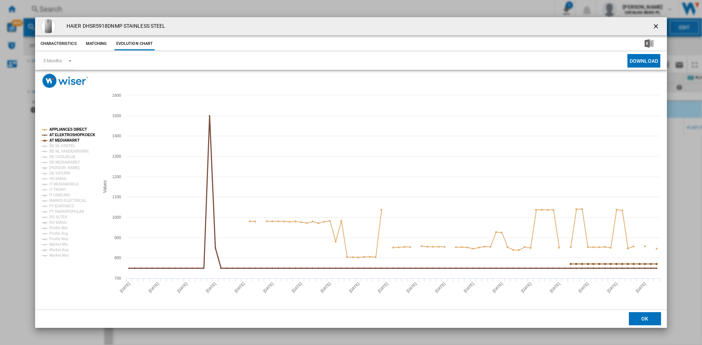
click at [60, 135] on tspan "AT ELEKTROSHOPKOECK" at bounding box center [72, 135] width 46 height 4
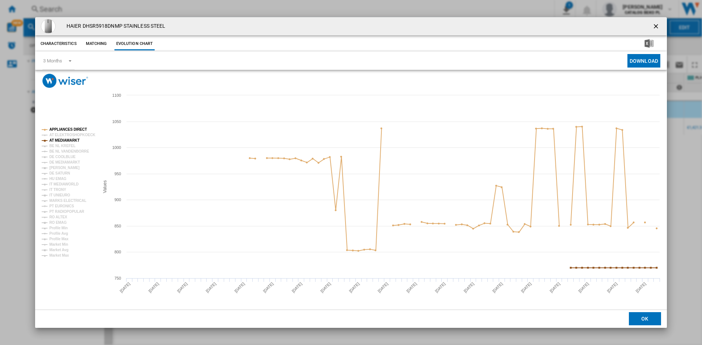
click at [60, 137] on tspan "AT ELEKTROSHOPKOECK" at bounding box center [72, 135] width 46 height 4
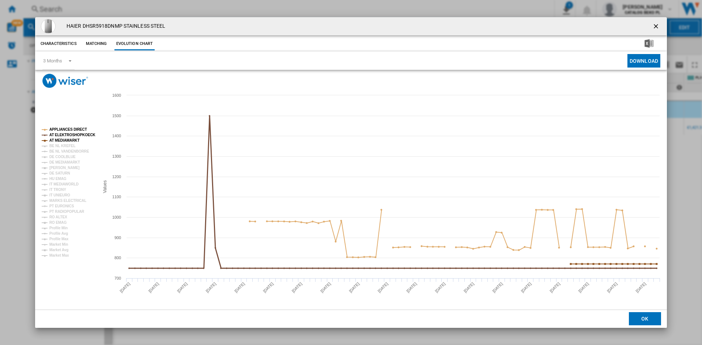
click at [60, 137] on tspan "AT ELEKTROSHOPKOECK" at bounding box center [72, 135] width 46 height 4
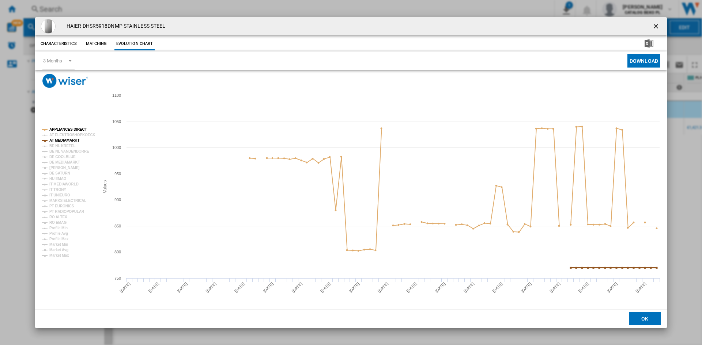
click at [61, 140] on tspan "AT MEDIAMARKT" at bounding box center [64, 140] width 30 height 4
click at [64, 128] on tspan "APPLIANCES DIRECT" at bounding box center [68, 130] width 38 height 4
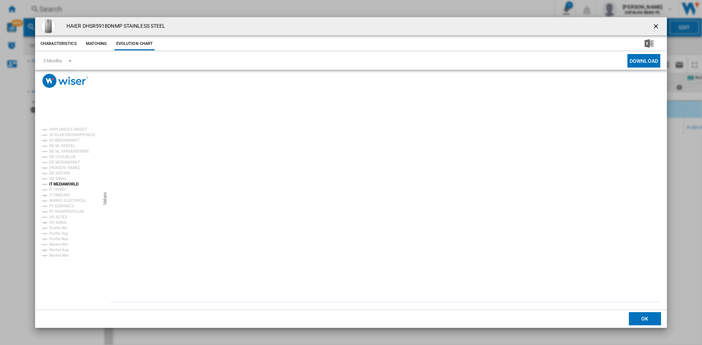
click at [59, 183] on tspan "IT MEDIAWORLD" at bounding box center [63, 184] width 29 height 4
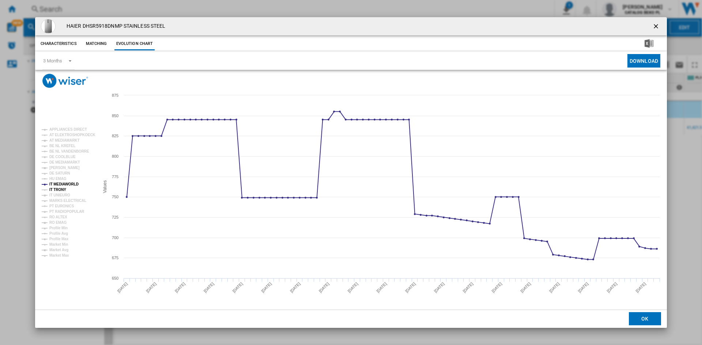
click at [60, 189] on tspan "IT TRONY" at bounding box center [57, 190] width 17 height 4
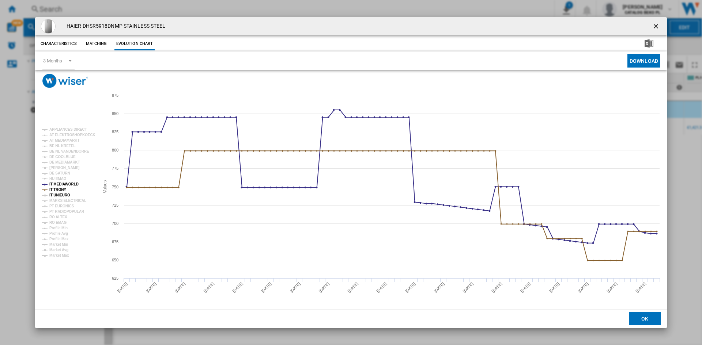
click at [60, 193] on tspan "IT UNIEURO" at bounding box center [59, 195] width 21 height 4
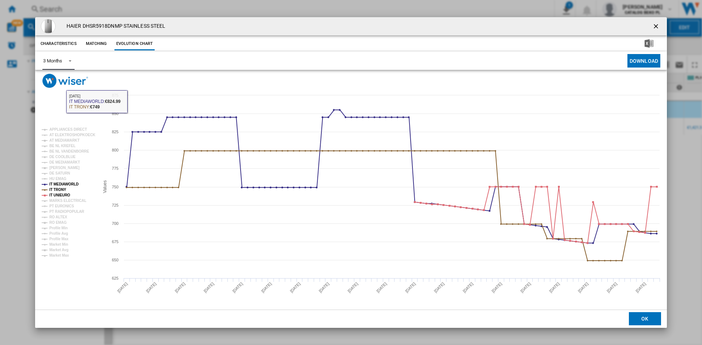
click at [49, 62] on div "3 Months" at bounding box center [52, 60] width 19 height 5
click at [66, 82] on md-option "6 Months" at bounding box center [62, 79] width 50 height 18
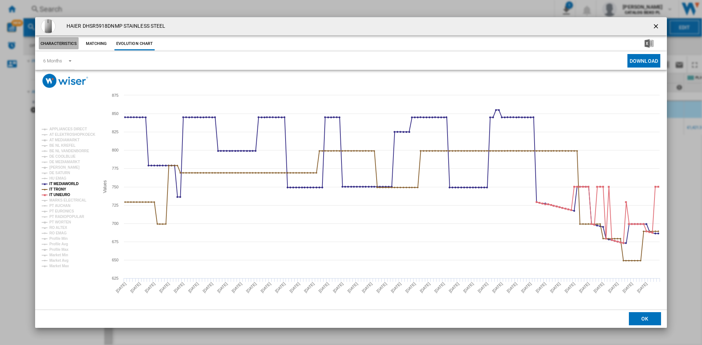
click at [57, 42] on button "Characteristics" at bounding box center [59, 43] width 40 height 13
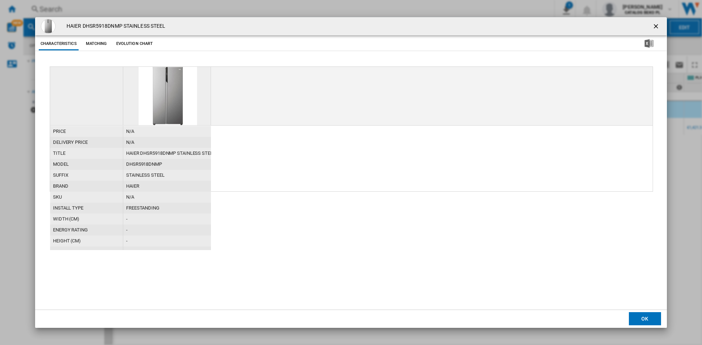
click at [163, 88] on img "Product popup" at bounding box center [167, 96] width 58 height 58
click at [133, 42] on button "Evolution chart" at bounding box center [134, 43] width 41 height 13
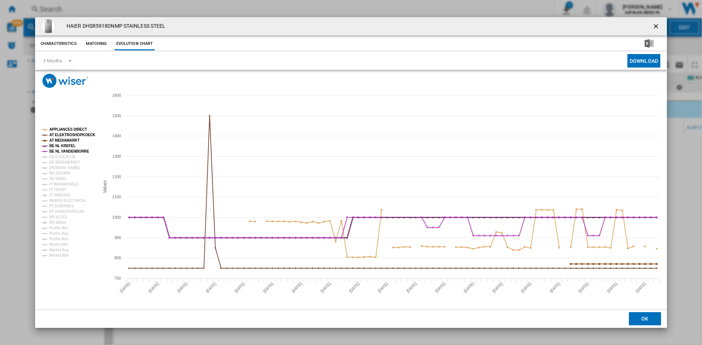
click at [50, 147] on tspan "BE NL KREFEL" at bounding box center [62, 146] width 26 height 4
click at [53, 150] on tspan "BE NL VANDENBORRE" at bounding box center [69, 151] width 40 height 4
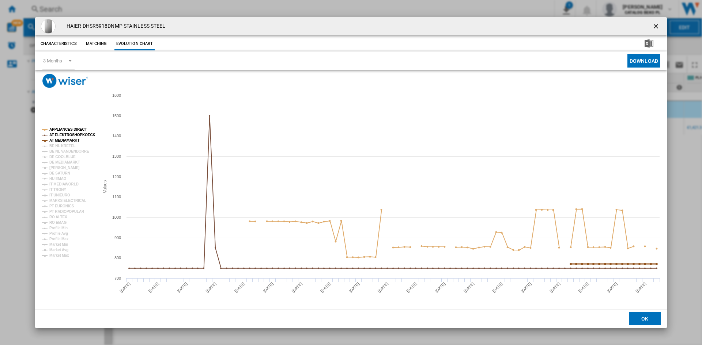
click at [52, 141] on tspan "AT MEDIAMARKT" at bounding box center [64, 140] width 30 height 4
click at [54, 135] on tspan "AT ELEKTROSHOPKOECK" at bounding box center [72, 135] width 46 height 4
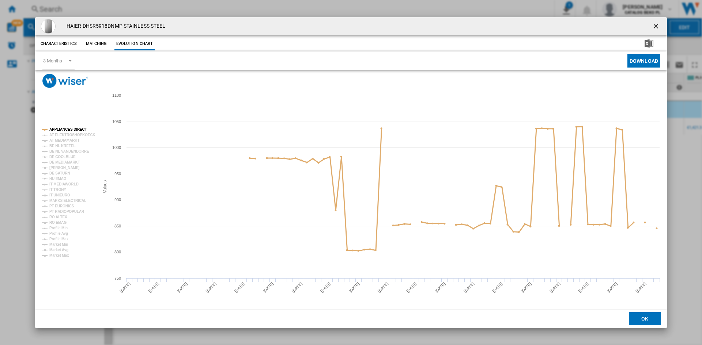
click at [56, 129] on tspan "APPLIANCES DIRECT" at bounding box center [68, 130] width 38 height 4
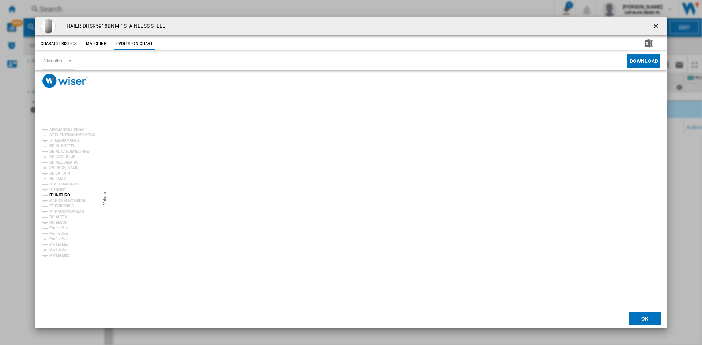
click at [58, 194] on tspan "IT UNIEURO" at bounding box center [59, 195] width 21 height 4
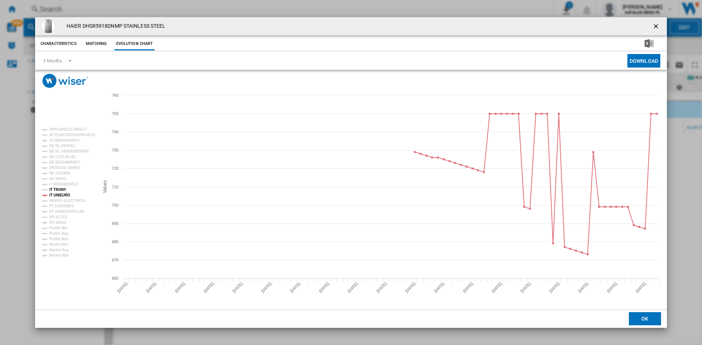
click at [58, 188] on tspan "IT TRONY" at bounding box center [57, 190] width 17 height 4
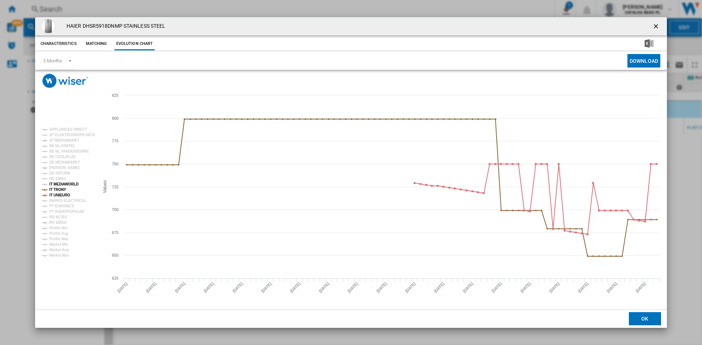
click at [58, 184] on tspan "IT MEDIAWORLD" at bounding box center [63, 184] width 29 height 4
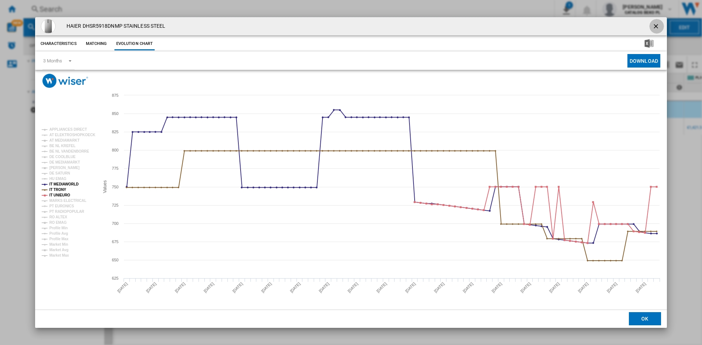
click at [656, 26] on ng-md-icon "getI18NText('BUTTONS.CLOSE_DIALOG')" at bounding box center [656, 27] width 9 height 9
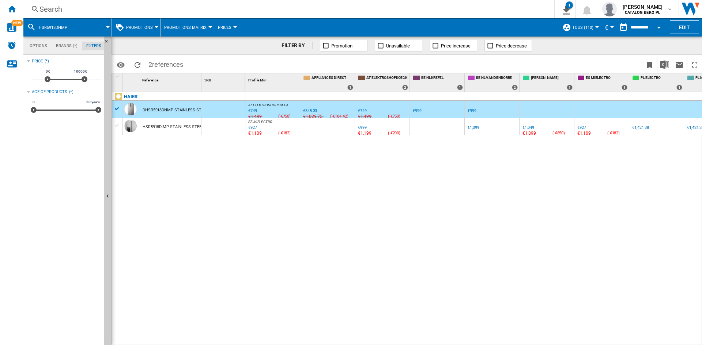
click at [87, 27] on span at bounding box center [92, 27] width 30 height 18
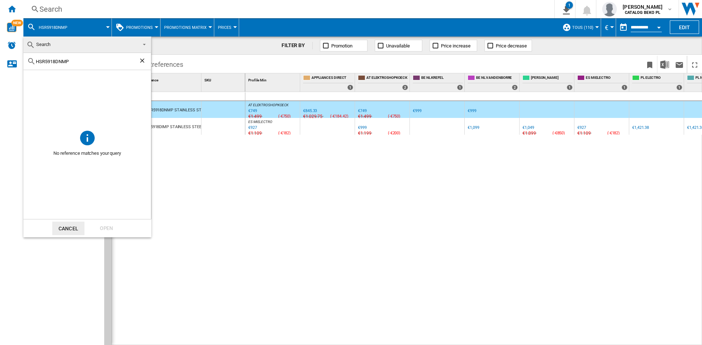
click at [141, 61] on ng-md-icon "Clear search" at bounding box center [142, 61] width 9 height 9
click at [92, 64] on input "text" at bounding box center [91, 61] width 111 height 5
paste input "RS57DG400EM9EF"
type input "RS57DG400EM9EF"
click at [104, 226] on div "Open" at bounding box center [106, 229] width 32 height 14
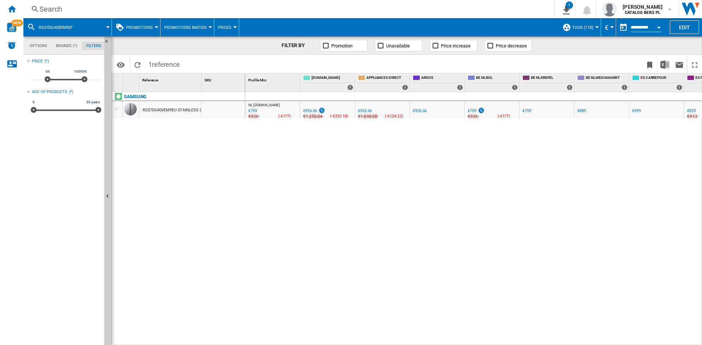
click at [143, 113] on div "RS57DG400EM9EU STAINLESS STEEL" at bounding box center [176, 110] width 68 height 17
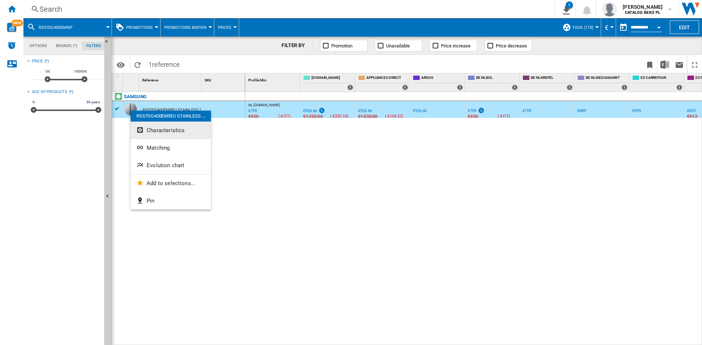
click at [157, 131] on span "Characteristics" at bounding box center [166, 130] width 38 height 7
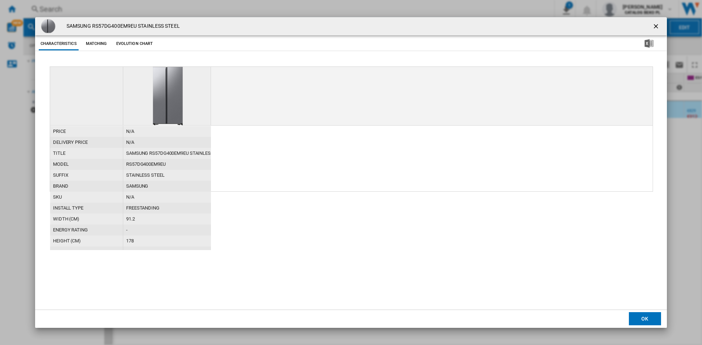
click at [166, 98] on img "Product popup" at bounding box center [168, 96] width 30 height 58
click at [151, 163] on div "RS57DG400EM9EU" at bounding box center [167, 164] width 88 height 11
copy div "RS57DG400EM9EU"
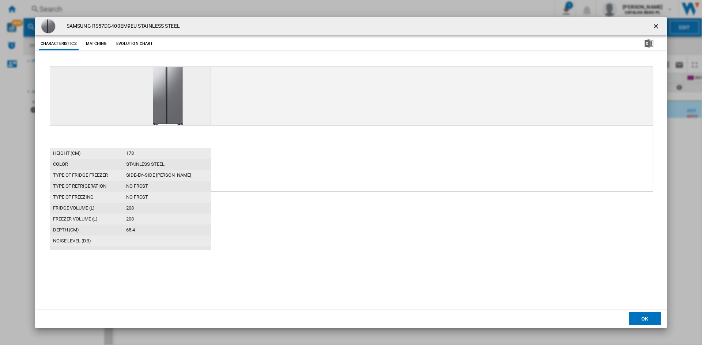
scroll to position [160, 0]
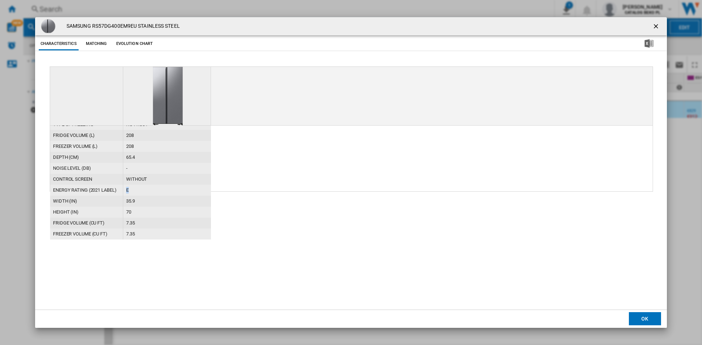
drag, startPoint x: 130, startPoint y: 189, endPoint x: 124, endPoint y: 189, distance: 5.5
click at [124, 189] on div "E" at bounding box center [167, 190] width 88 height 11
click at [129, 43] on button "Evolution chart" at bounding box center [134, 43] width 41 height 13
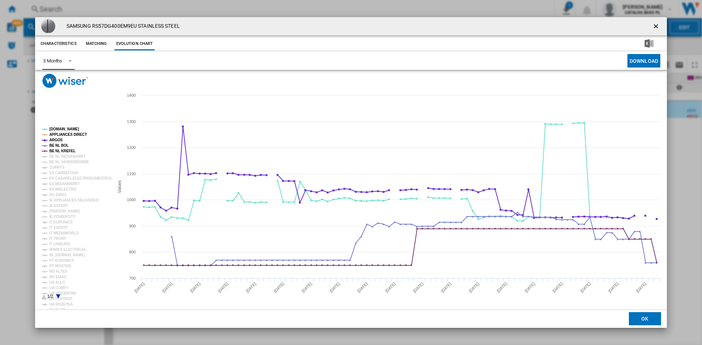
click at [66, 63] on span "Product popup" at bounding box center [68, 60] width 9 height 7
click at [63, 81] on md-option "6 Months" at bounding box center [62, 79] width 50 height 18
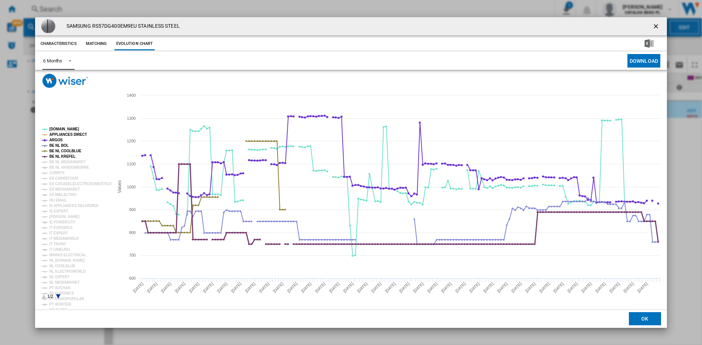
click at [60, 155] on tspan "BE NL KREFEL" at bounding box center [62, 157] width 26 height 4
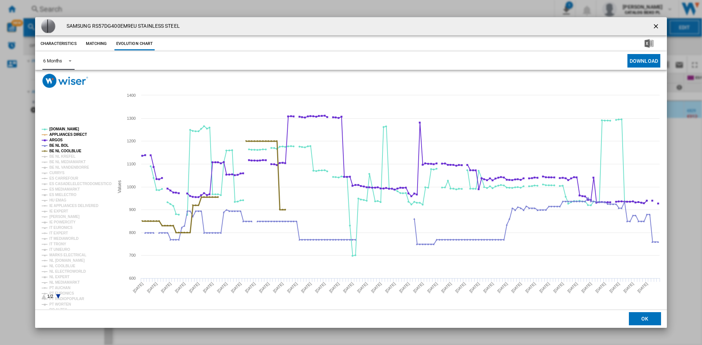
drag, startPoint x: 60, startPoint y: 150, endPoint x: 59, endPoint y: 143, distance: 6.6
click at [60, 149] on tspan "BE NL COOLBLUE" at bounding box center [65, 151] width 32 height 4
click at [59, 144] on tspan "BE NL BOL" at bounding box center [58, 146] width 19 height 4
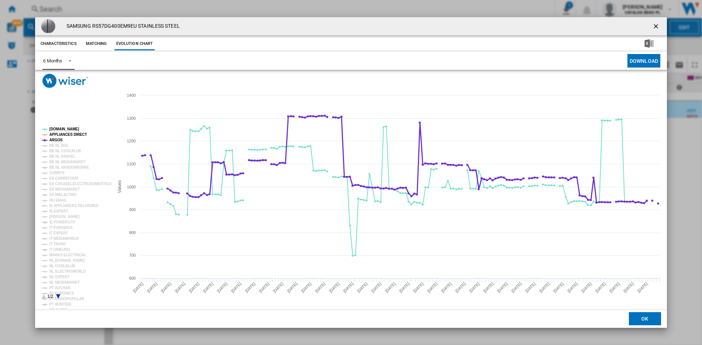
click at [59, 140] on tspan "ARGOS" at bounding box center [56, 140] width 14 height 4
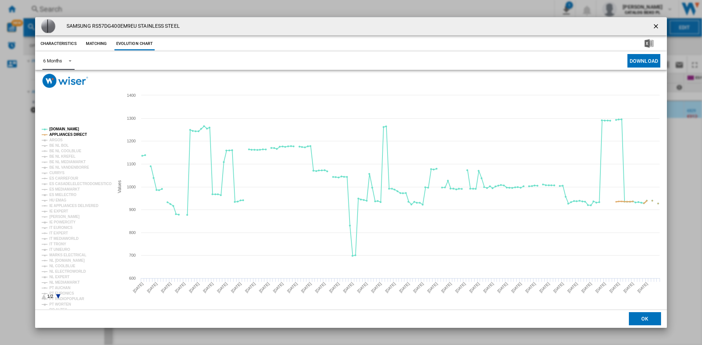
click at [58, 134] on tspan "APPLIANCES DIRECT" at bounding box center [68, 135] width 38 height 4
click at [58, 128] on rect "Product popup" at bounding box center [75, 214] width 72 height 178
click at [63, 243] on tspan "IT TRONY" at bounding box center [57, 244] width 17 height 4
click at [63, 246] on tspan "IT TRONY" at bounding box center [57, 244] width 17 height 4
click at [63, 249] on tspan "IT UNIEURO" at bounding box center [59, 250] width 21 height 4
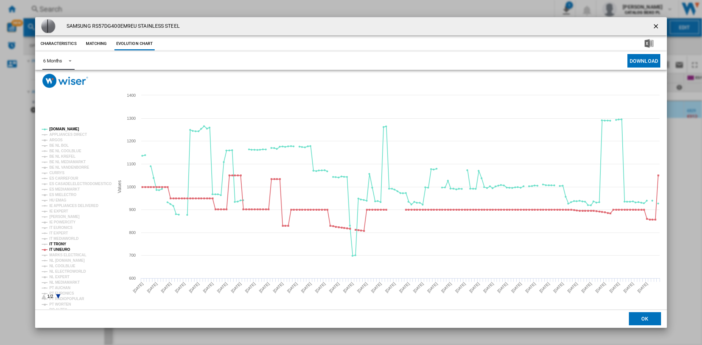
click at [62, 244] on tspan "IT TRONY" at bounding box center [57, 244] width 17 height 4
drag, startPoint x: 62, startPoint y: 239, endPoint x: 60, endPoint y: 232, distance: 7.7
click at [62, 239] on tspan "IT MEDIAWORLD" at bounding box center [63, 239] width 29 height 4
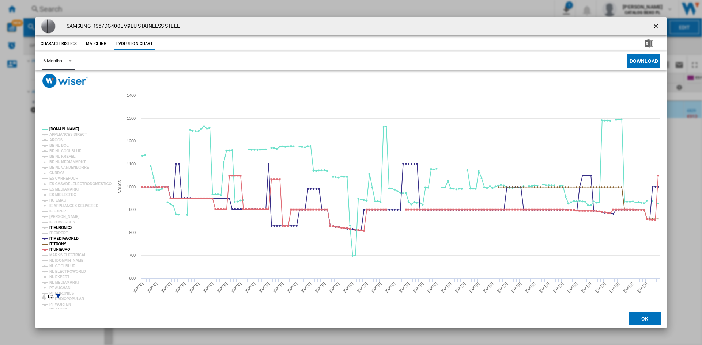
click at [60, 230] on tspan "IT EURONICS" at bounding box center [60, 228] width 23 height 4
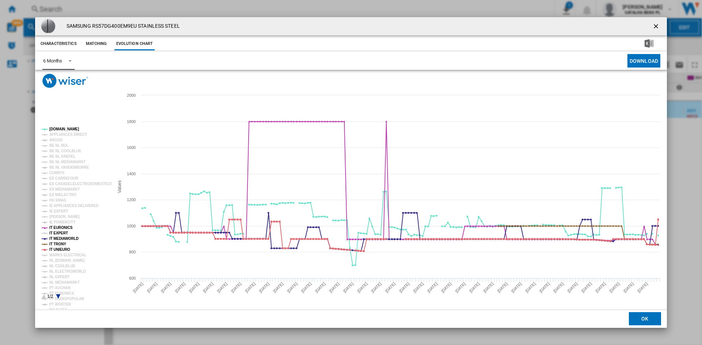
click at [60, 233] on tspan "IT EXPERT" at bounding box center [58, 233] width 19 height 4
click at [52, 128] on tspan "[DOMAIN_NAME]" at bounding box center [64, 129] width 30 height 4
